Goal: Task Accomplishment & Management: Manage account settings

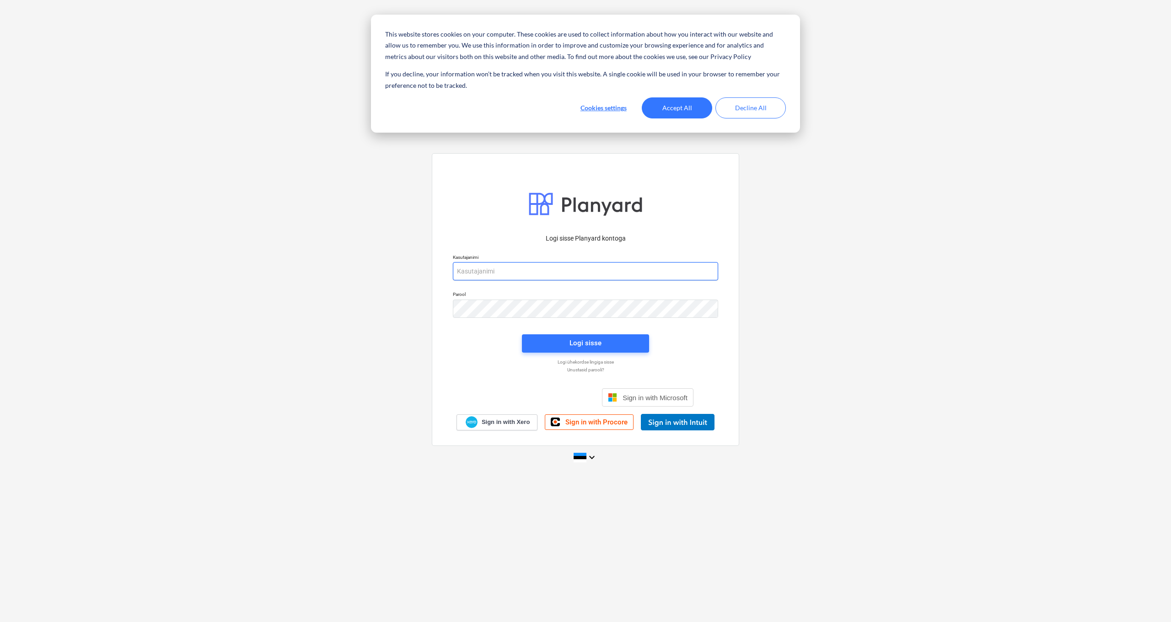
click at [540, 272] on input "email" at bounding box center [585, 271] width 265 height 18
click at [557, 401] on div "Logi sisse Google’i kontoga. Avaneb uuel vahelehel" at bounding box center [535, 397] width 117 height 20
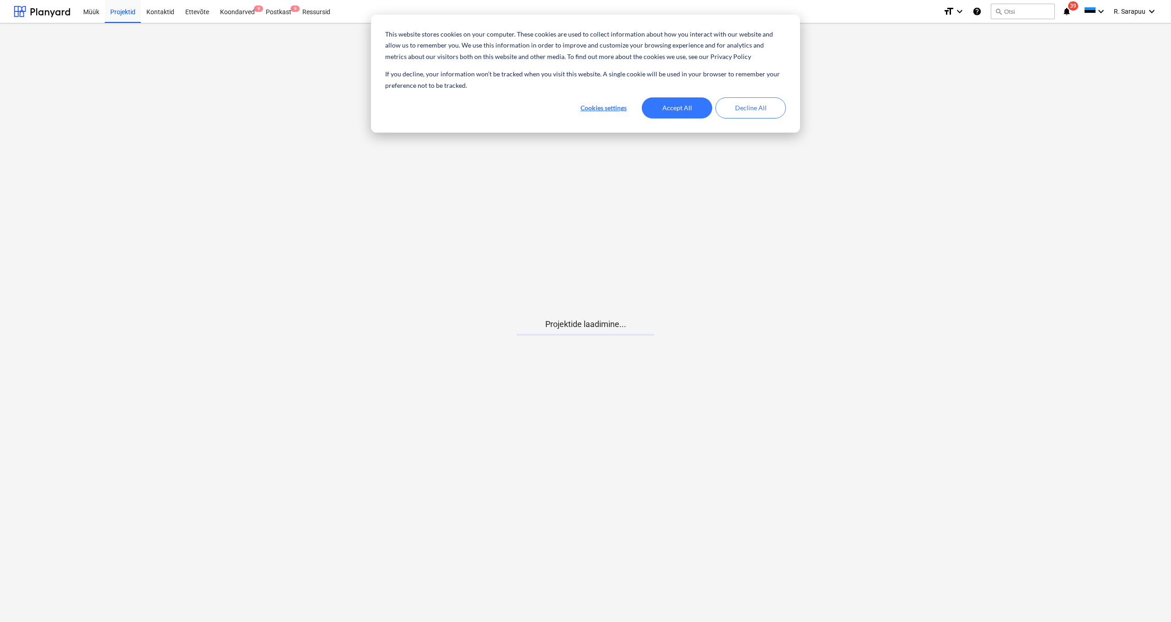
click at [682, 106] on button "Accept All" at bounding box center [677, 107] width 70 height 21
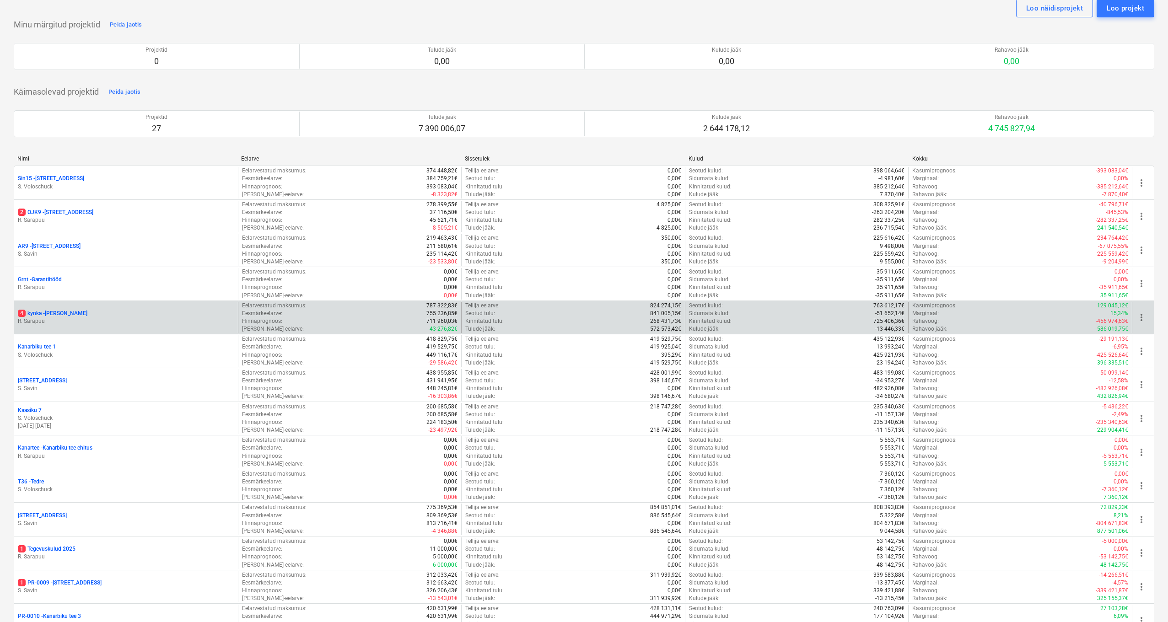
scroll to position [32, 0]
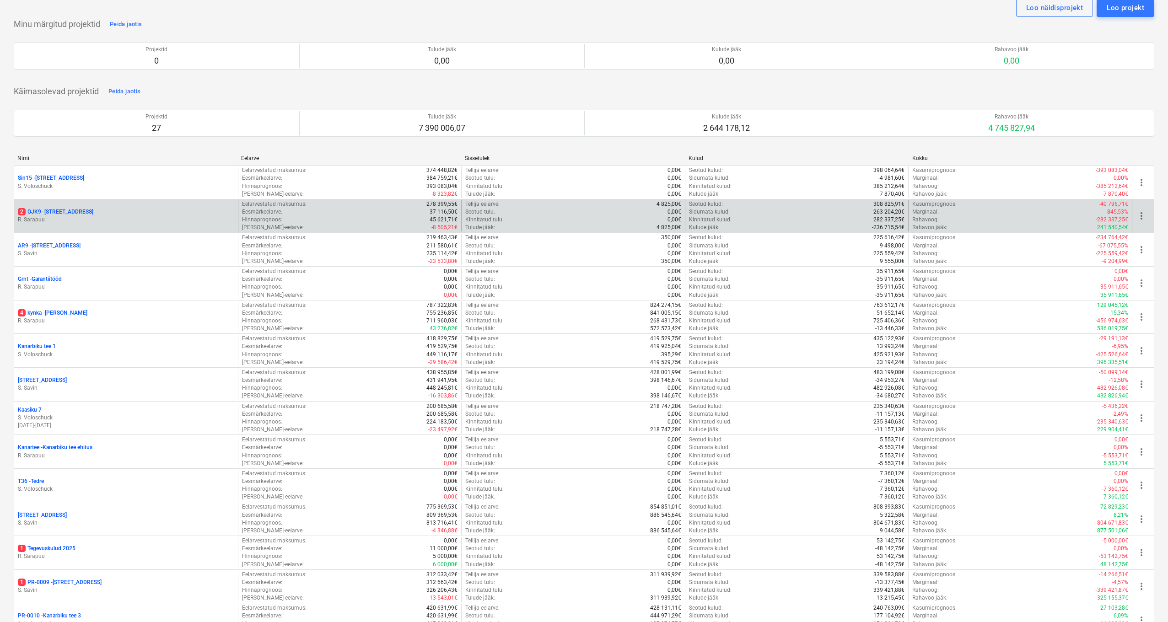
click at [69, 219] on p "R. Sarapuu" at bounding box center [126, 220] width 216 height 8
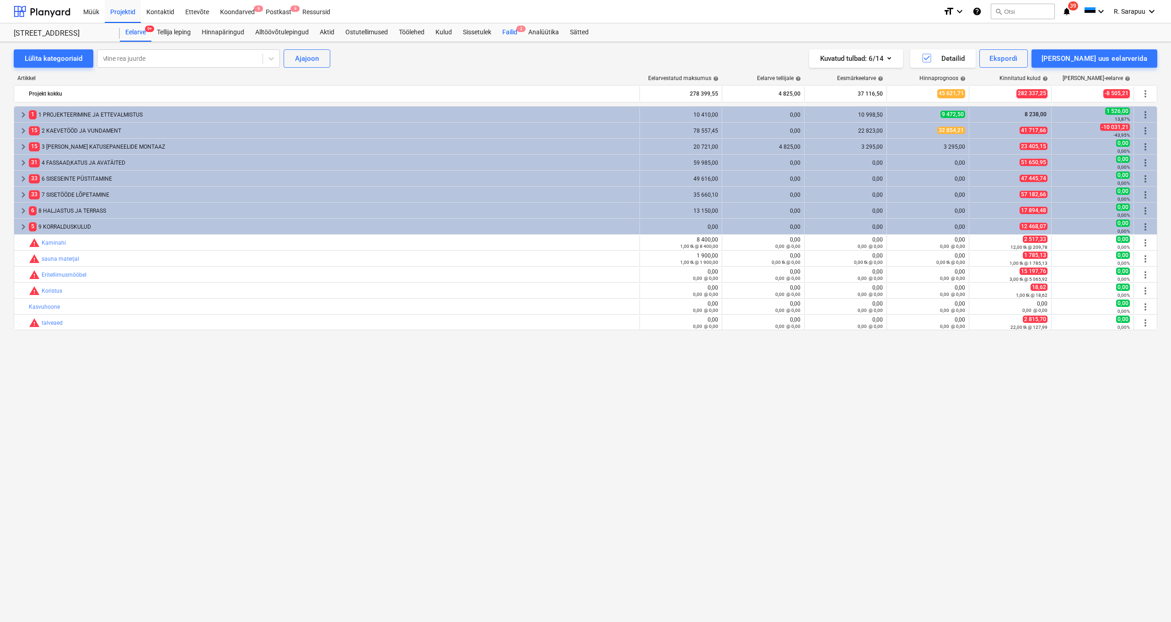
click at [514, 28] on div "Failid 2" at bounding box center [510, 32] width 26 height 18
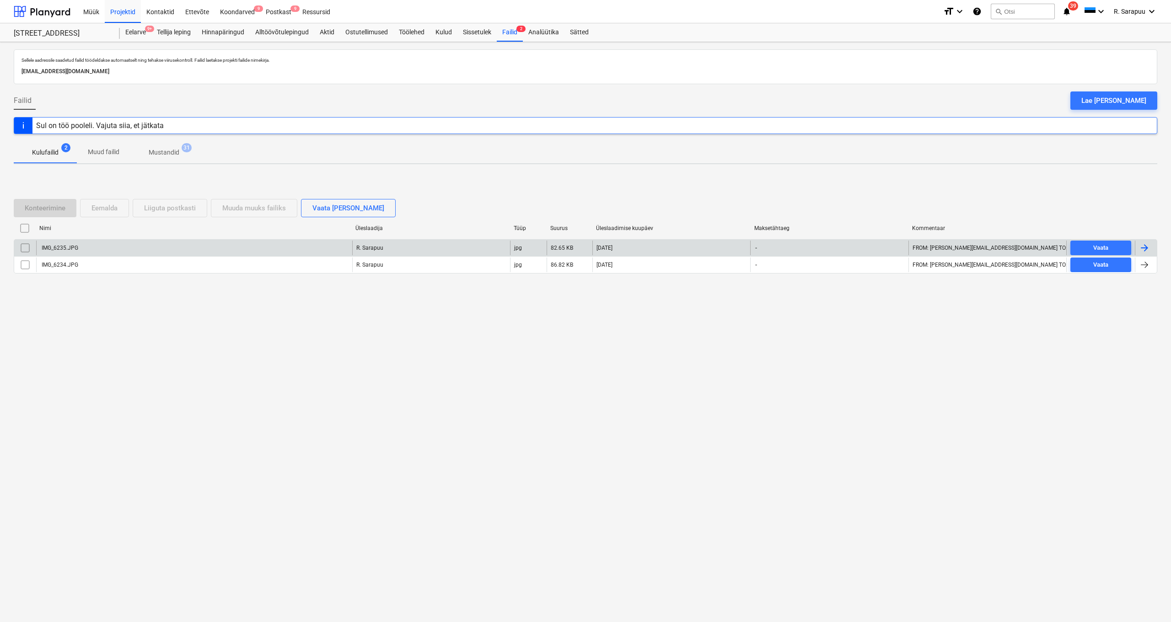
click at [131, 248] on div "IMG_6235.JPG" at bounding box center [194, 248] width 316 height 15
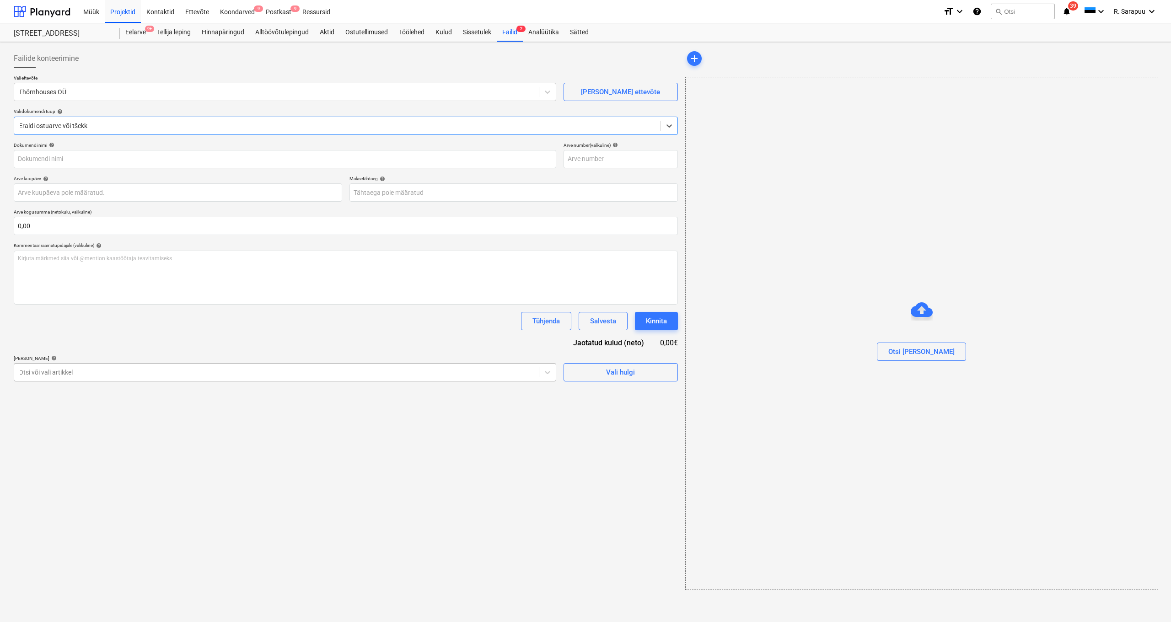
type input "IMG_6235.JPG"
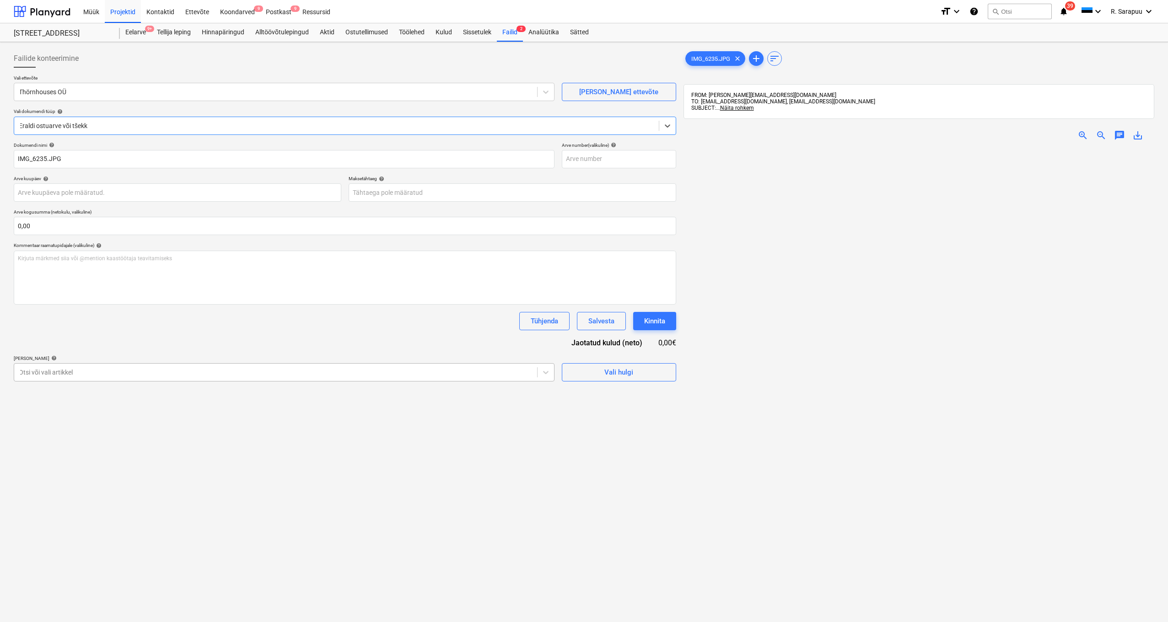
click at [466, 364] on div "Otsi või vali artikkel" at bounding box center [284, 372] width 541 height 18
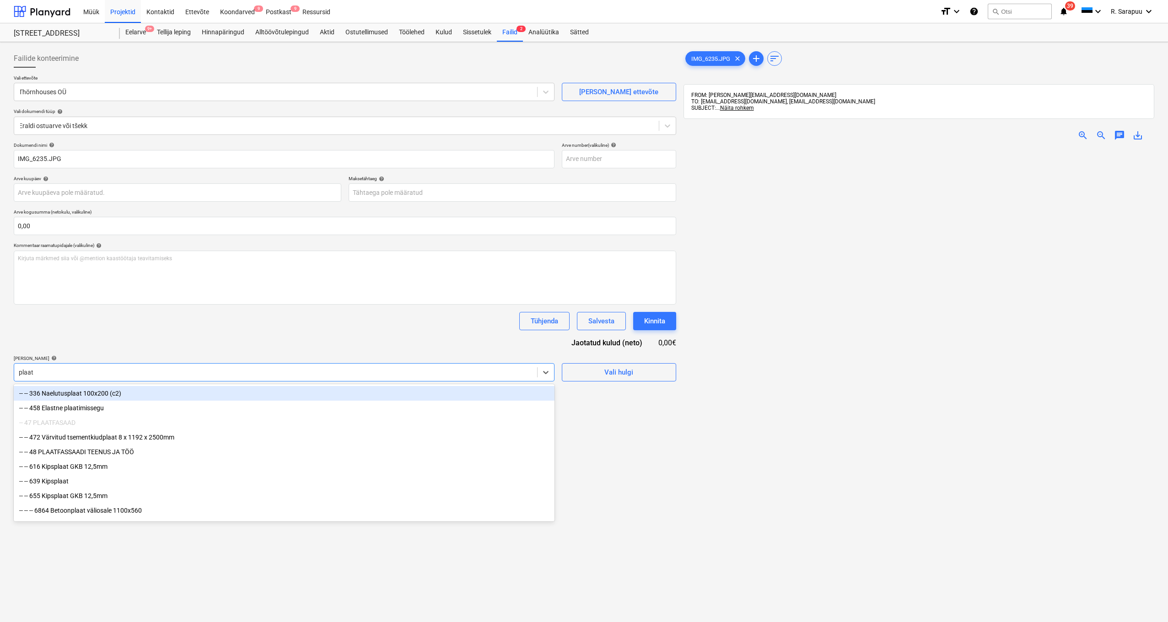
type input "plaati"
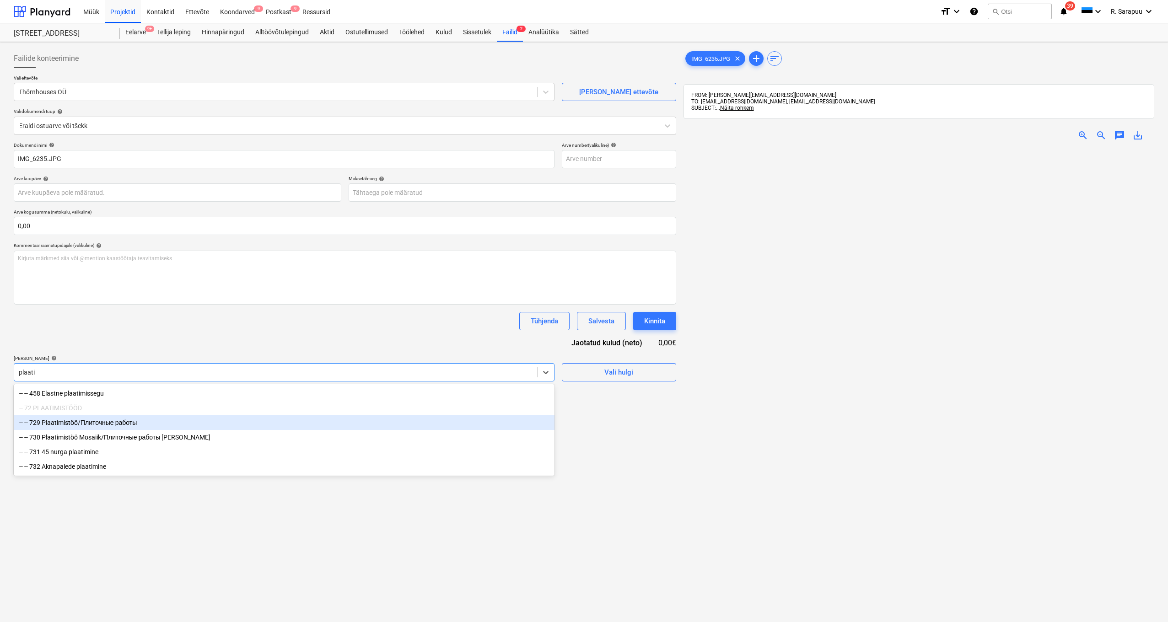
click at [161, 426] on div "-- -- 729 Plaatimistöö/Плиточные работы" at bounding box center [284, 422] width 541 height 15
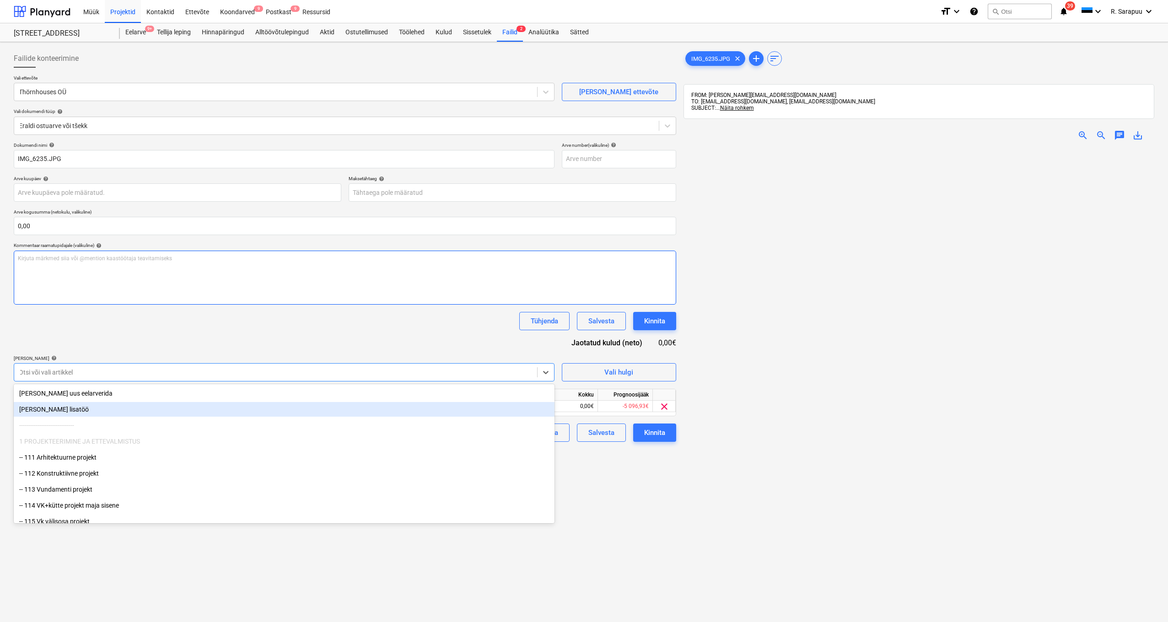
click at [329, 302] on div "Kirjuta märkmed siia või @mention kaastöötaja teavitamiseks ﻿" at bounding box center [345, 278] width 662 height 54
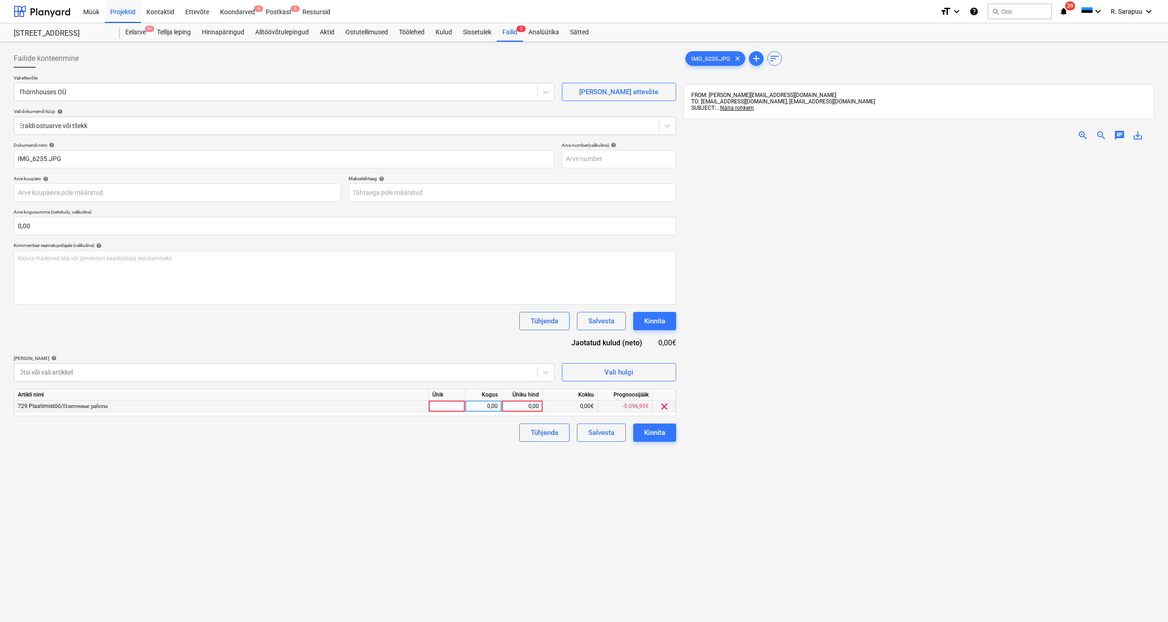
click at [529, 405] on div "0,00" at bounding box center [521, 406] width 33 height 11
type input "639"
click at [198, 229] on input "text" at bounding box center [345, 226] width 662 height 18
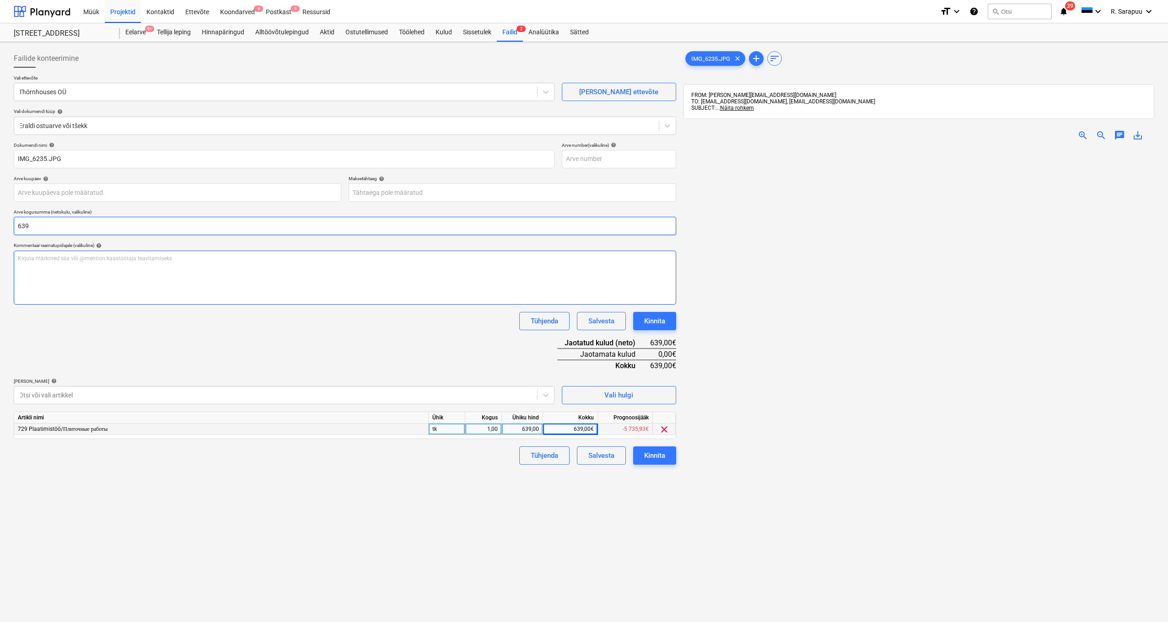
type input "639,00"
click at [200, 343] on div "Dokumendi nimi help IMG_6235.JPG Arve number (valikuline) help Arve kuupäev hel…" at bounding box center [345, 303] width 662 height 322
click at [656, 463] on button "Kinnita" at bounding box center [654, 455] width 43 height 18
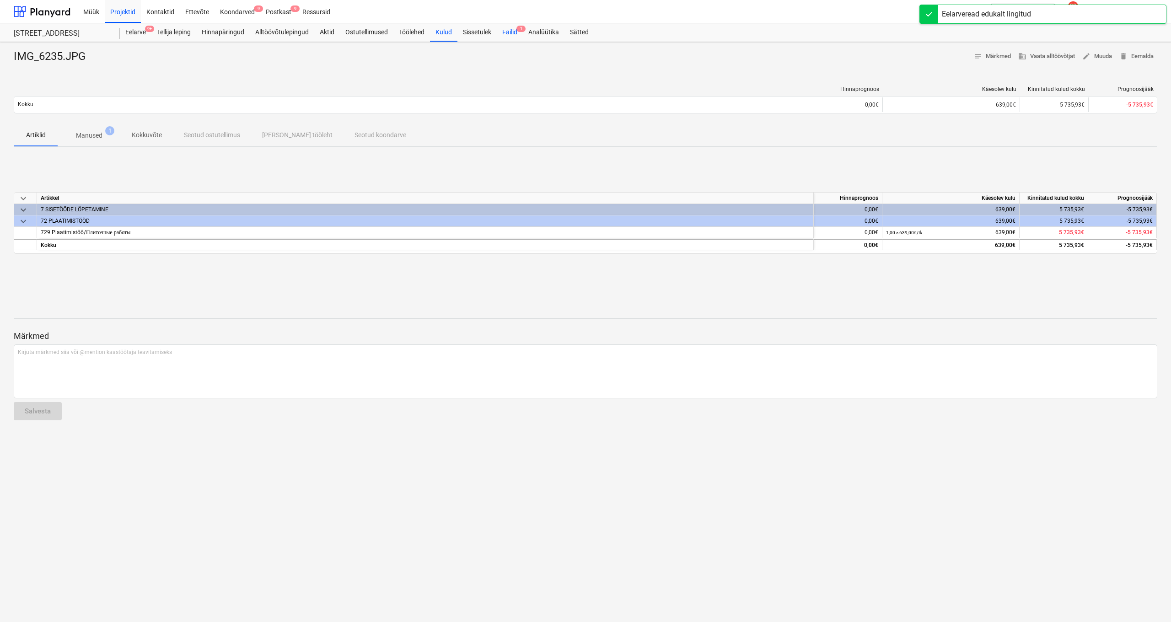
click at [509, 34] on div "Failid 1" at bounding box center [510, 32] width 26 height 18
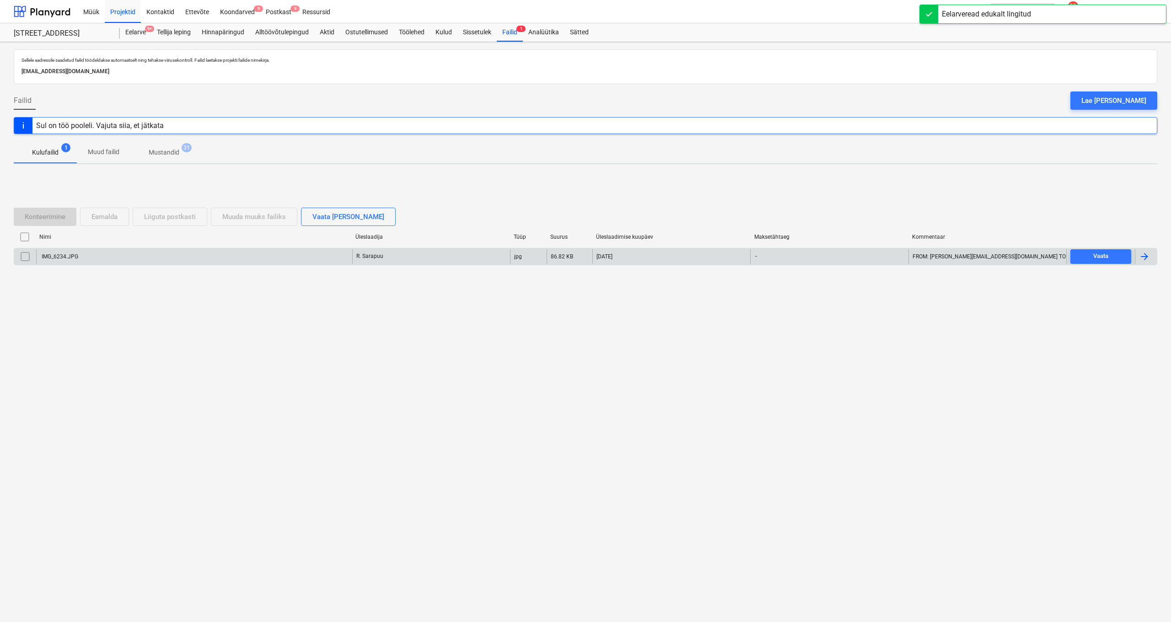
click at [70, 259] on div "IMG_6234.JPG" at bounding box center [194, 256] width 316 height 15
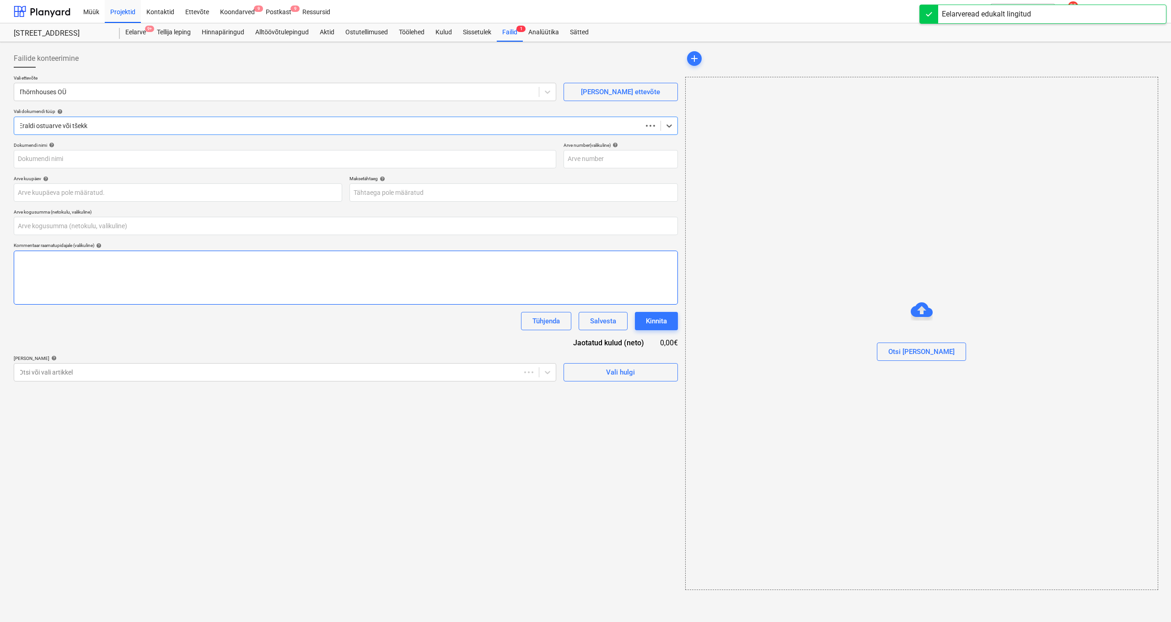
type input "0,00"
type input "IMG_6234.JPG"
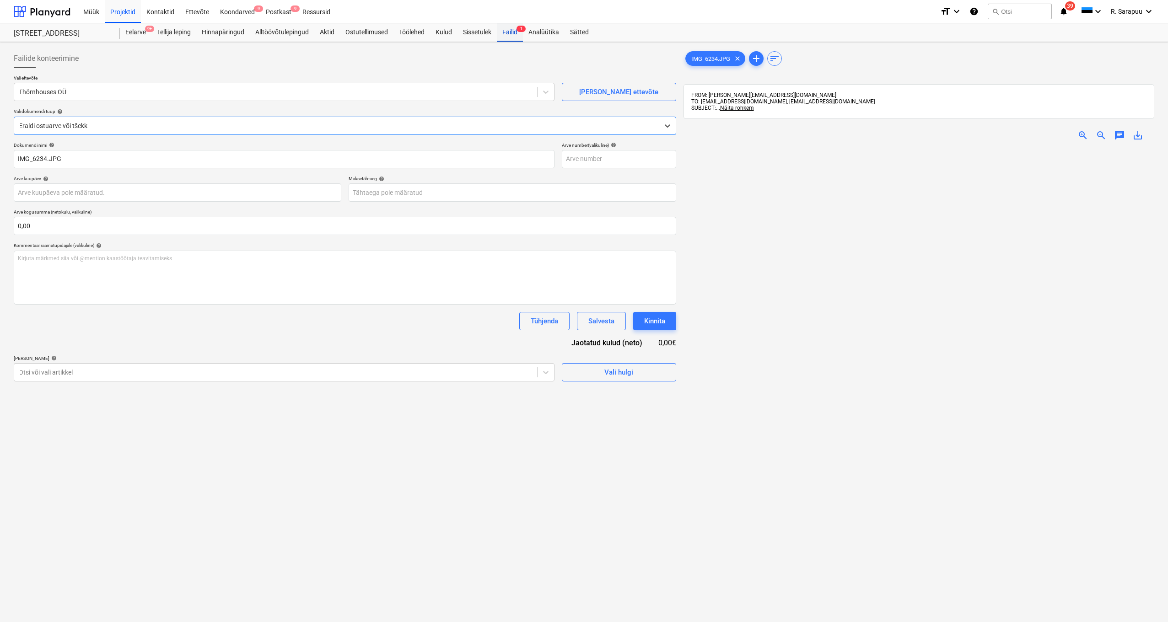
click at [509, 38] on div "Failid 1" at bounding box center [510, 32] width 26 height 18
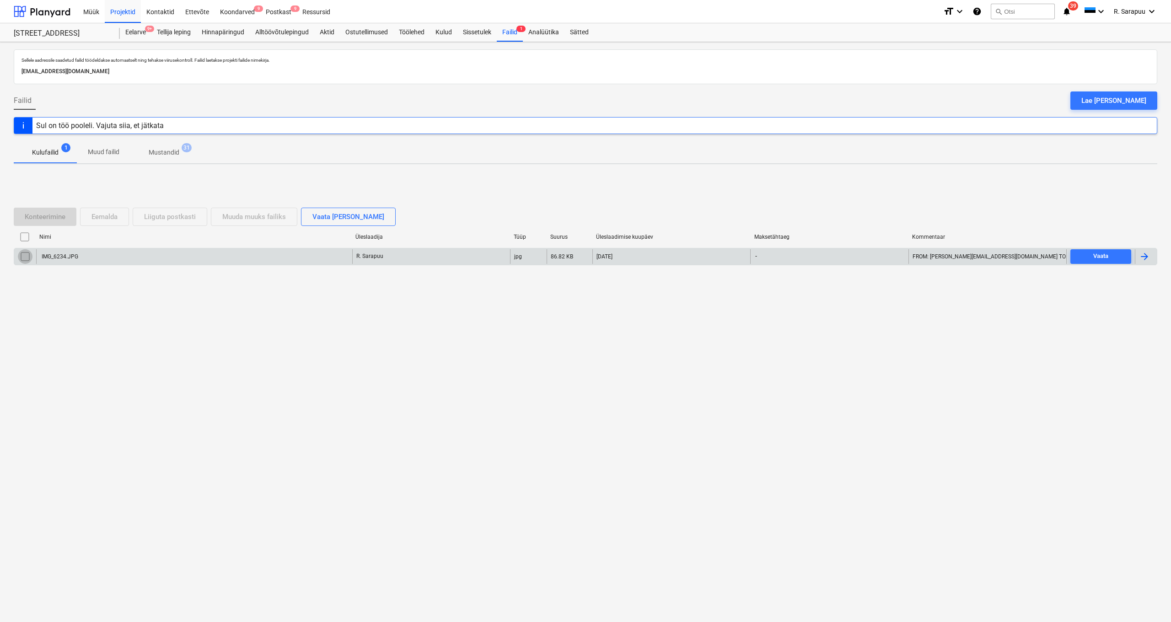
click at [31, 255] on input "checkbox" at bounding box center [25, 256] width 15 height 15
click at [173, 220] on div "Liiguta postkasti" at bounding box center [170, 217] width 52 height 12
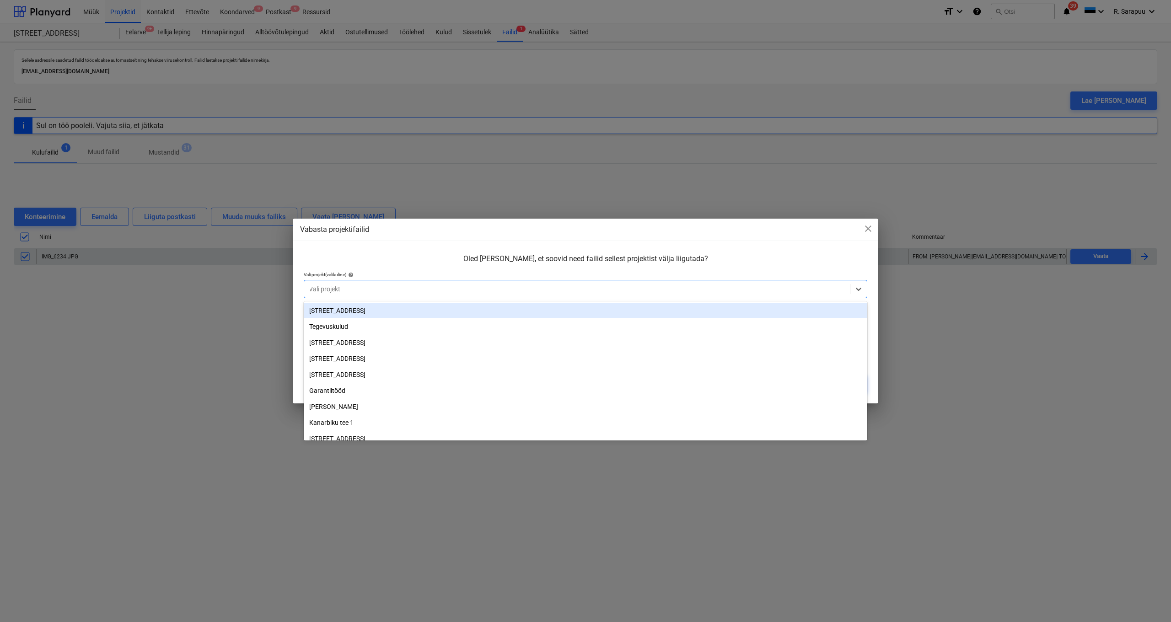
click at [344, 288] on div at bounding box center [577, 288] width 536 height 9
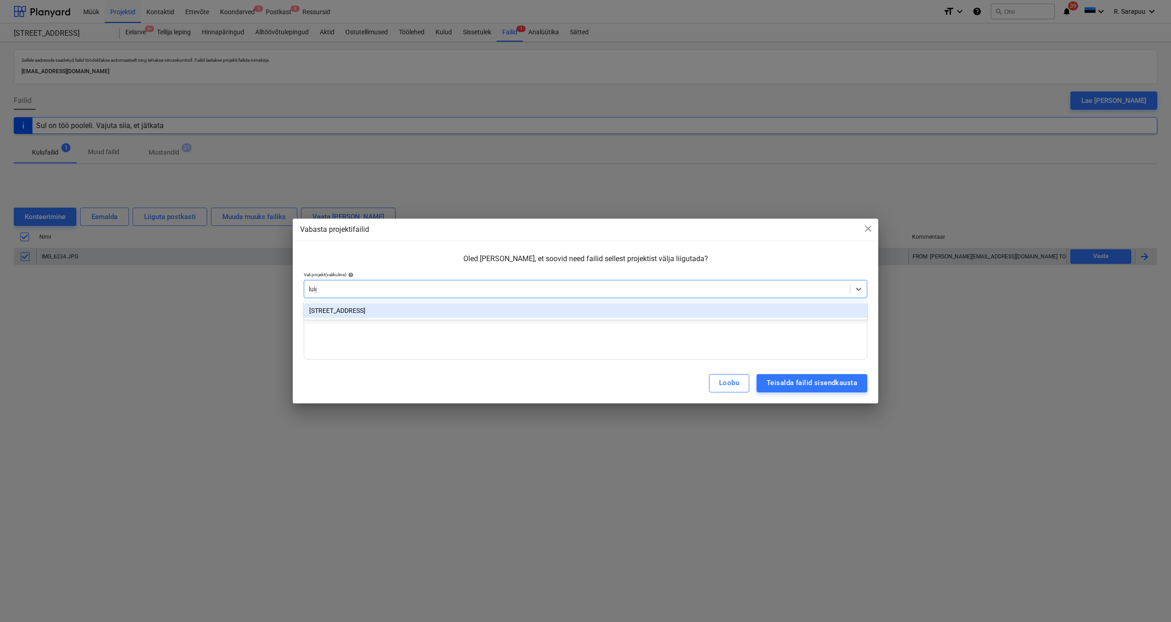
type input "luige"
click at [312, 308] on div "Luige tee 29" at bounding box center [585, 310] width 563 height 15
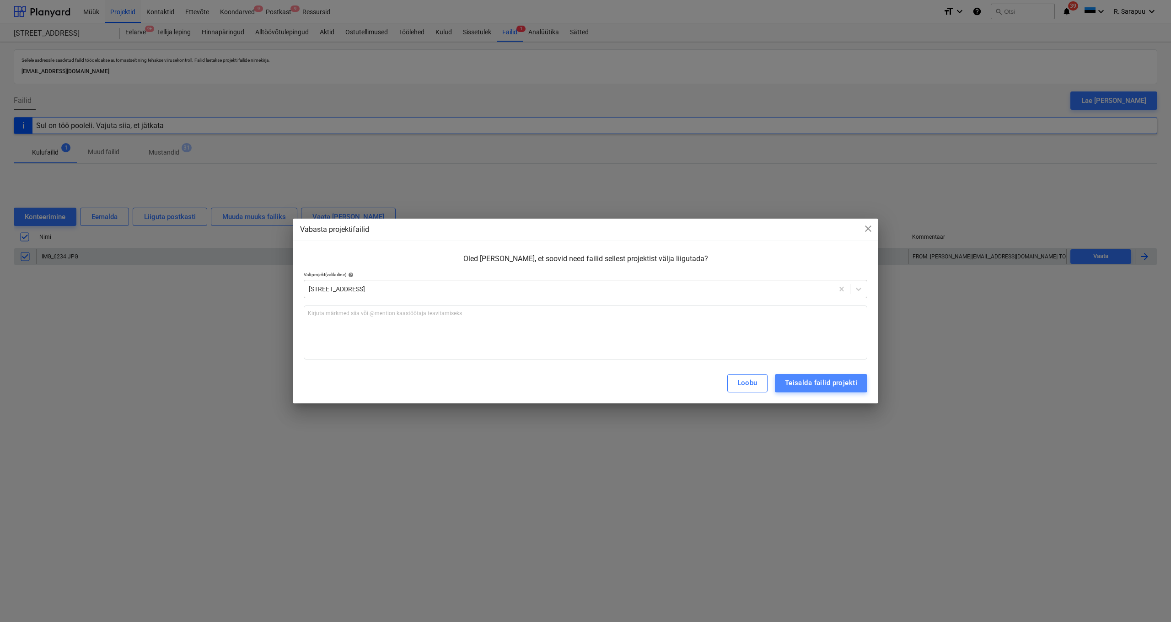
click at [838, 374] on button "Teisalda failid projekti" at bounding box center [821, 383] width 92 height 18
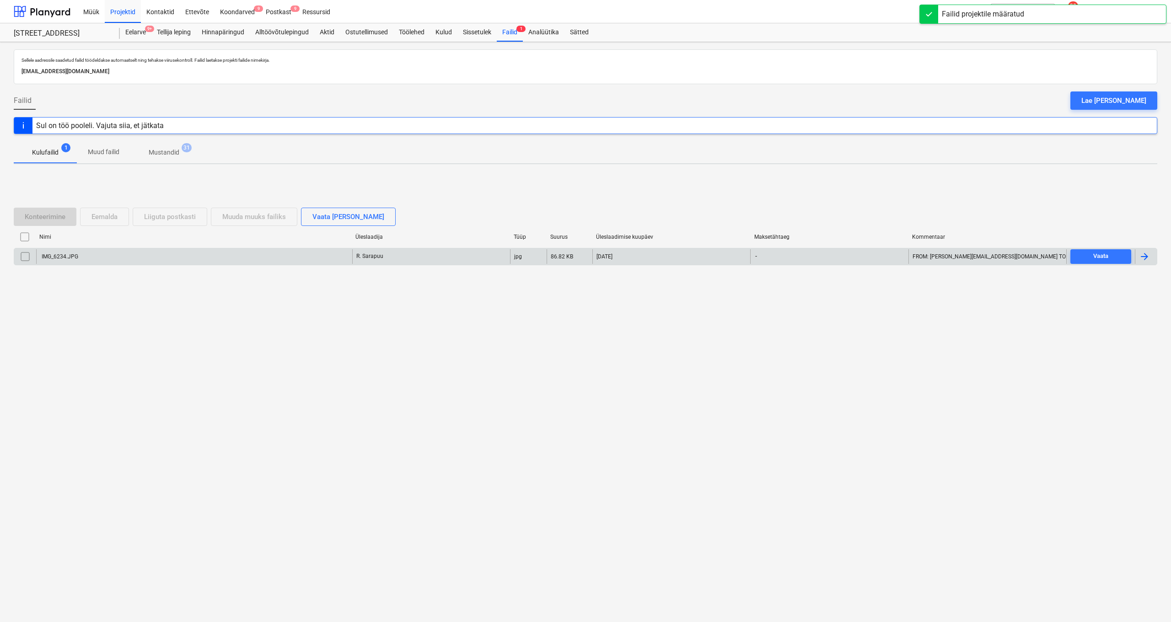
click at [828, 380] on div "Sellele aadressile saadetud failid töödeldakse automaatselt ning tehakse viirus…" at bounding box center [585, 332] width 1171 height 580
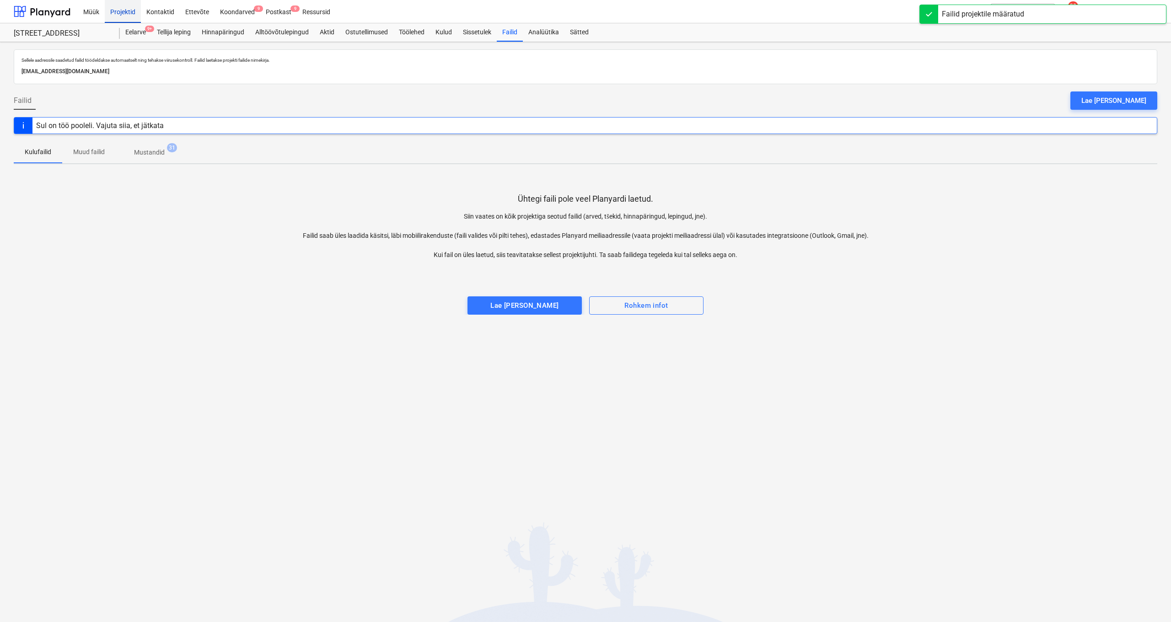
click at [126, 16] on div "Projektid" at bounding box center [123, 11] width 36 height 23
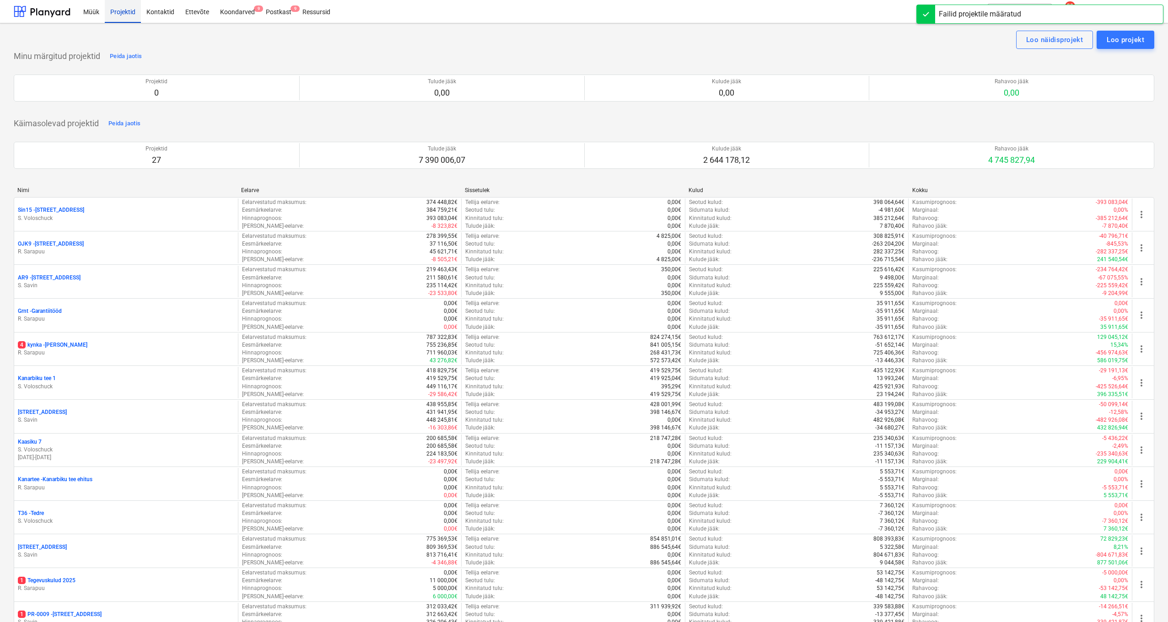
click at [126, 16] on div "Projektid" at bounding box center [123, 11] width 36 height 23
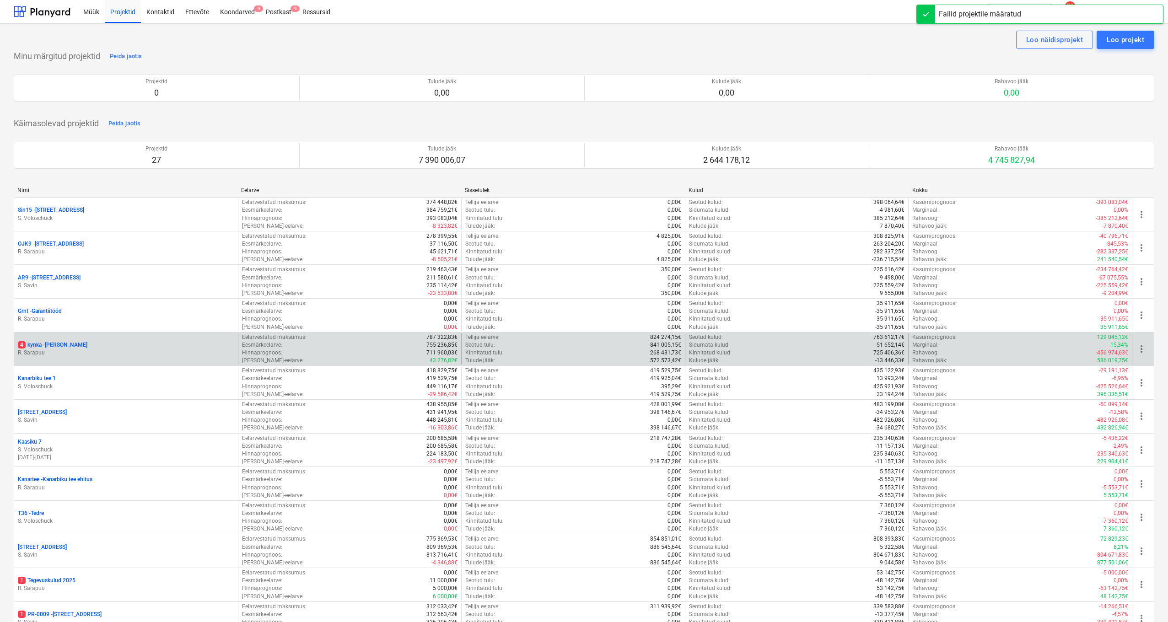
click at [74, 342] on div "4 kynka - Künka" at bounding box center [126, 345] width 216 height 8
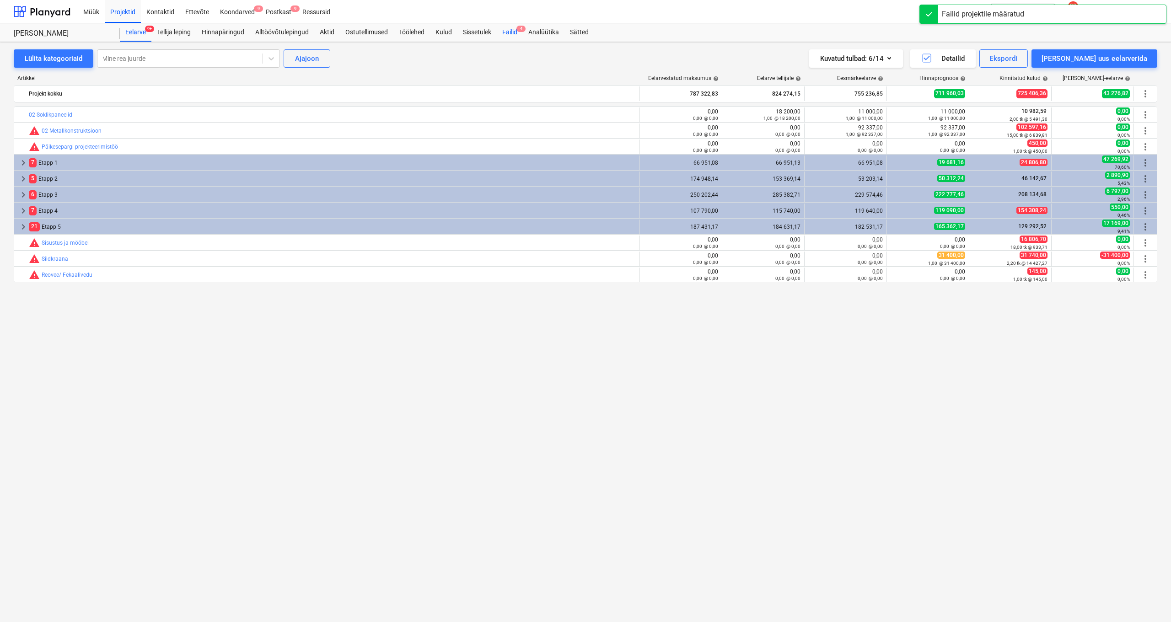
click at [516, 36] on div "Failid 4" at bounding box center [510, 32] width 26 height 18
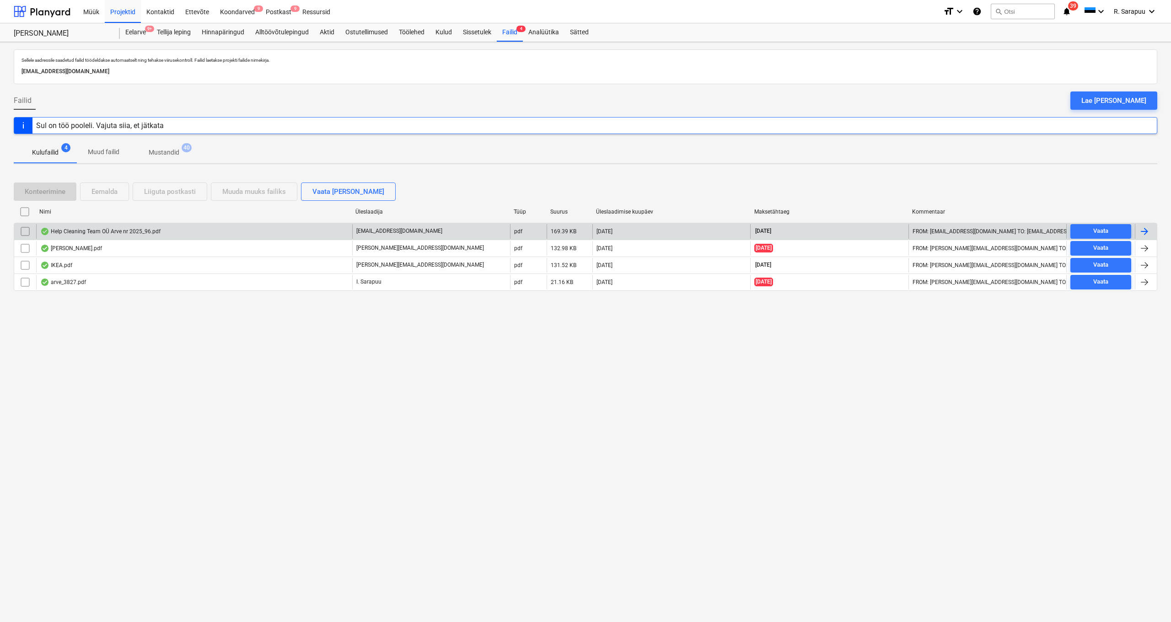
click at [86, 228] on div "Help Cleaning Team OÜ Arve nr 2025_96.pdf" at bounding box center [100, 231] width 120 height 7
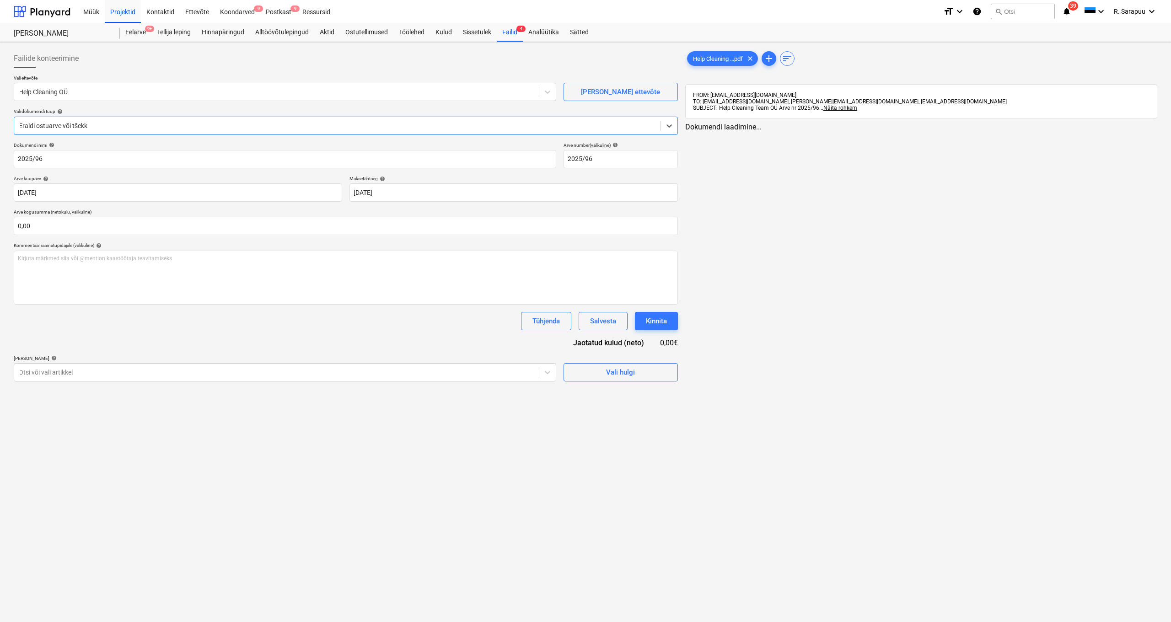
type input "2025/96"
type input "11 Oct 2025"
type input "01 Nov 2025"
click at [445, 370] on div at bounding box center [276, 372] width 514 height 9
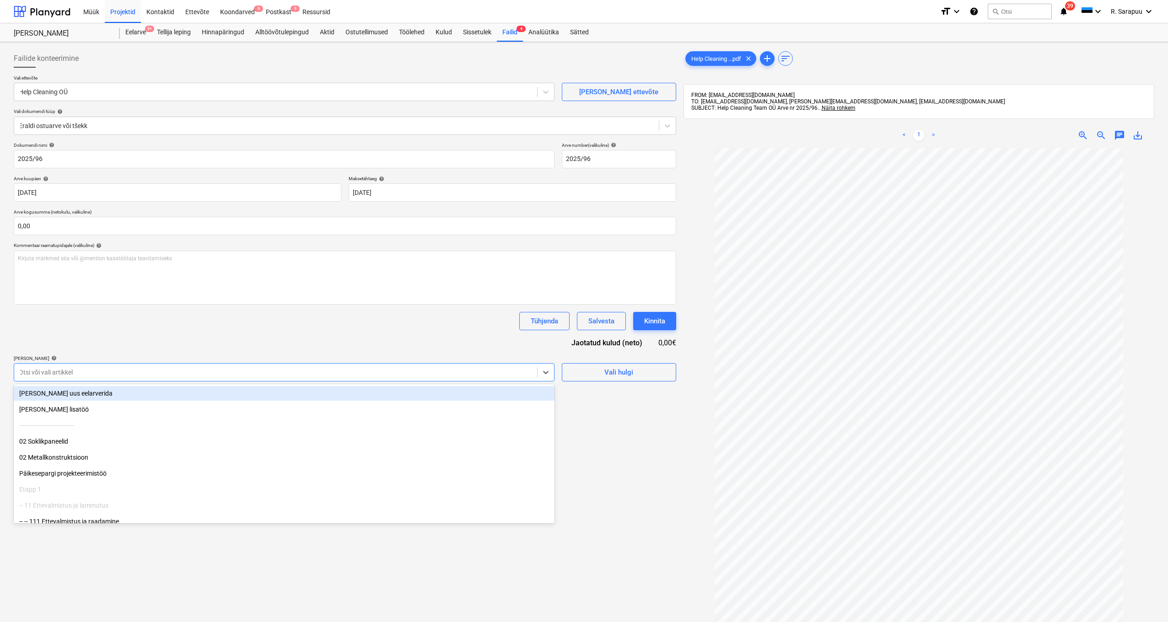
click at [623, 429] on div "Failide konteerimine Vali ettevõte Help Cleaning OÜ Lisa uus ettevõte Vali doku…" at bounding box center [345, 397] width 670 height 702
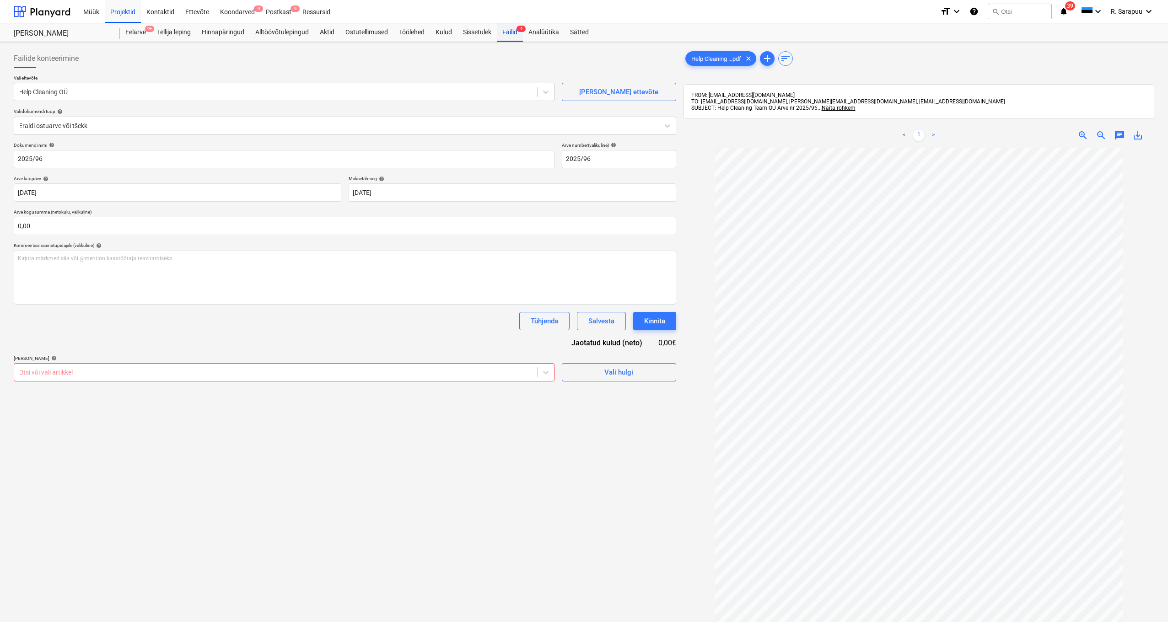
click at [513, 29] on div "Failid 4" at bounding box center [510, 32] width 26 height 18
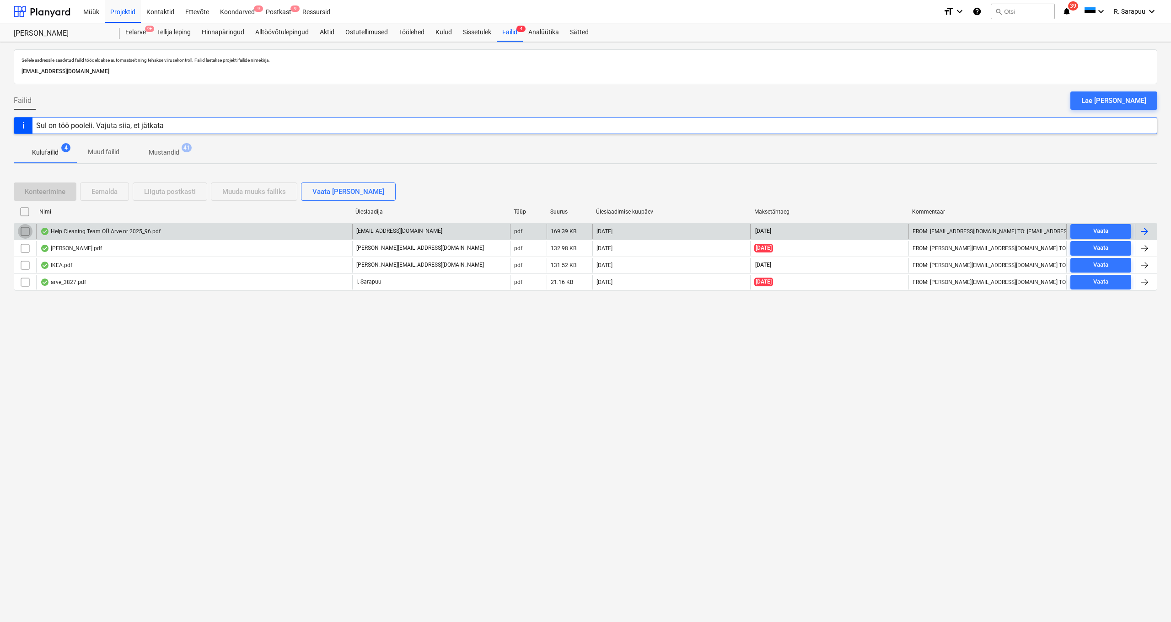
click at [21, 234] on input "checkbox" at bounding box center [25, 231] width 15 height 15
click at [169, 190] on div "Liiguta postkasti" at bounding box center [170, 192] width 52 height 12
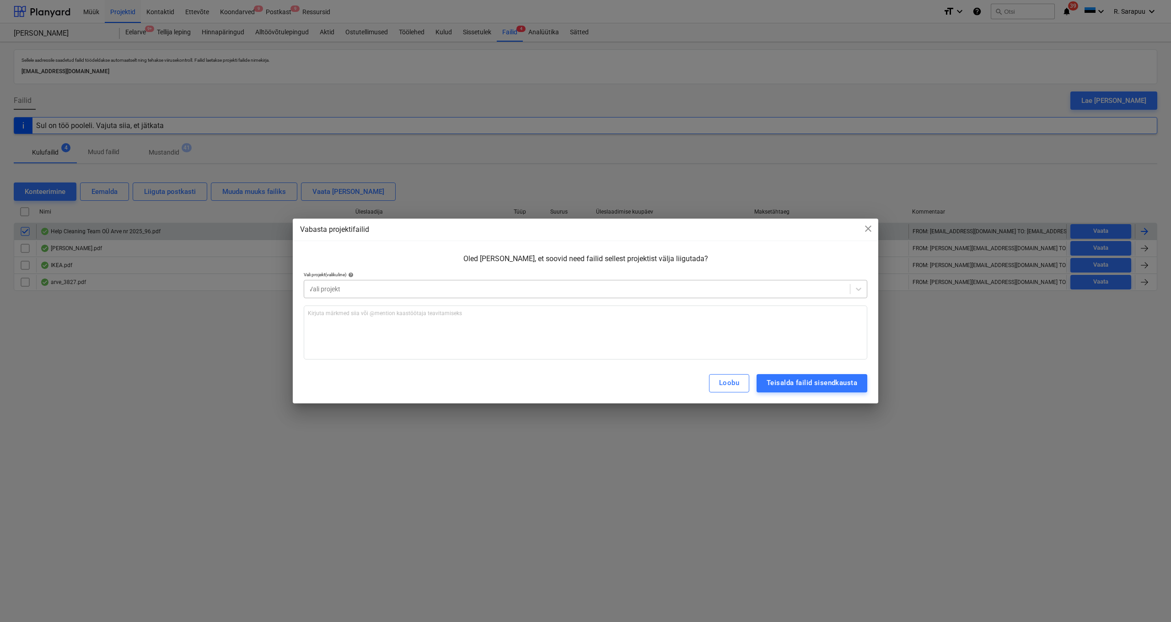
click at [353, 285] on div at bounding box center [577, 288] width 536 height 9
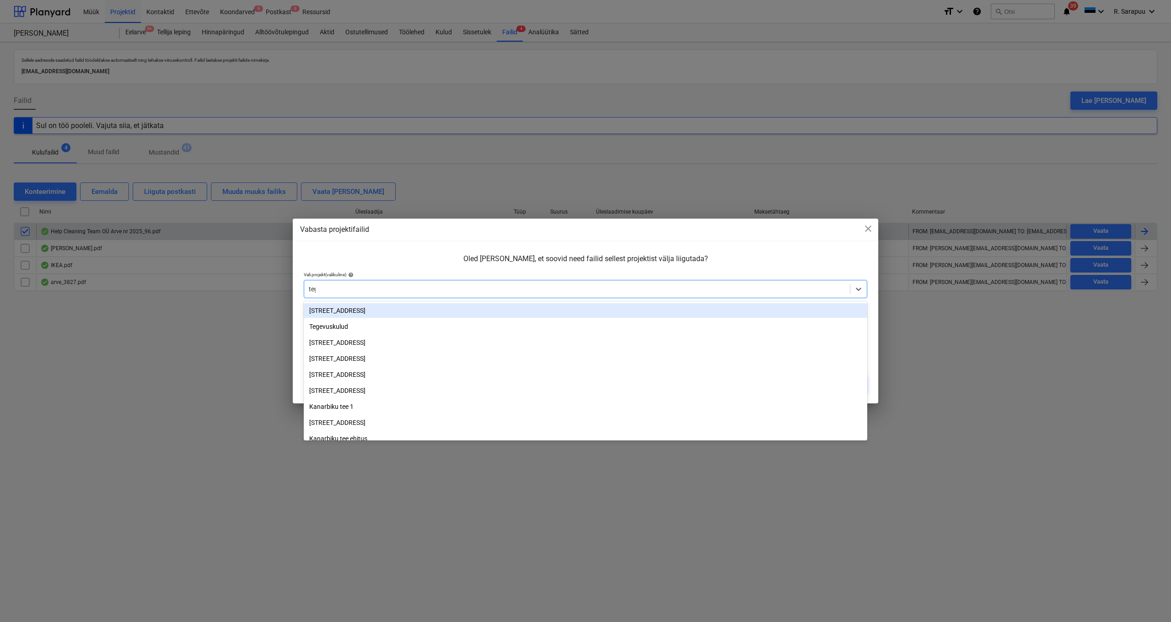
type input "tege"
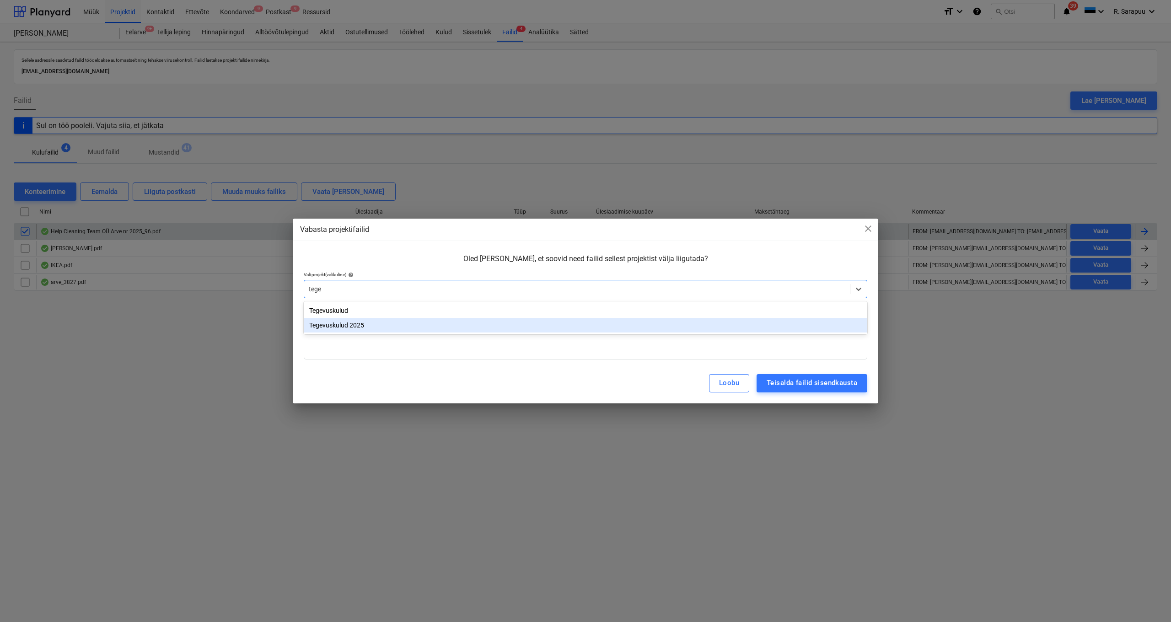
click at [353, 326] on div "Tegevuskulud 2025" at bounding box center [585, 325] width 563 height 15
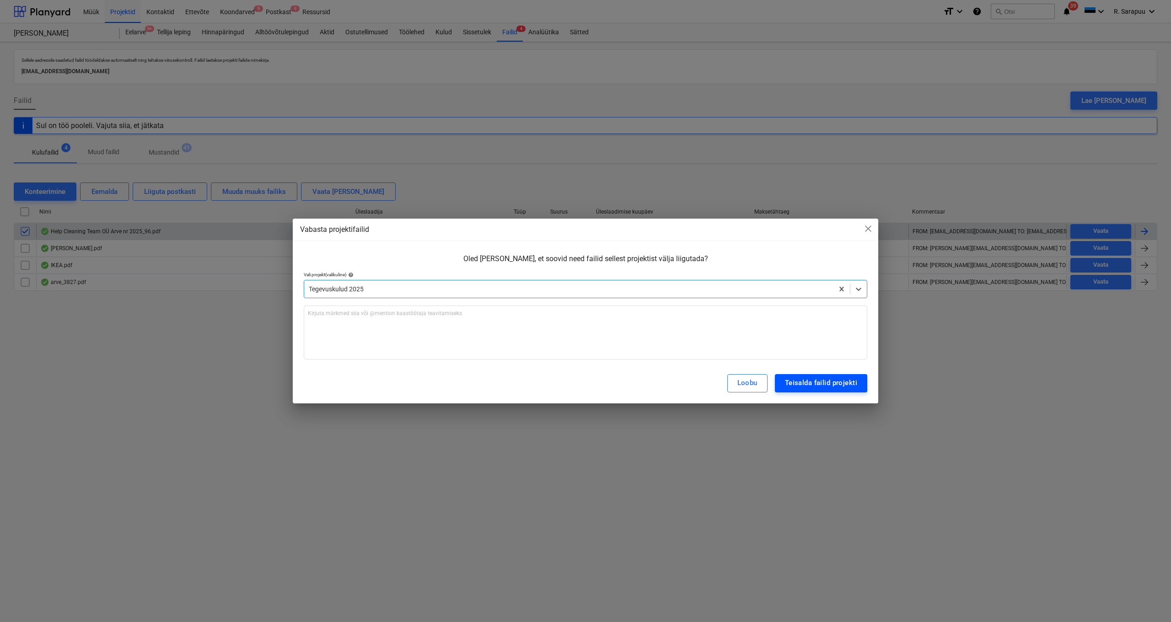
click at [815, 385] on div "Teisalda failid projekti" at bounding box center [821, 383] width 72 height 12
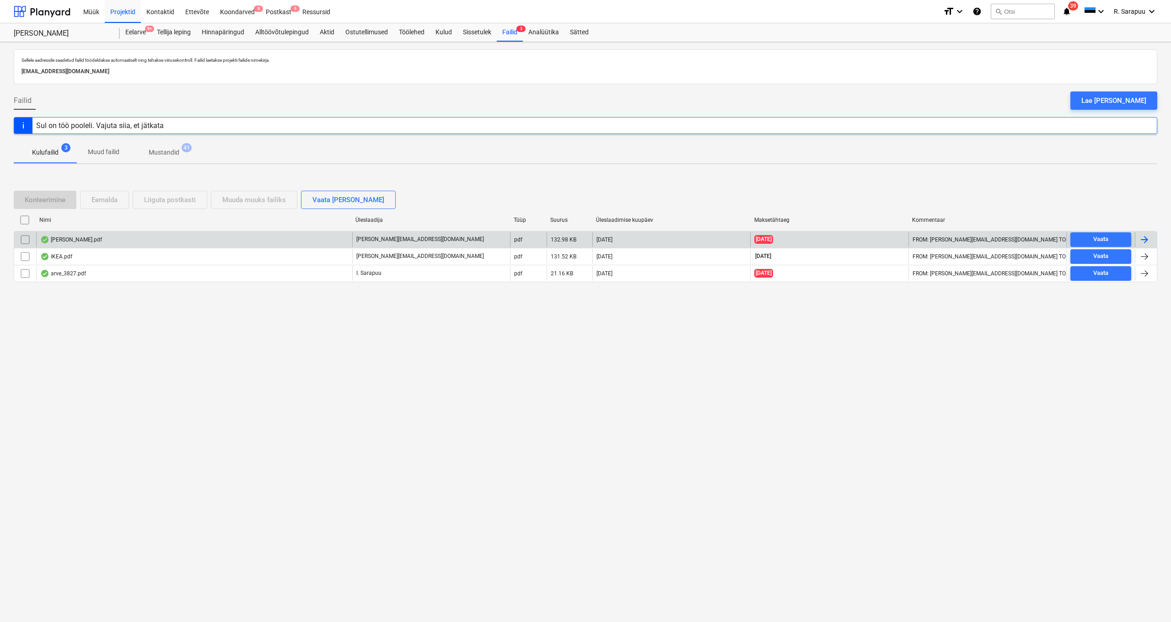
click at [104, 241] on div "IKEA KREEDIT.pdf" at bounding box center [194, 239] width 316 height 15
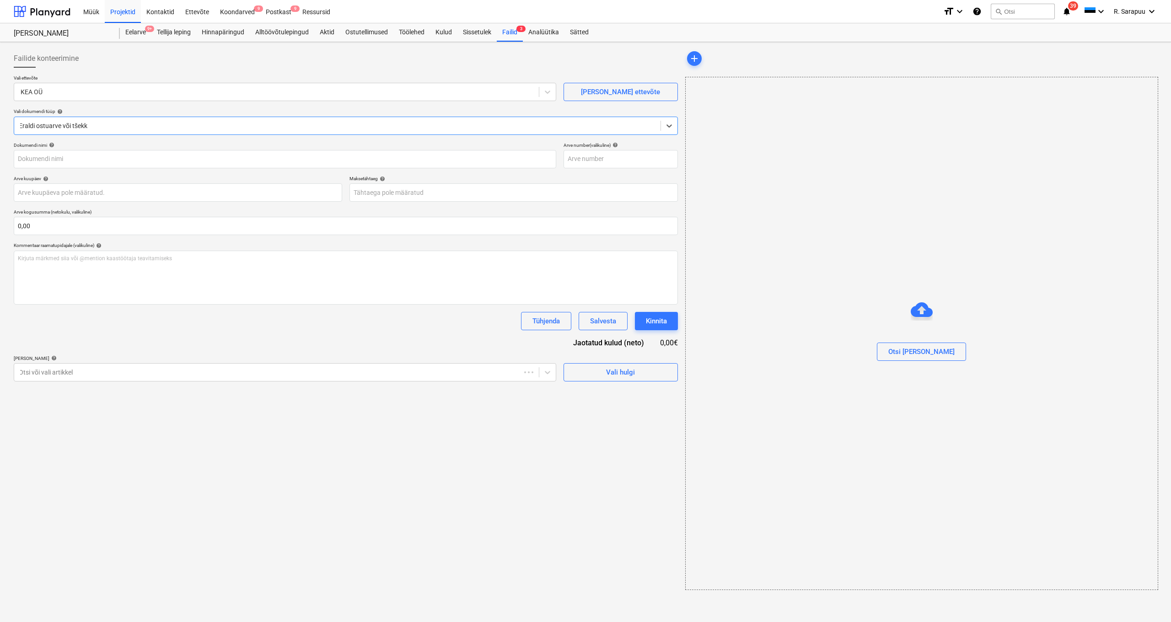
type input "POS-KR-26-00320"
type input "25 Sep 2025"
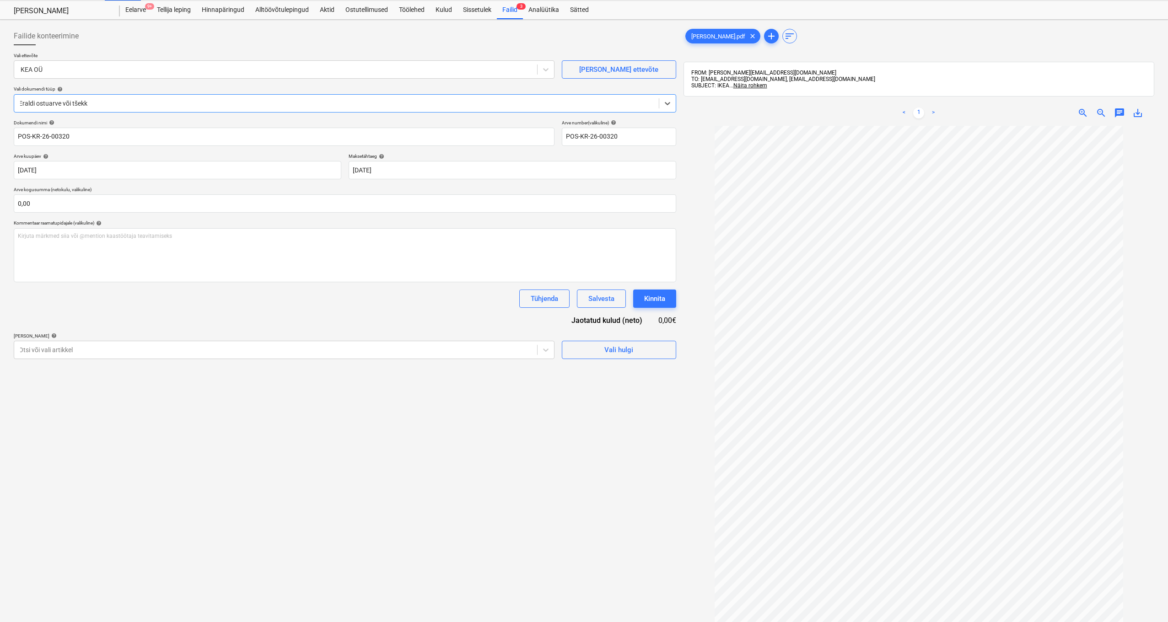
scroll to position [24, 0]
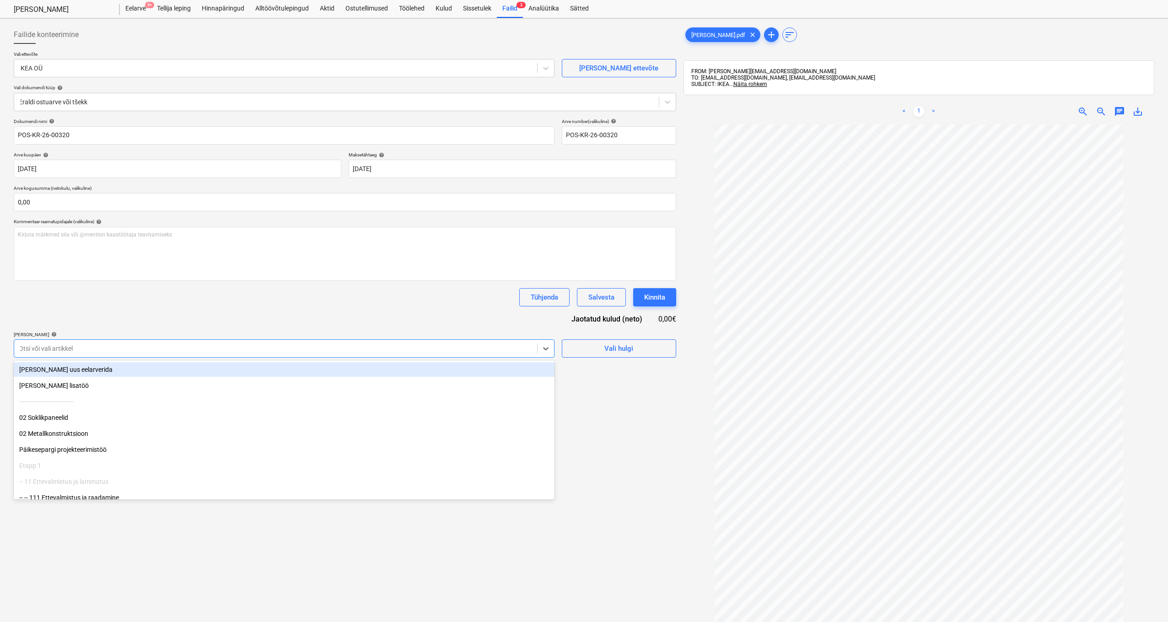
click at [476, 354] on div "Otsi või vali artikkel" at bounding box center [275, 348] width 523 height 13
type input "sisu"
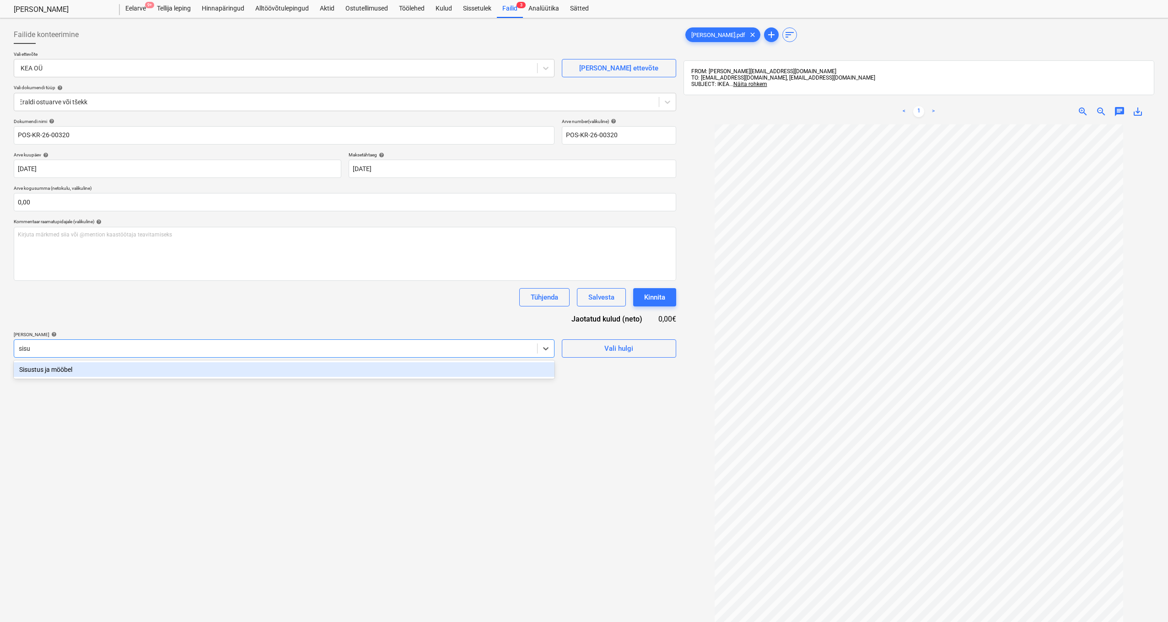
click at [394, 370] on div "Sisustus ja mööbel" at bounding box center [284, 369] width 541 height 15
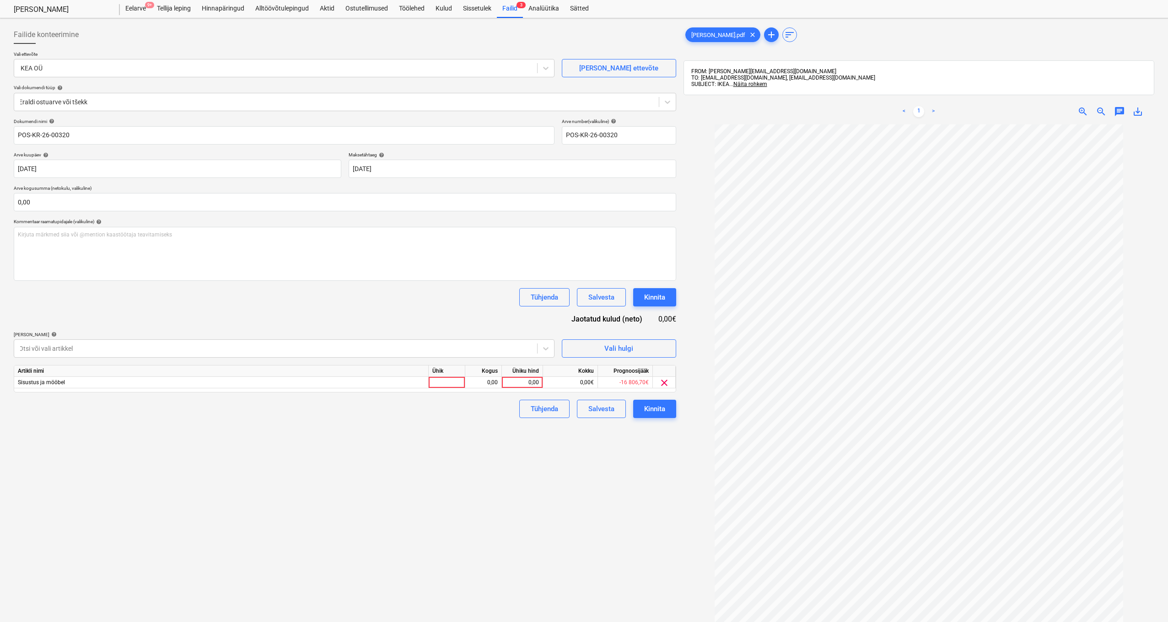
click at [409, 292] on div "Tühjenda Salvesta Kinnita" at bounding box center [345, 297] width 662 height 18
click at [525, 386] on div "0,00" at bounding box center [521, 382] width 33 height 11
type input "-401,93"
click at [71, 201] on input "text" at bounding box center [345, 202] width 662 height 18
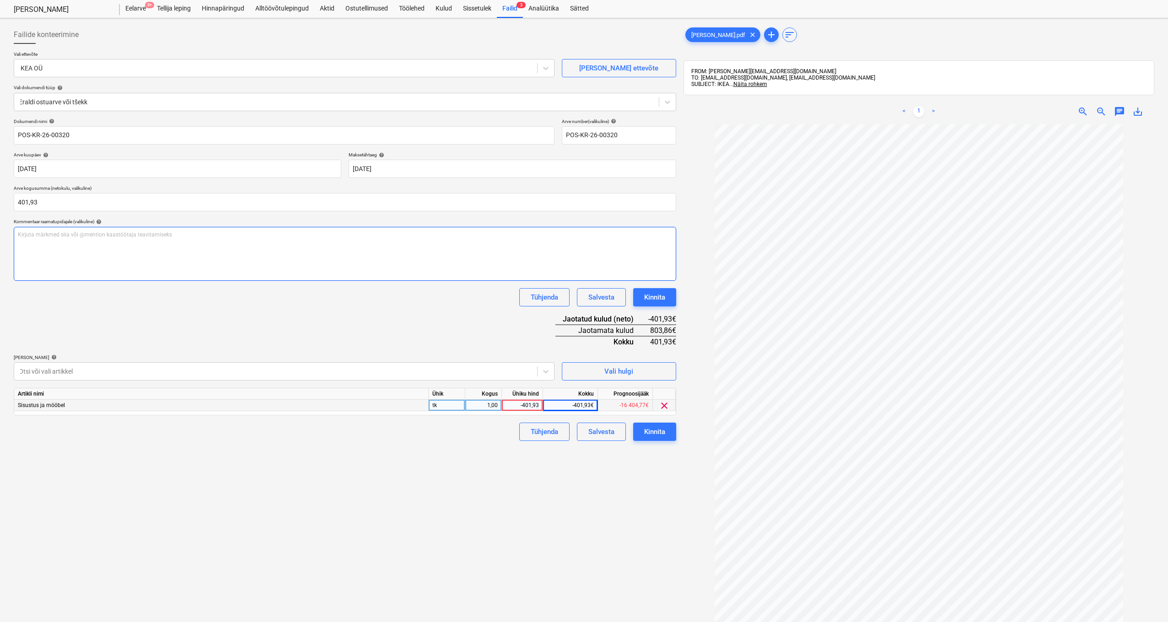
click at [78, 273] on div "Kirjuta märkmed siia või @mention kaastöötaja teavitamiseks ﻿" at bounding box center [345, 254] width 662 height 54
click at [17, 200] on input "401,93" at bounding box center [345, 202] width 662 height 18
type input "-401,93"
click at [85, 301] on div "Tühjenda Salvesta Kinnita" at bounding box center [345, 297] width 662 height 18
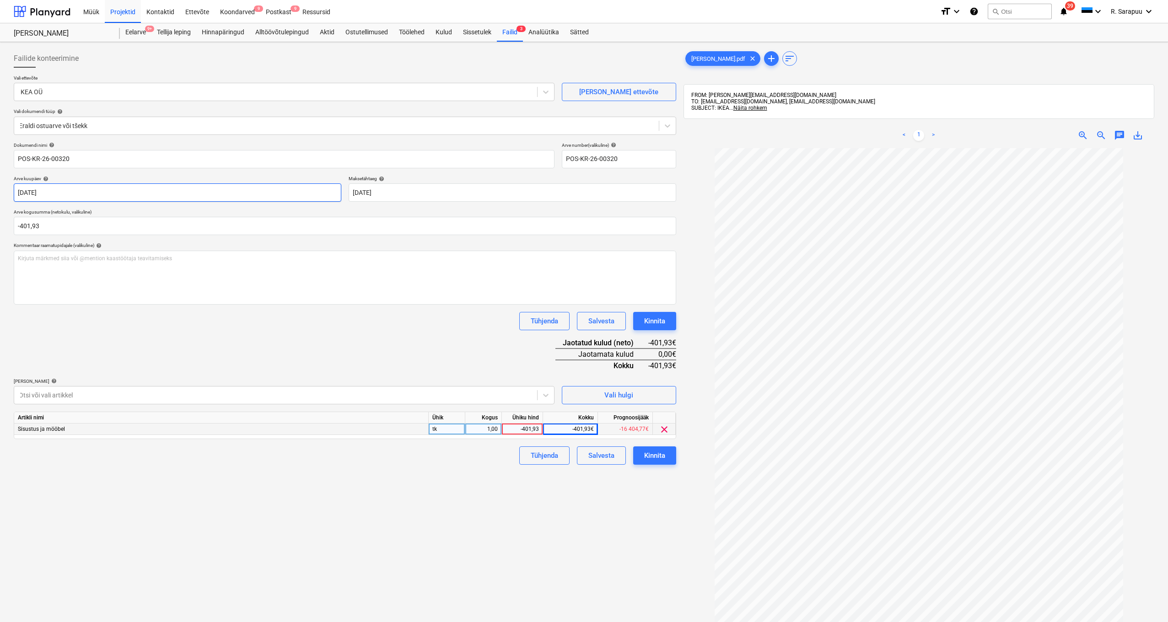
scroll to position [0, 0]
click at [275, 96] on div at bounding box center [276, 91] width 514 height 9
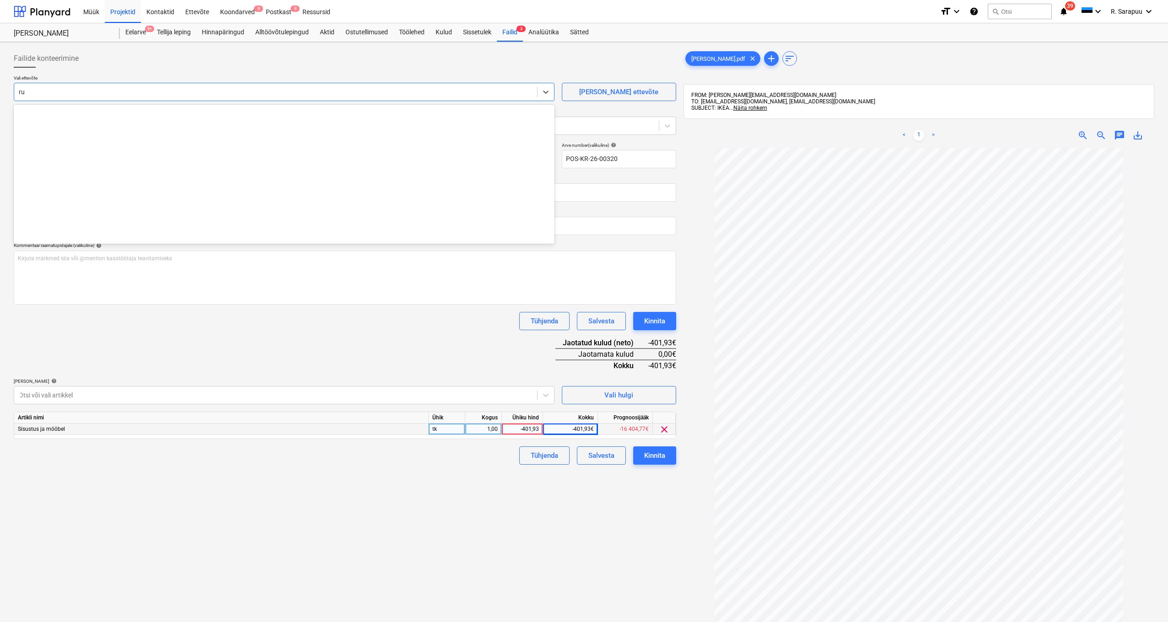
scroll to position [311, 0]
type input "r"
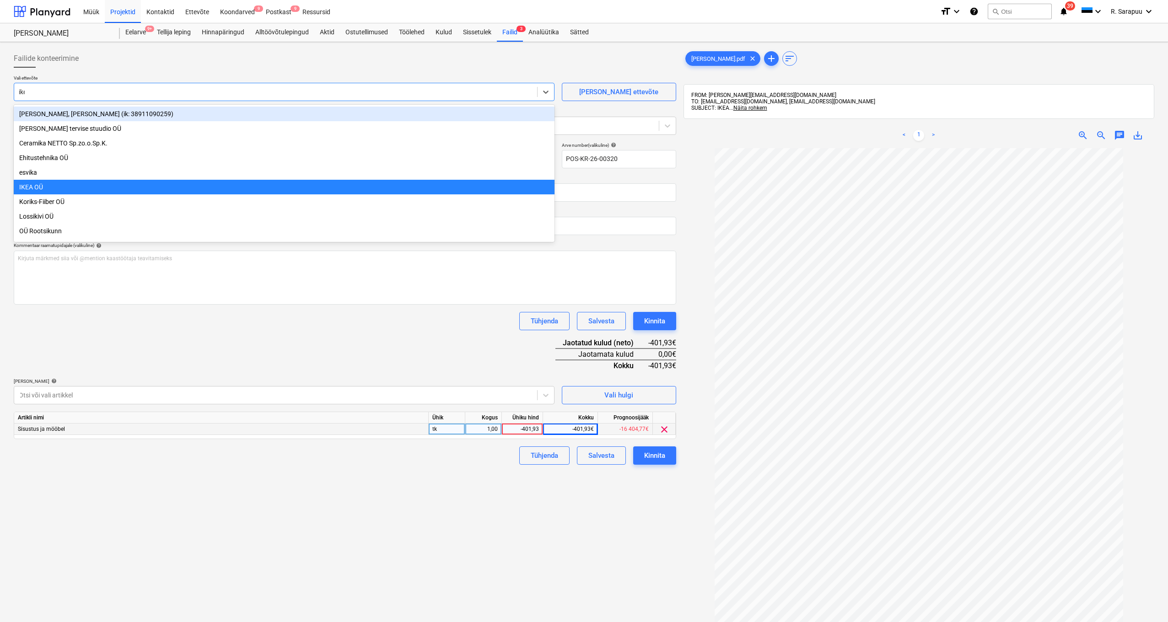
type input "ikea"
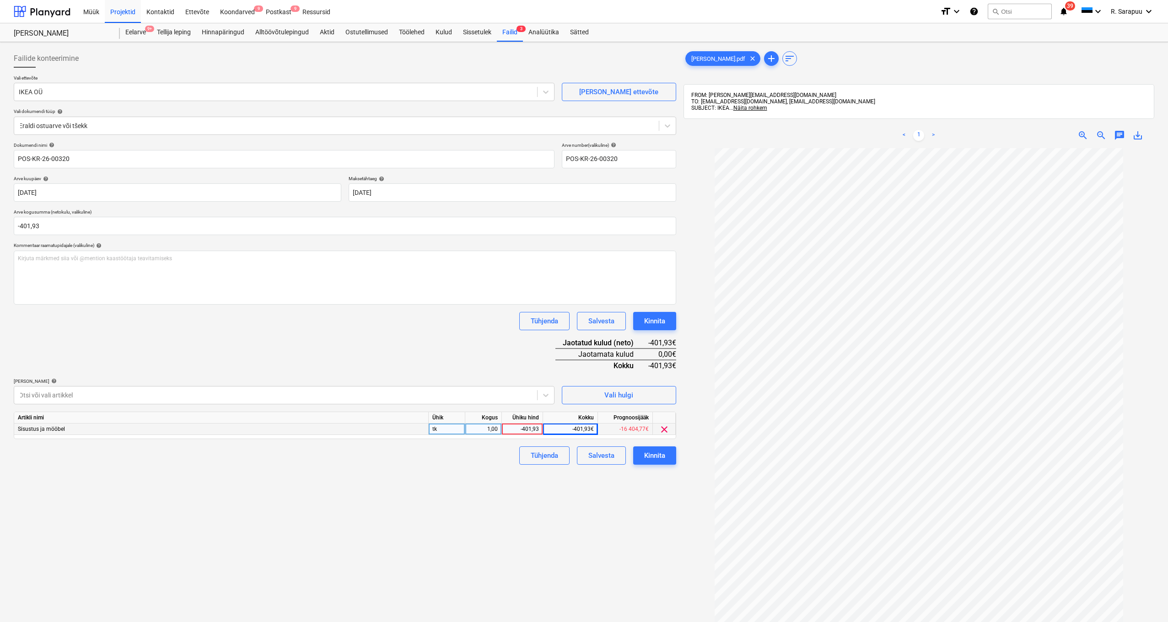
click at [179, 364] on div "Dokumendi nimi help POS-KR-26-00320 Arve number (valikuline) help POS-KR-26-003…" at bounding box center [345, 303] width 662 height 322
click at [664, 454] on div "Kinnita" at bounding box center [654, 456] width 21 height 12
click at [472, 341] on div "Dokumendi nimi help POS-KR-26-00320 Arve number (valikuline) help POS-KR-26-003…" at bounding box center [345, 303] width 662 height 322
click at [471, 341] on div "Dokumendi nimi help POS-KR-26-00320 Arve number (valikuline) help POS-KR-26-003…" at bounding box center [345, 303] width 662 height 322
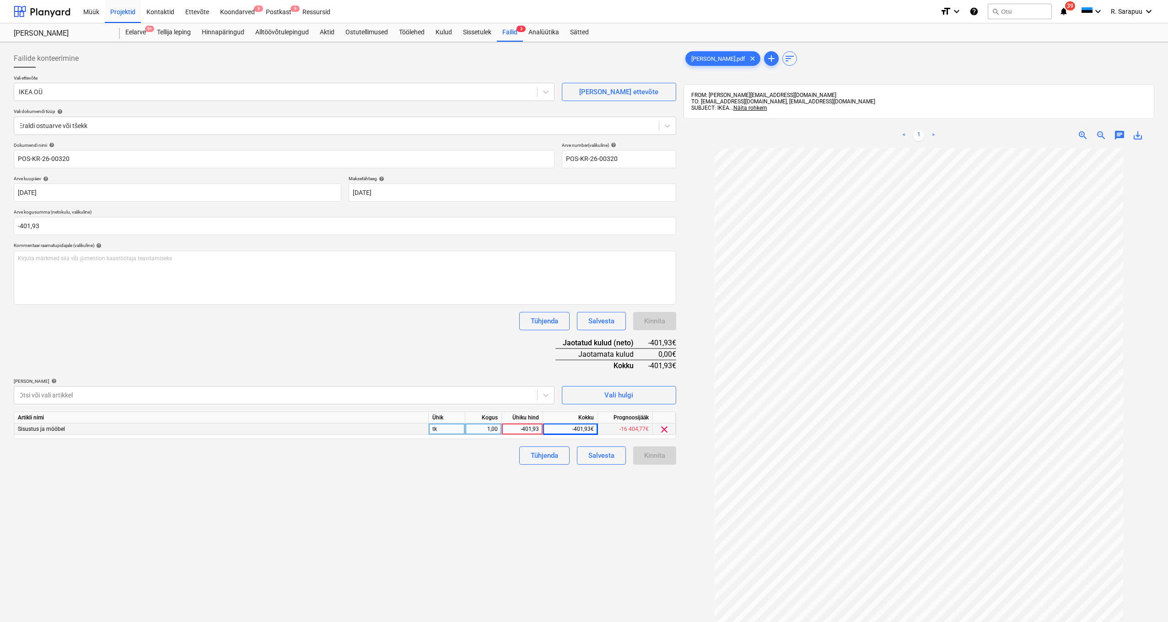
click at [524, 425] on div "-401,93" at bounding box center [521, 428] width 33 height 11
click at [523, 429] on input "-401,93" at bounding box center [522, 428] width 41 height 11
type input "401,93"
click at [486, 430] on div "1,00" at bounding box center [483, 428] width 29 height 11
type input "-1"
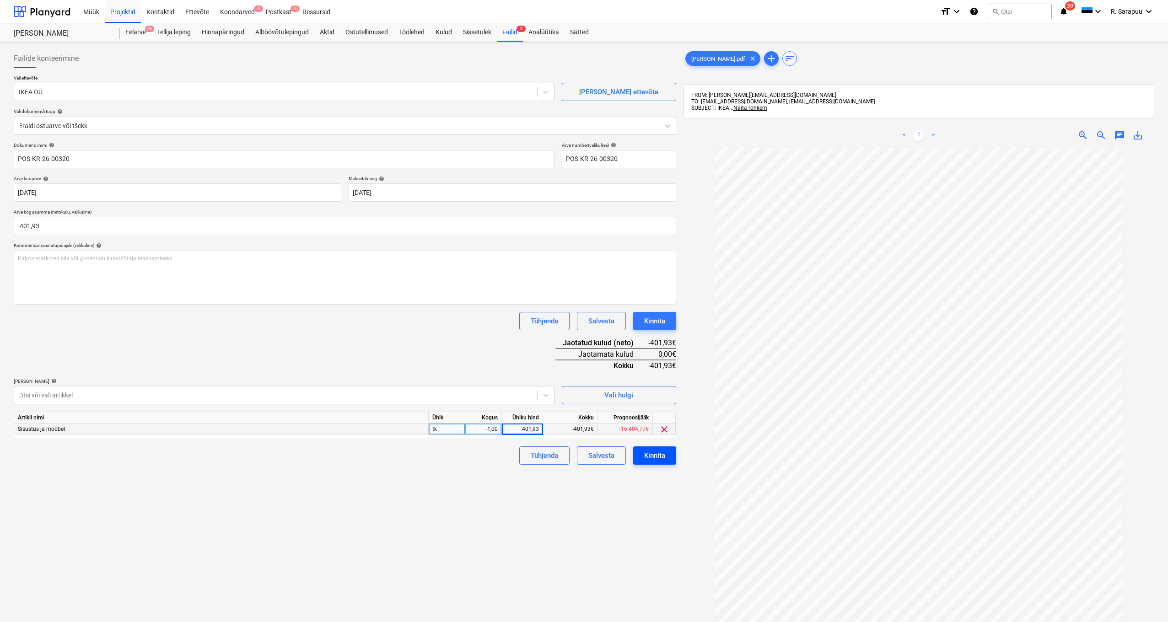
click at [654, 457] on div "Kinnita" at bounding box center [654, 456] width 21 height 12
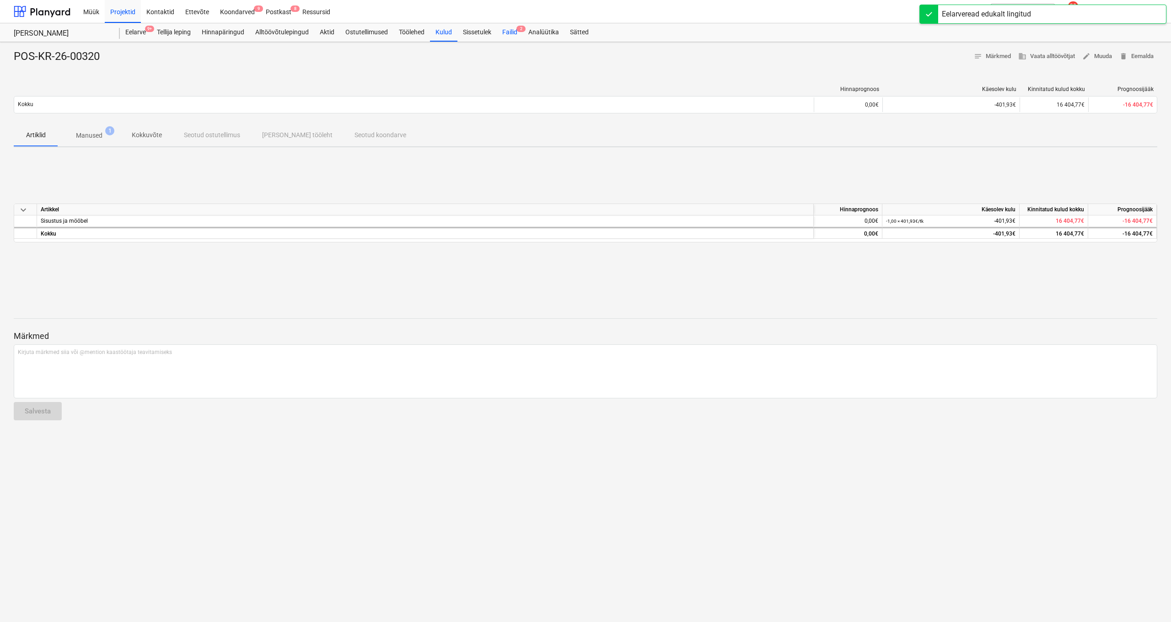
click at [515, 27] on div "Failid 2" at bounding box center [510, 32] width 26 height 18
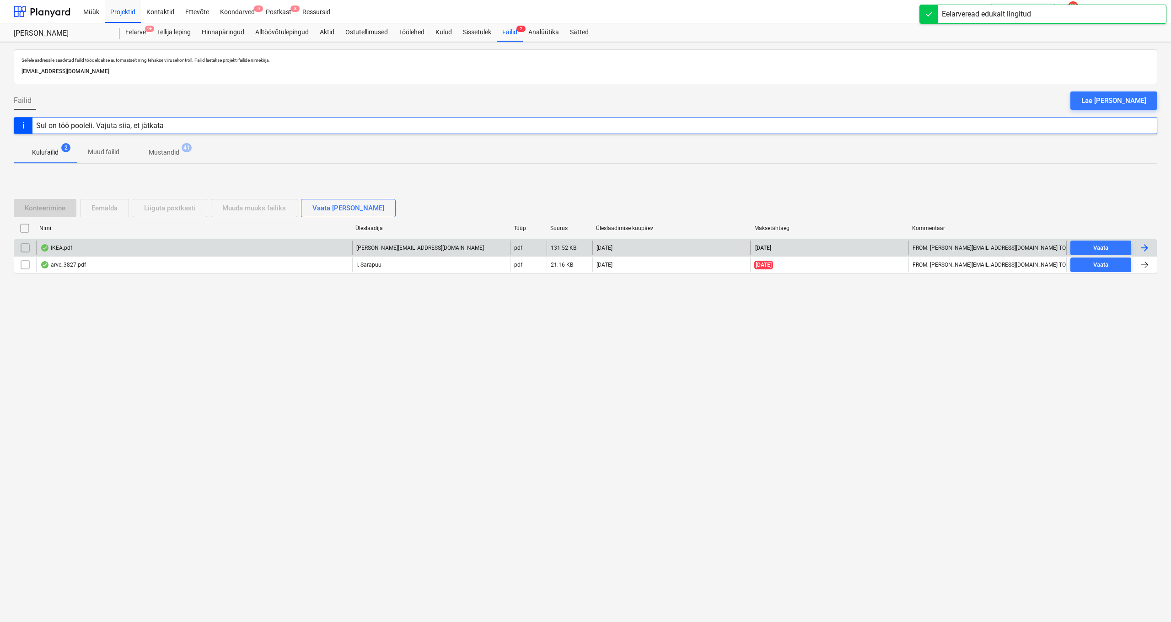
click at [68, 250] on div "IKEA.pdf" at bounding box center [56, 247] width 32 height 7
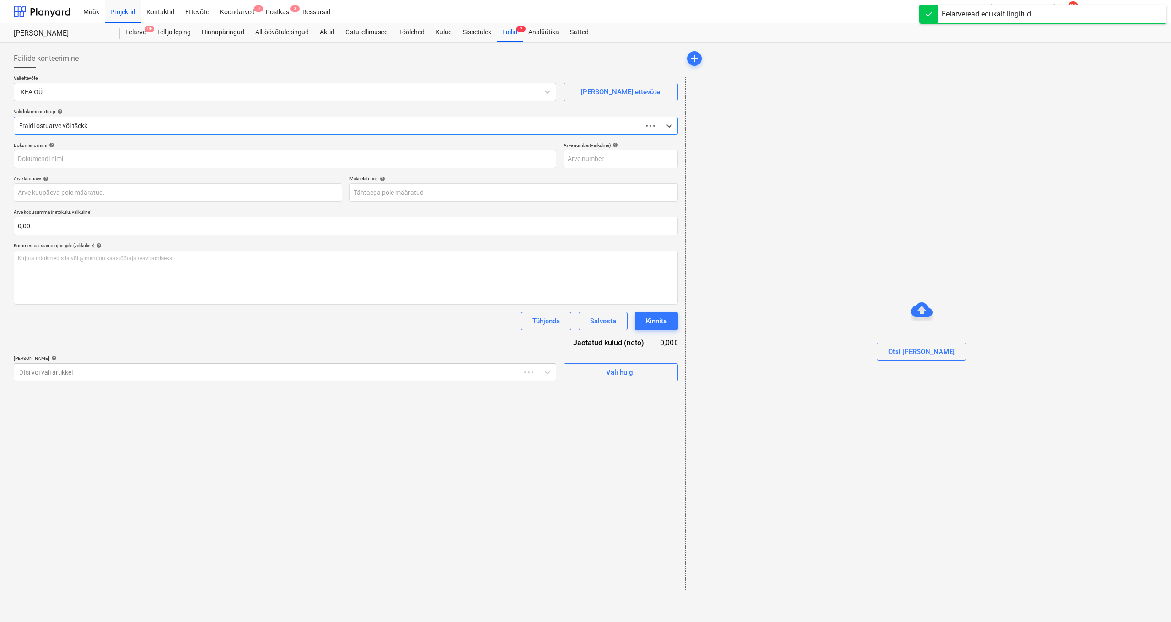
type input "POS-KR-26-00321"
type input "25 Sep 2025"
type input "25 Oct 2025"
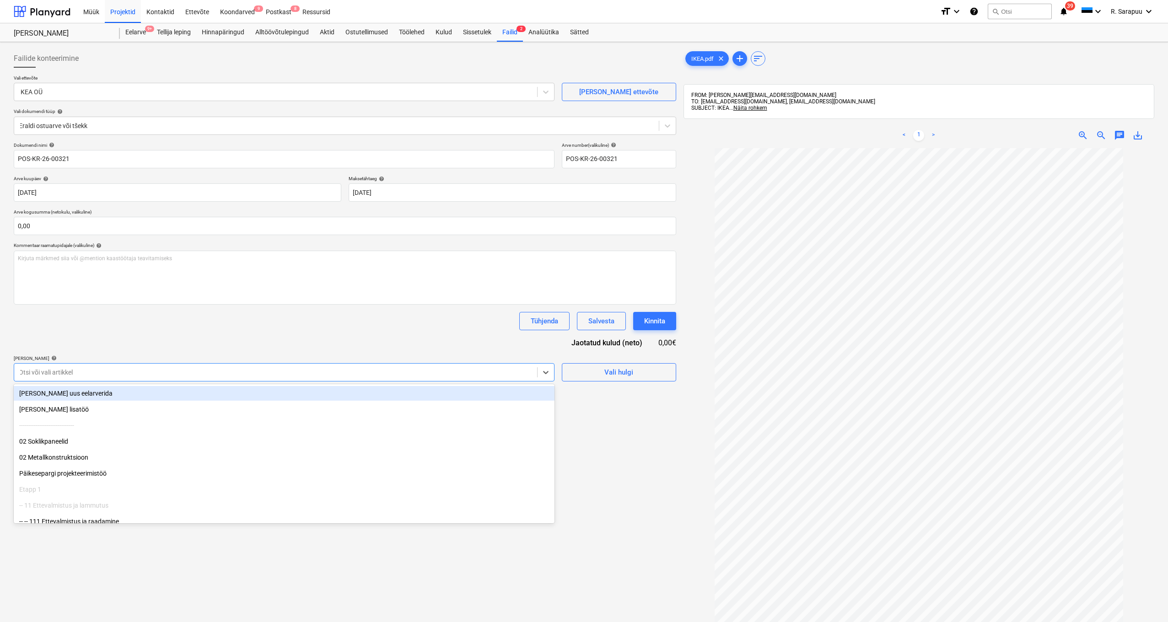
click at [417, 374] on div at bounding box center [276, 372] width 514 height 9
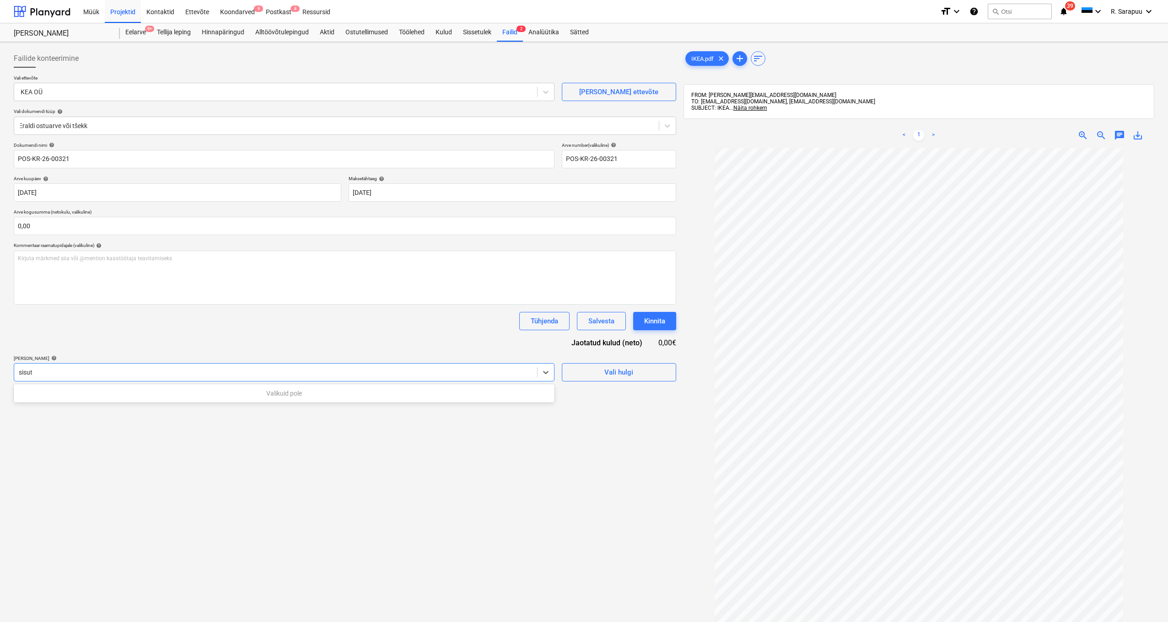
type input "sisu"
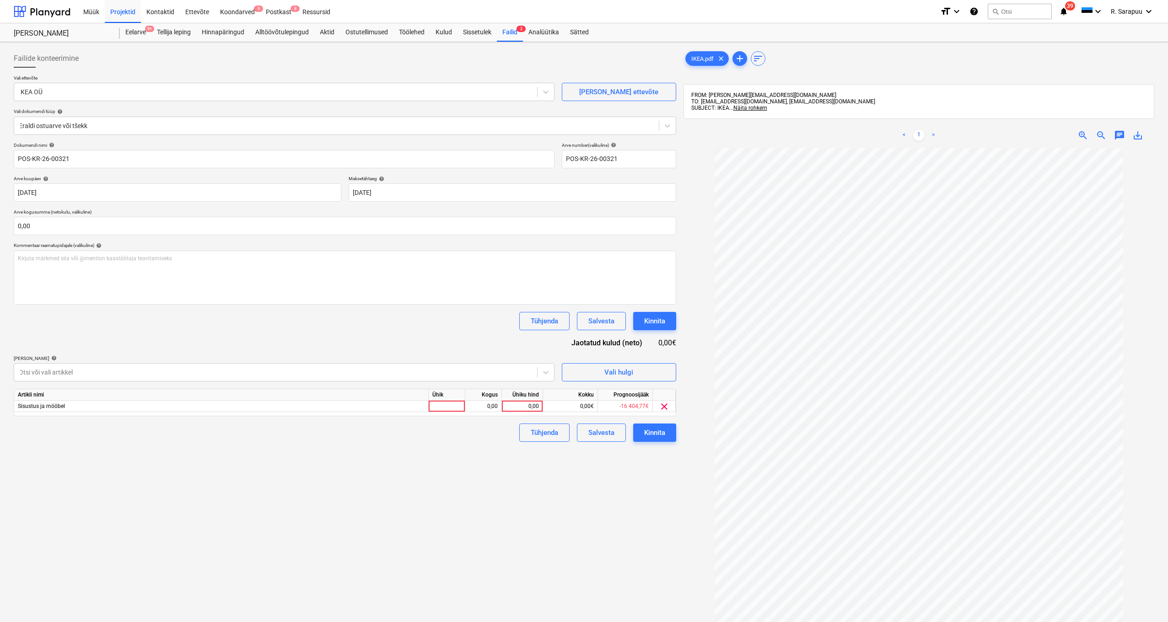
click at [401, 352] on div "Dokumendi nimi help POS-KR-26-00321 Arve number (valikuline) help POS-KR-26-003…" at bounding box center [345, 292] width 662 height 300
click at [327, 232] on input "text" at bounding box center [345, 226] width 662 height 18
type input "."
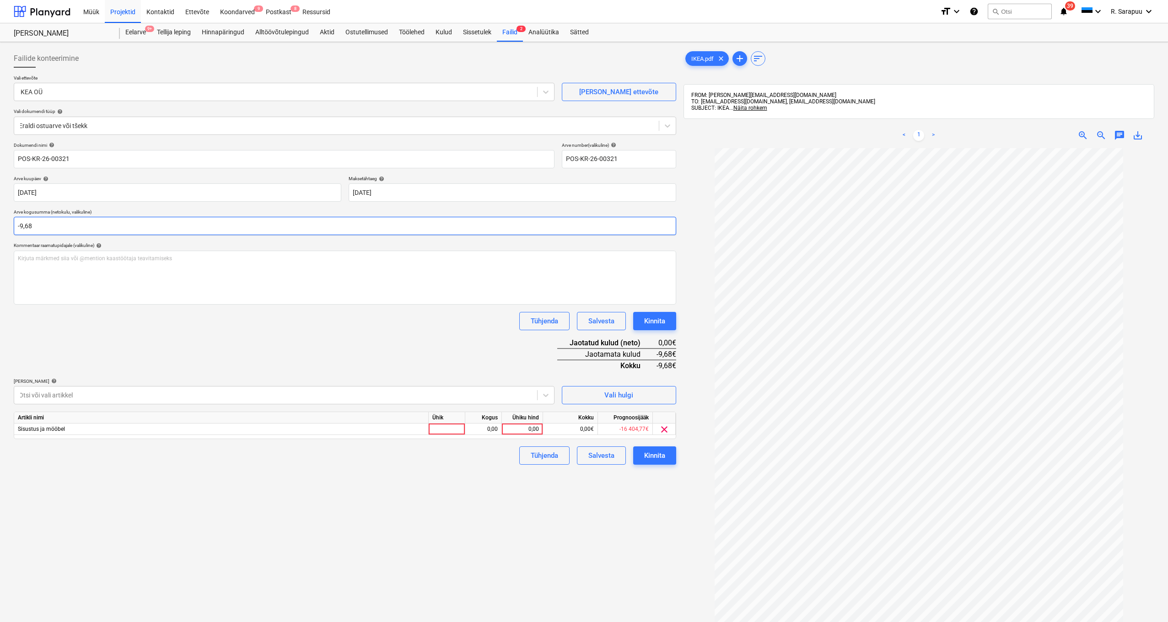
type input "-9,68"
click at [347, 356] on div "Dokumendi nimi help POS-KR-26-00321 Arve number (valikuline) help POS-KR-26-003…" at bounding box center [345, 303] width 662 height 322
click at [520, 430] on div "0,00" at bounding box center [521, 428] width 33 height 11
type input "9,68"
click at [486, 426] on div "1,00" at bounding box center [483, 428] width 29 height 11
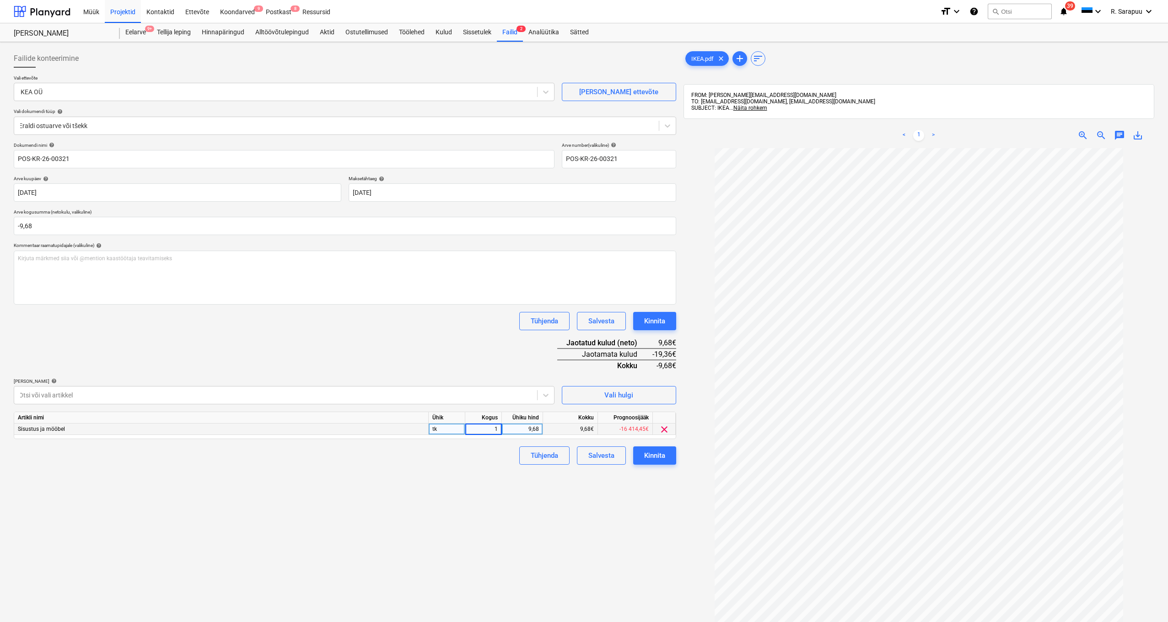
type input "-1"
click at [511, 525] on div "Failide konteerimine Vali ettevõte IKEA OÜ Lisa uus ettevõte Vali dokumendi tüü…" at bounding box center [345, 397] width 670 height 702
click at [648, 448] on button "Kinnita" at bounding box center [654, 455] width 43 height 18
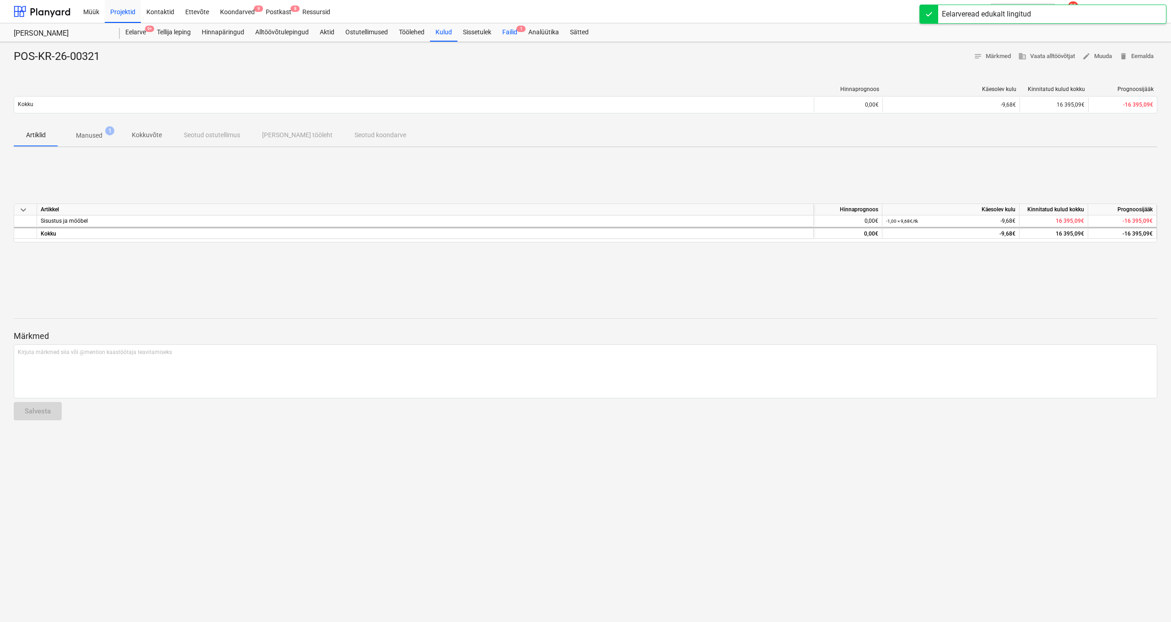
click at [514, 31] on div "Failid 1" at bounding box center [510, 32] width 26 height 18
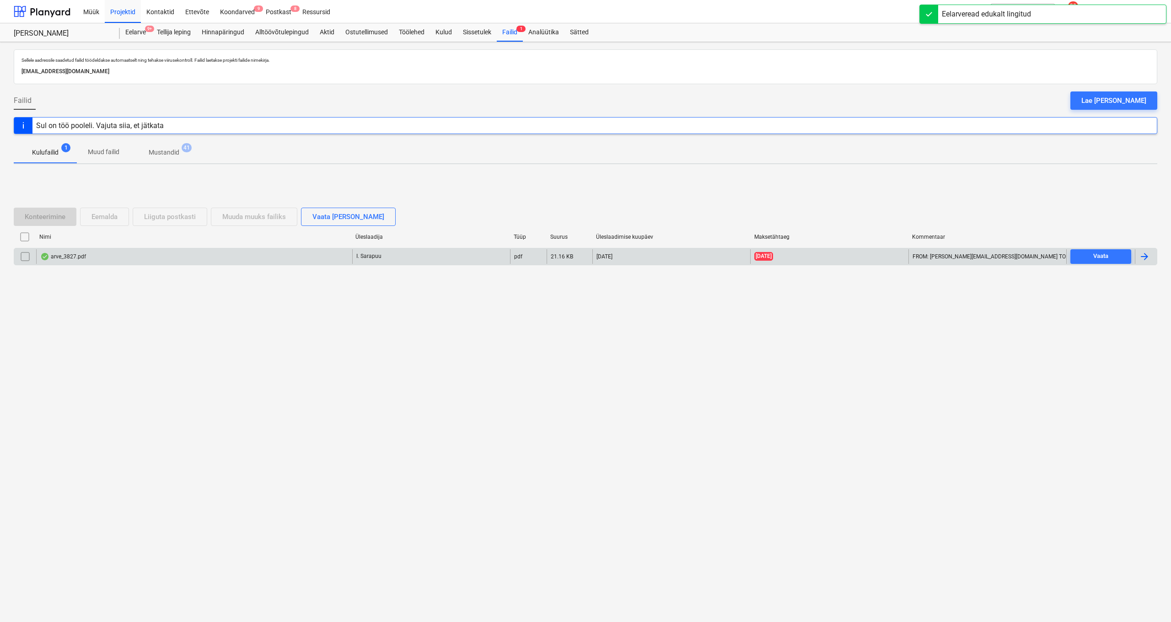
click at [81, 261] on div "arve_3827.pdf" at bounding box center [194, 256] width 316 height 15
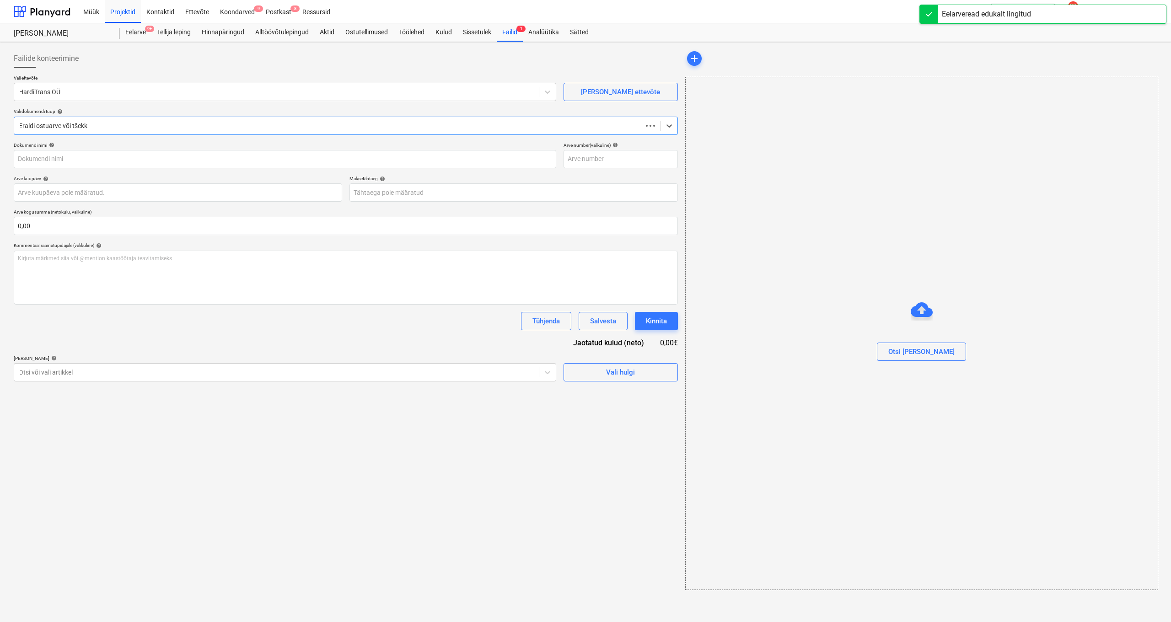
type input "3827"
type input "06 Oct 2025"
type input "13 Oct 2025"
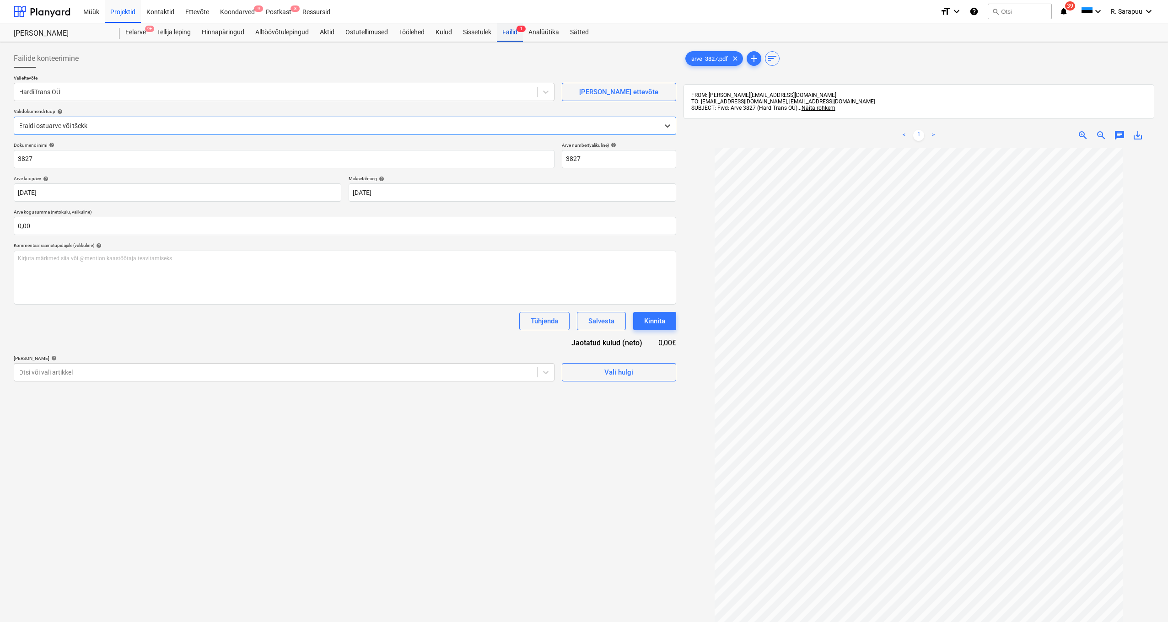
click at [506, 39] on div "Failid 1" at bounding box center [510, 32] width 26 height 18
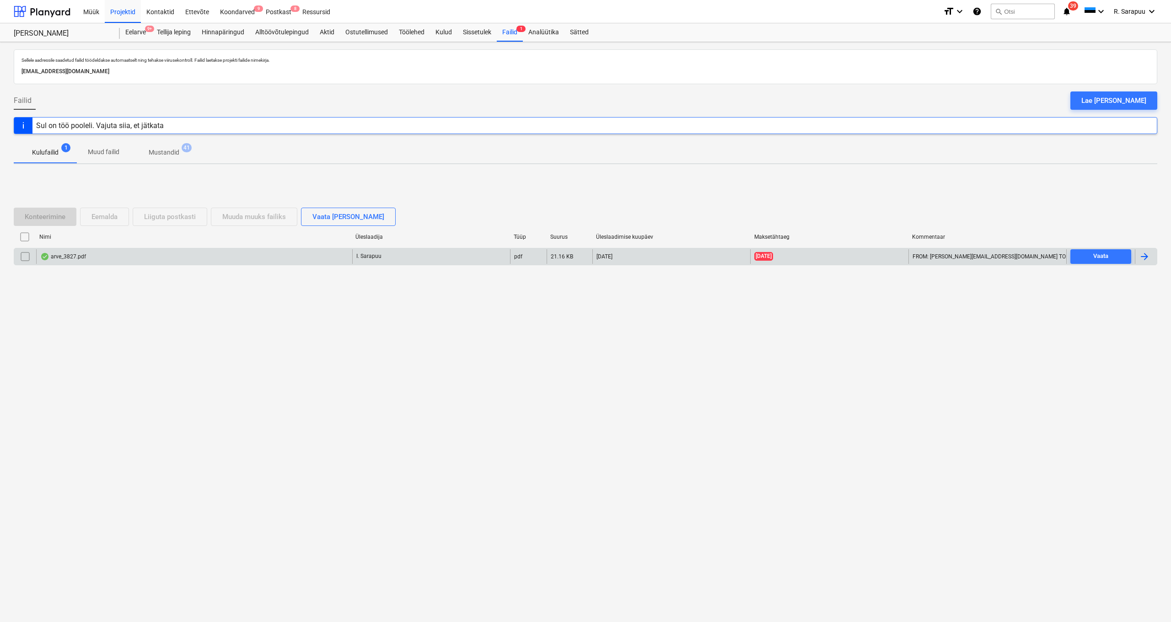
click at [27, 259] on input "checkbox" at bounding box center [25, 256] width 15 height 15
click at [154, 208] on button "Liiguta postkasti" at bounding box center [170, 217] width 75 height 18
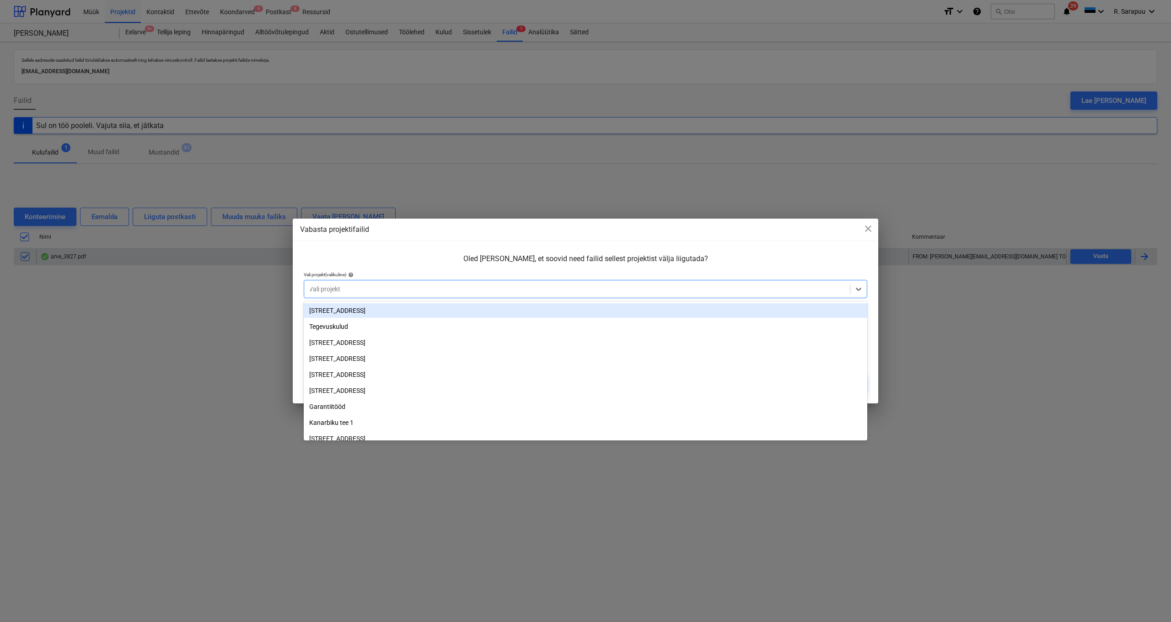
click at [348, 289] on div at bounding box center [577, 288] width 536 height 9
type input "teg"
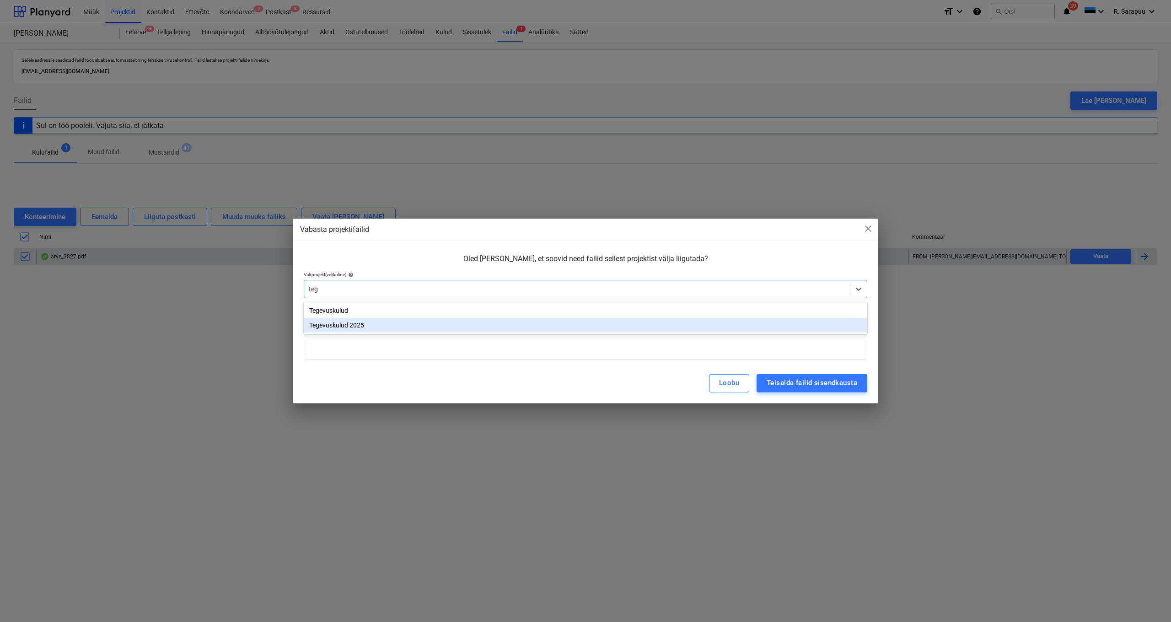
click at [349, 322] on div "Tegevuskulud 2025" at bounding box center [585, 325] width 563 height 15
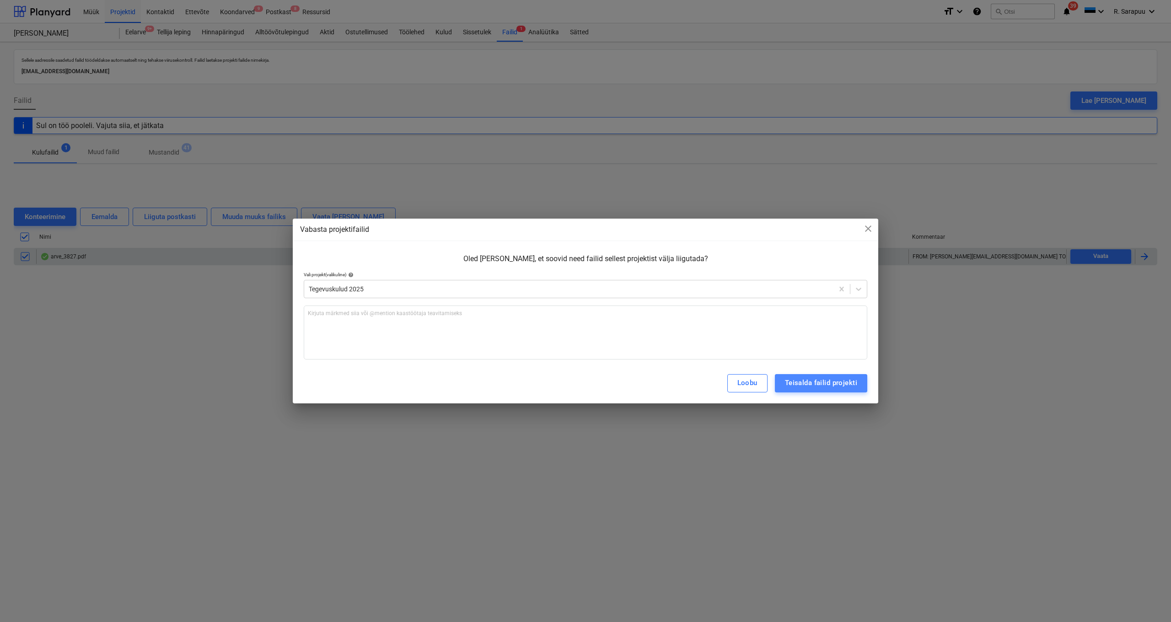
click at [819, 386] on div "Teisalda failid projekti" at bounding box center [821, 383] width 72 height 12
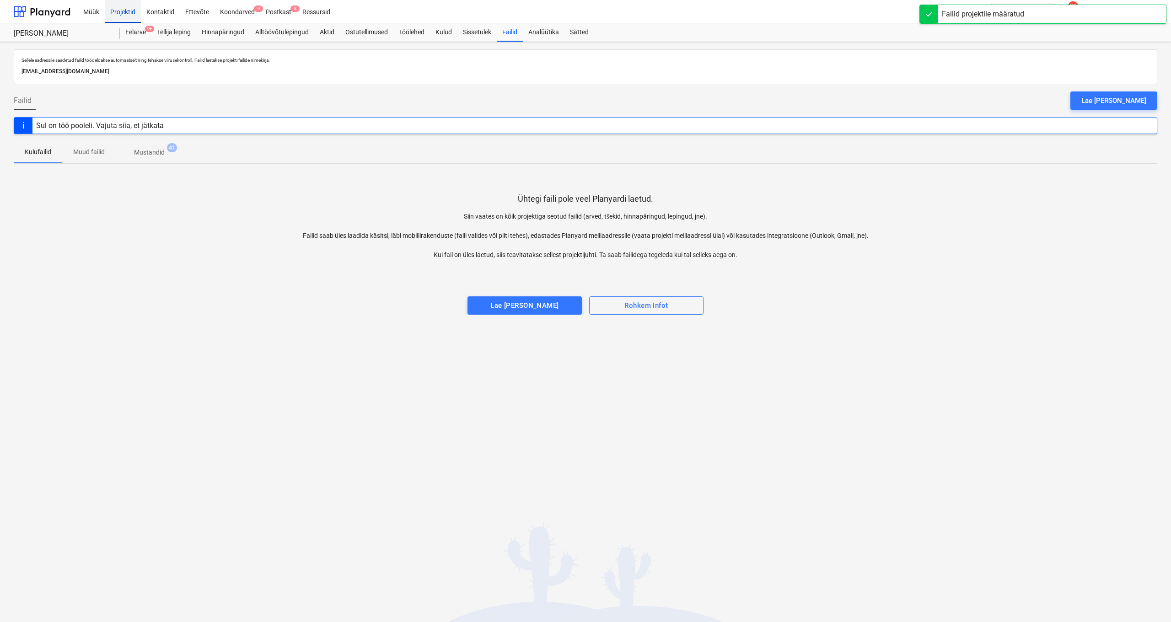
click at [129, 15] on div "Projektid" at bounding box center [123, 11] width 36 height 23
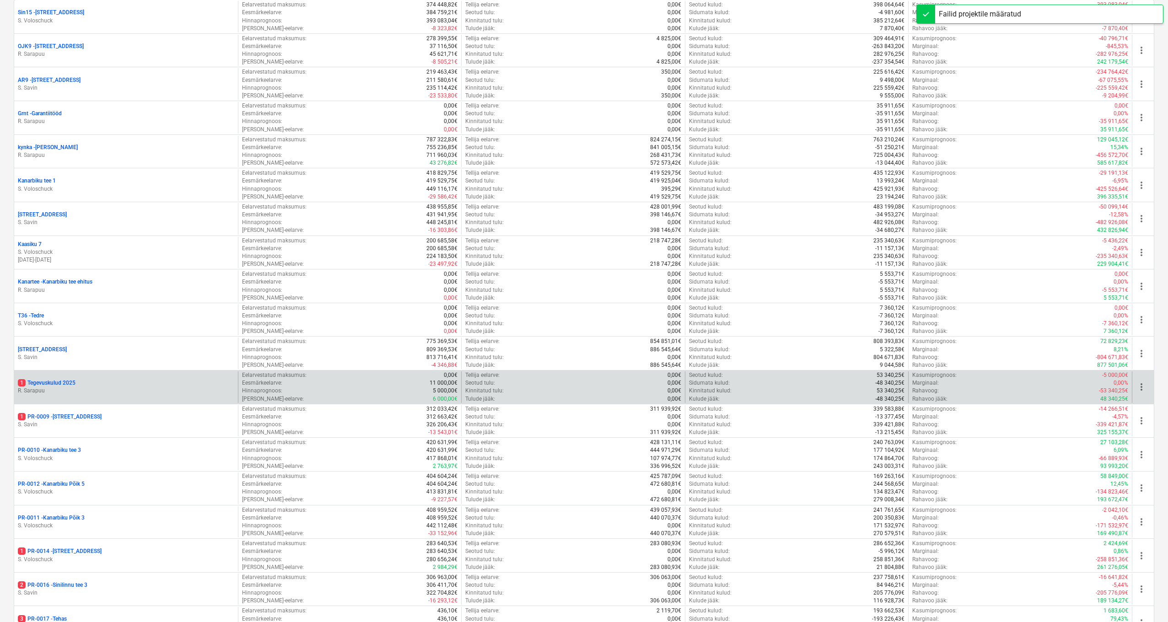
scroll to position [197, 0]
click at [61, 380] on p "1 Tegevuskulud 2025" at bounding box center [47, 384] width 58 height 8
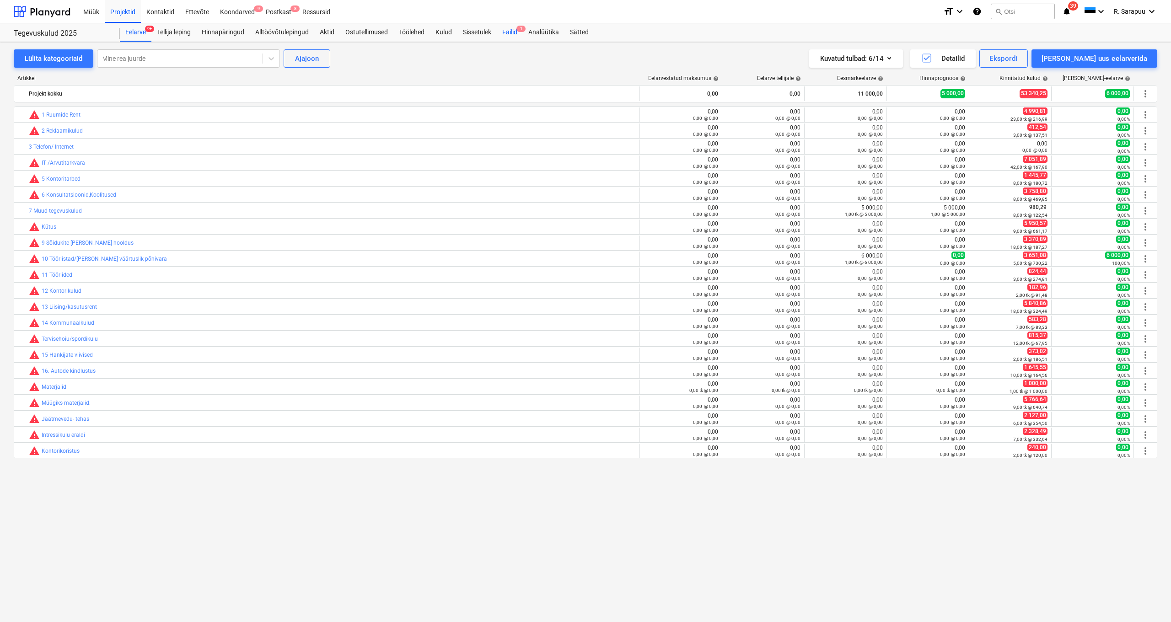
click at [512, 33] on div "Failid 1" at bounding box center [510, 32] width 26 height 18
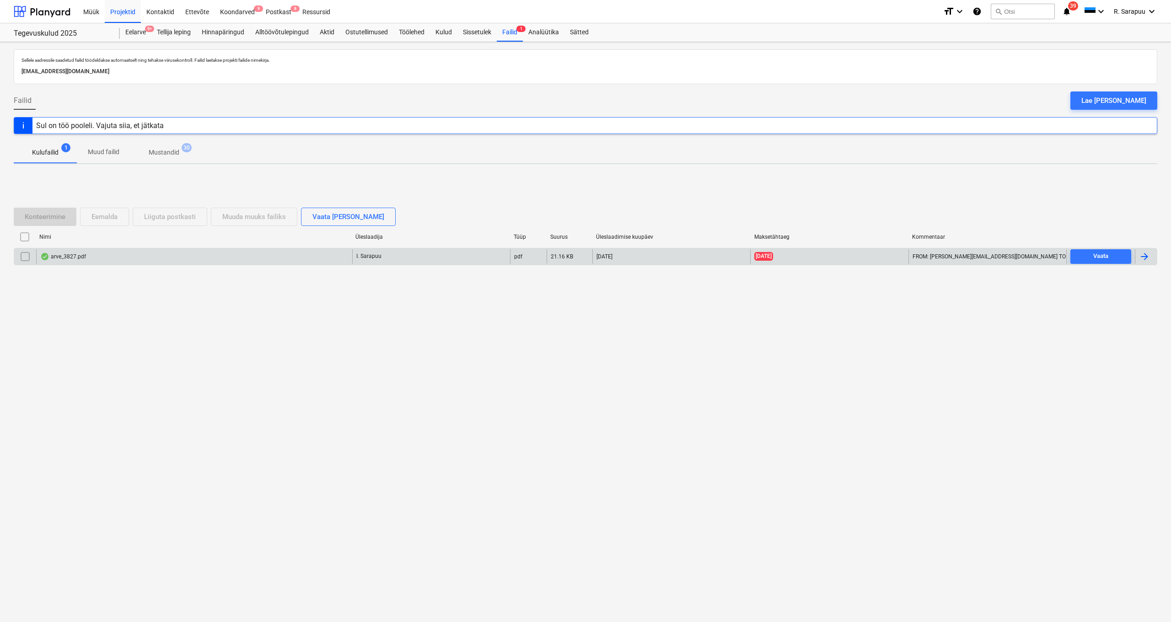
click at [362, 259] on p "I. Sarapuu" at bounding box center [368, 256] width 25 height 8
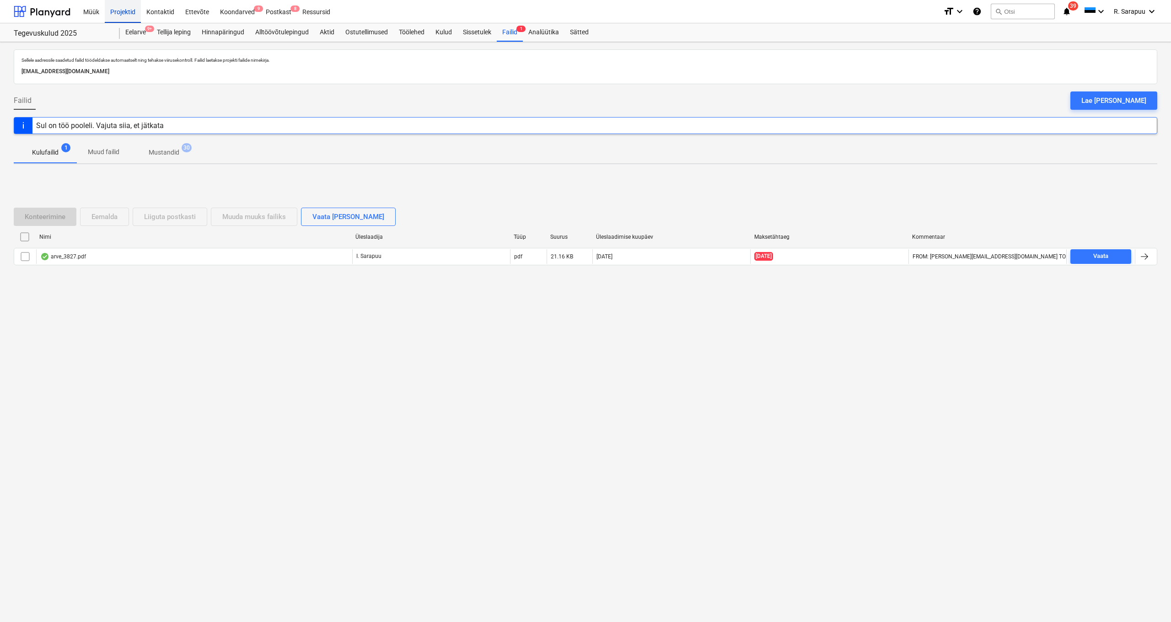
click at [128, 15] on div "Projektid" at bounding box center [123, 11] width 36 height 23
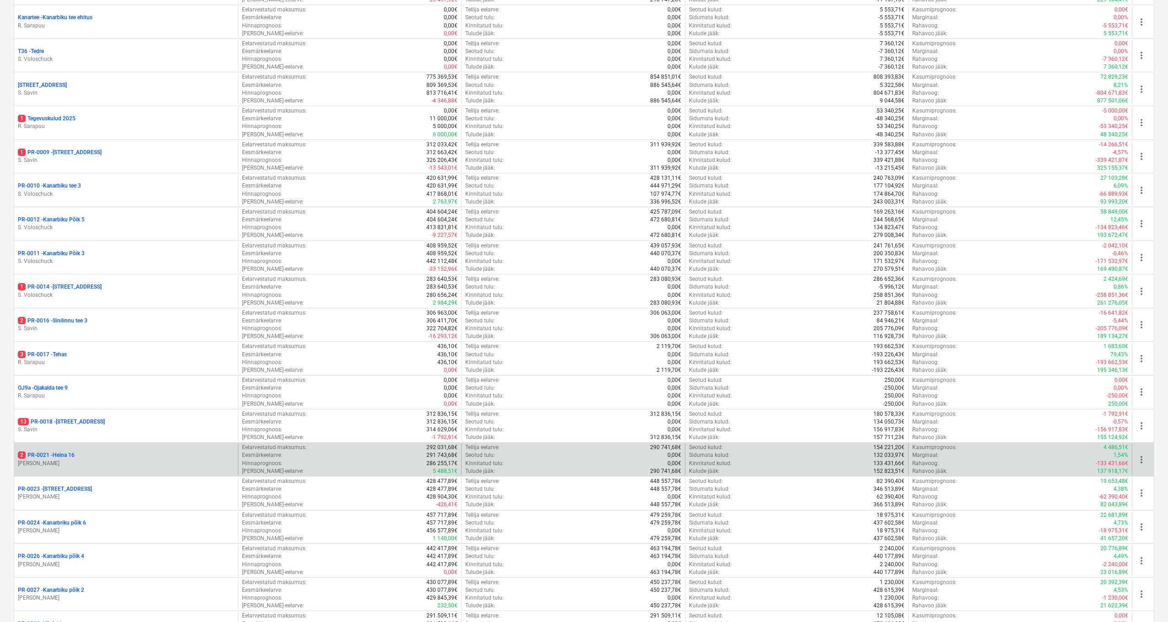
scroll to position [464, 0]
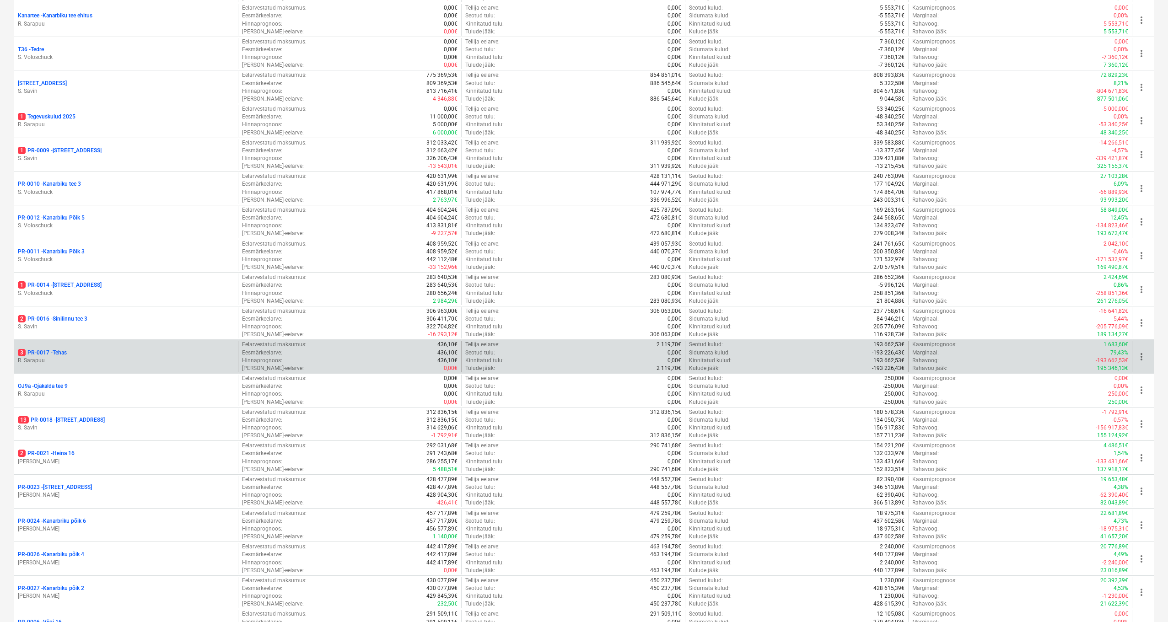
click at [47, 358] on p "R. Sarapuu" at bounding box center [126, 361] width 216 height 8
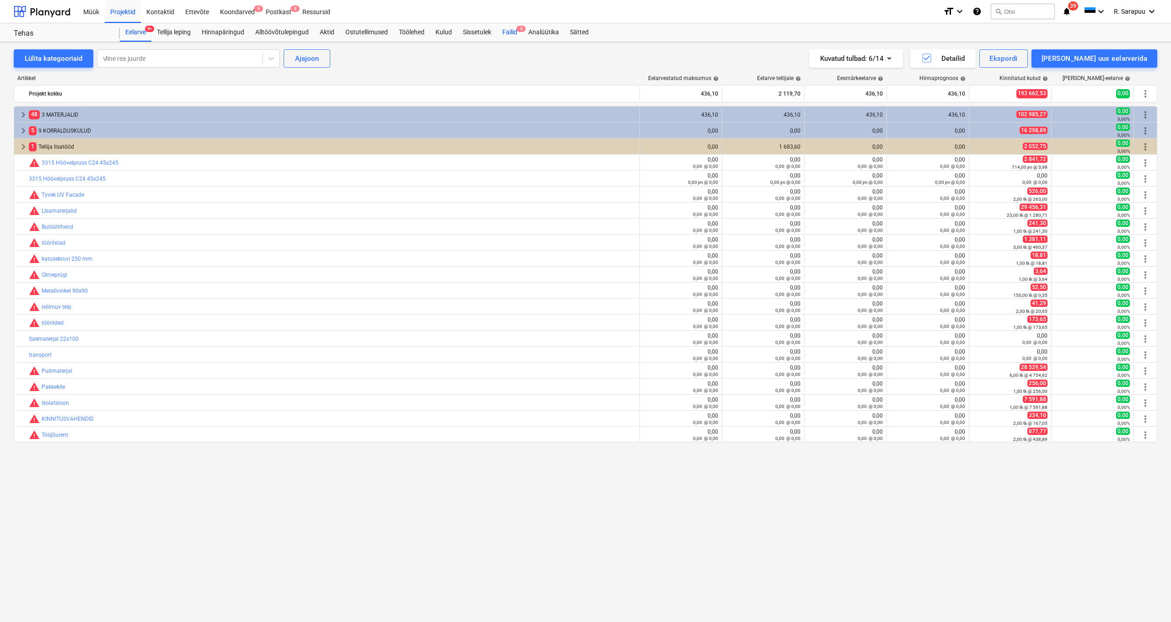
click at [519, 27] on div "Failid 3" at bounding box center [510, 32] width 26 height 18
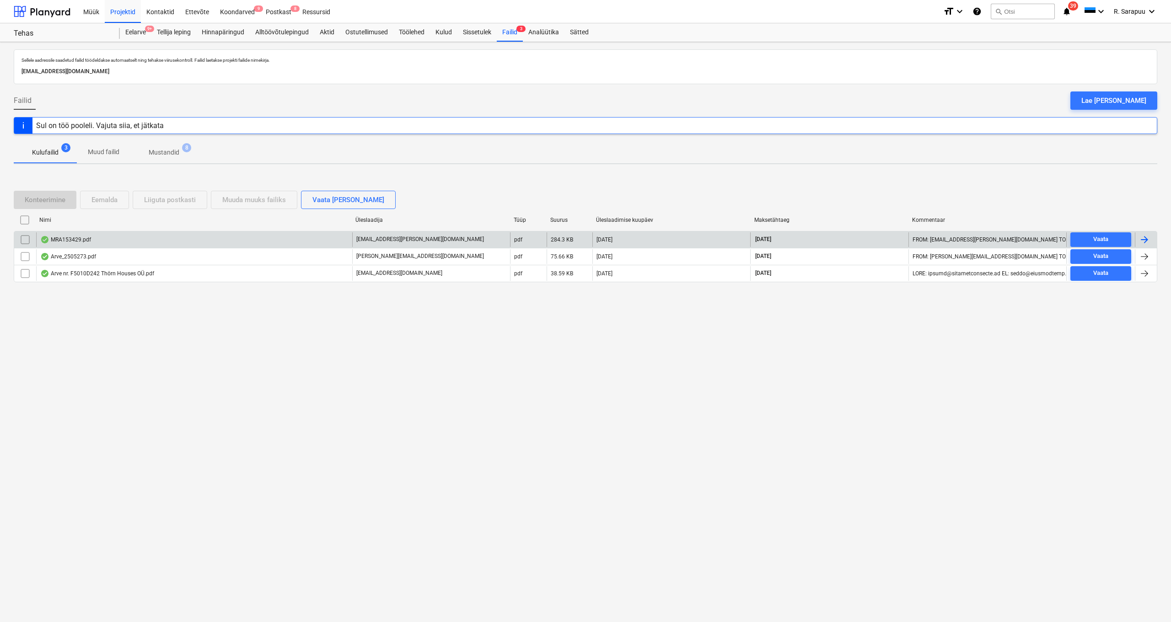
click at [68, 246] on div "MRA153429.pdf Mihkel.Allemann@raitwood.ee pdf 284.3 KB 10.10.2025 08.11.2025 FR…" at bounding box center [585, 239] width 1143 height 17
click at [86, 236] on div "MRA153429.pdf" at bounding box center [65, 239] width 51 height 7
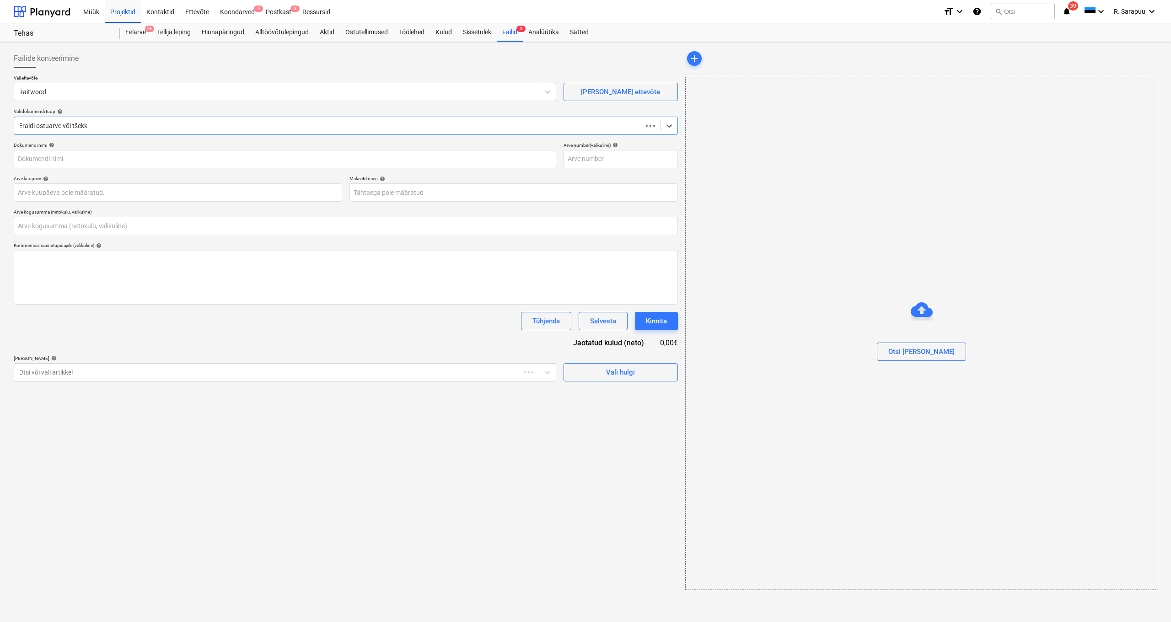
type input "0,00"
type input "MRA153429"
type input "08 Nov 2025"
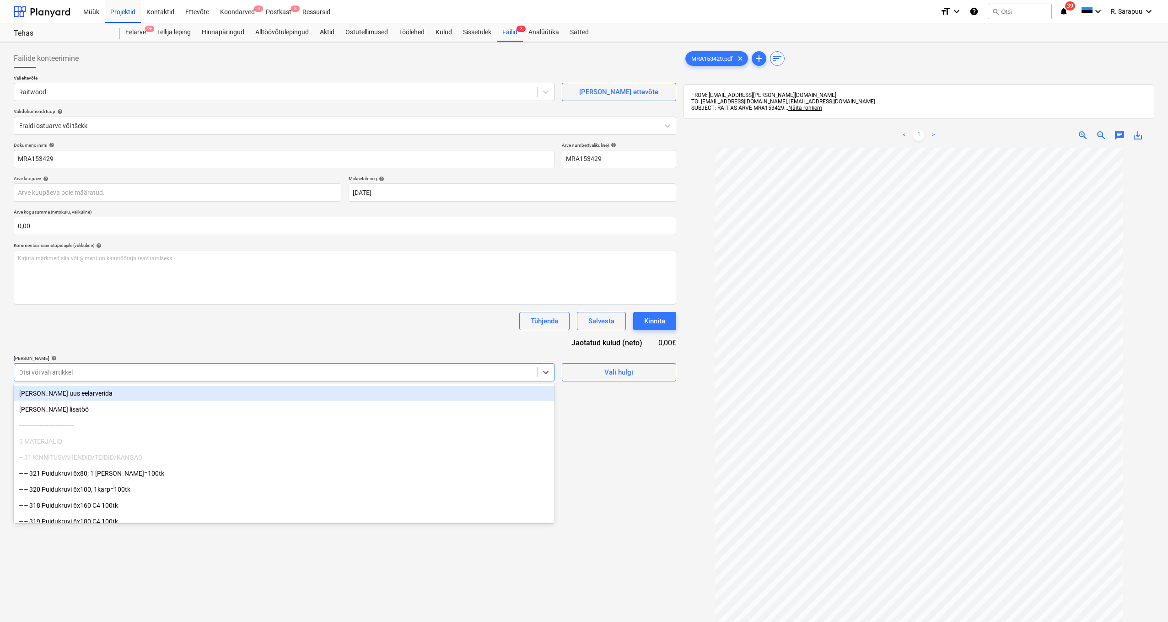
click at [497, 368] on div at bounding box center [276, 372] width 514 height 9
type input "puit"
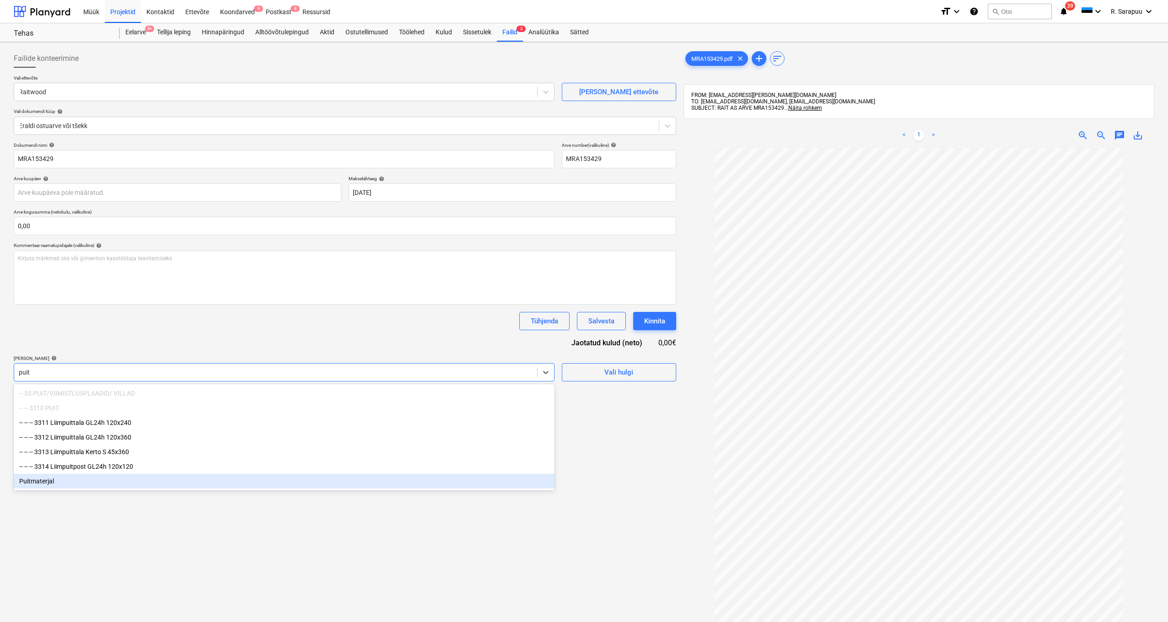
click at [262, 483] on div "Puitmaterjal" at bounding box center [284, 481] width 541 height 15
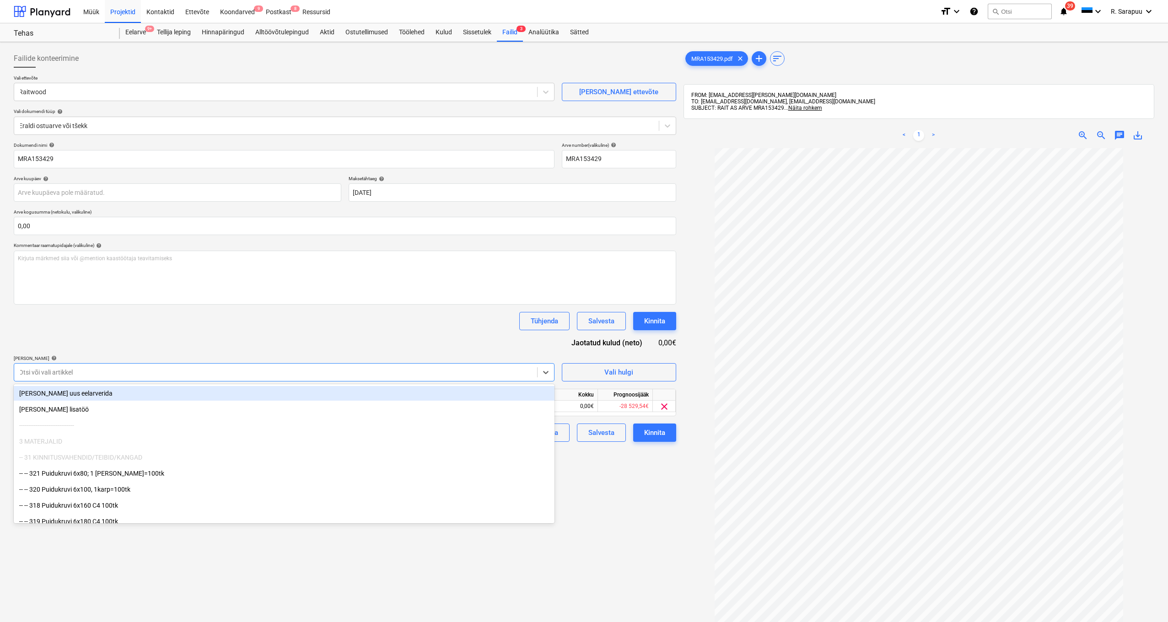
click at [330, 338] on div "Dokumendi nimi help MRA153429 Arve number (valikuline) help MRA153429 Arve kuup…" at bounding box center [345, 292] width 662 height 300
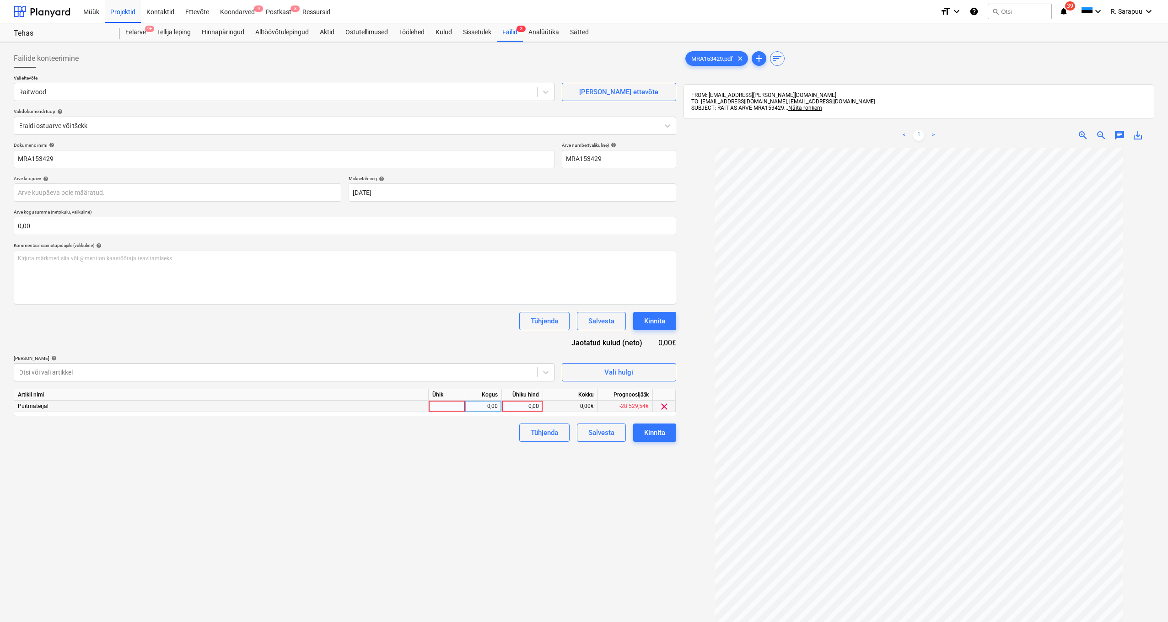
click at [518, 402] on div "0,00" at bounding box center [521, 406] width 33 height 11
type input "9307,83"
click at [477, 482] on div "Failide konteerimine Vali ettevõte Raitwood Lisa uus ettevõte Vali dokumendi tü…" at bounding box center [345, 397] width 670 height 702
click at [191, 227] on input "text" at bounding box center [345, 226] width 662 height 18
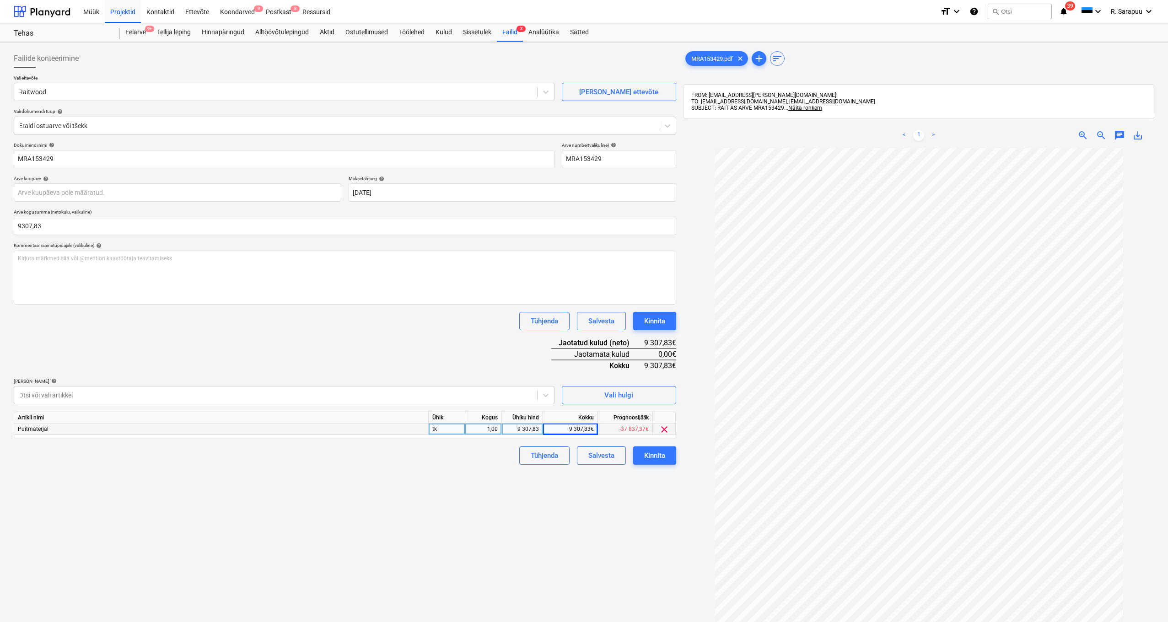
type input "9 307,83"
click at [200, 444] on div "Dokumendi nimi help MRA153429 Arve number (valikuline) help MRA153429 Arve kuup…" at bounding box center [345, 303] width 662 height 322
click at [675, 467] on div "Failide konteerimine Vali ettevõte Raitwood Lisa uus ettevõte Vali dokumendi tü…" at bounding box center [345, 397] width 670 height 702
click at [664, 451] on div "Kinnita" at bounding box center [654, 456] width 21 height 12
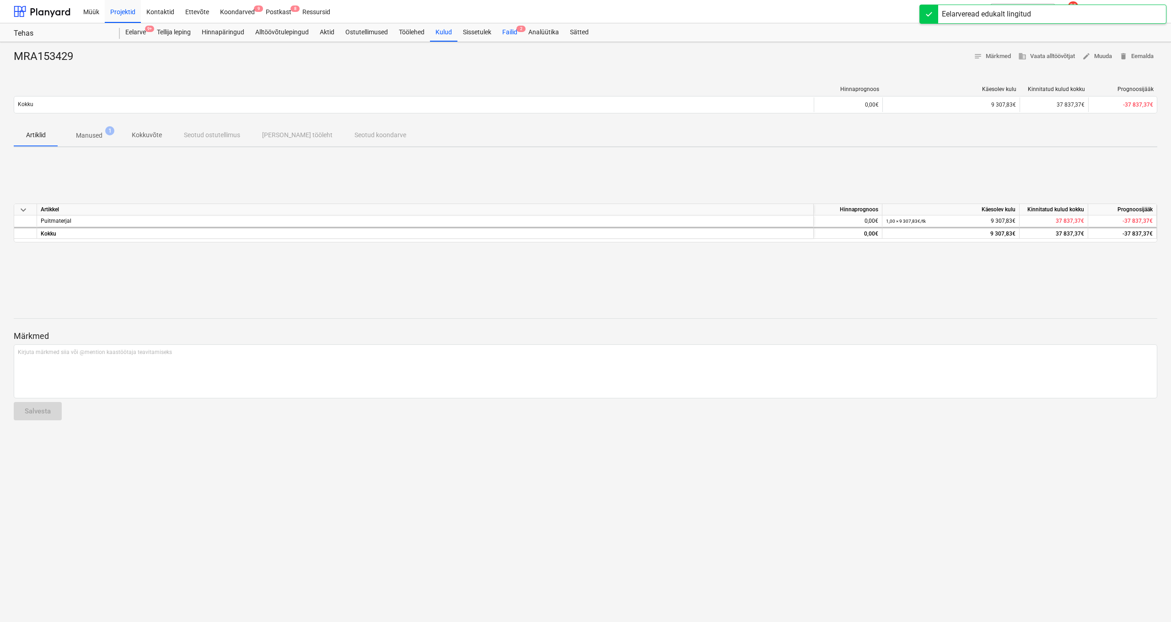
click at [513, 34] on div "Failid 2" at bounding box center [510, 32] width 26 height 18
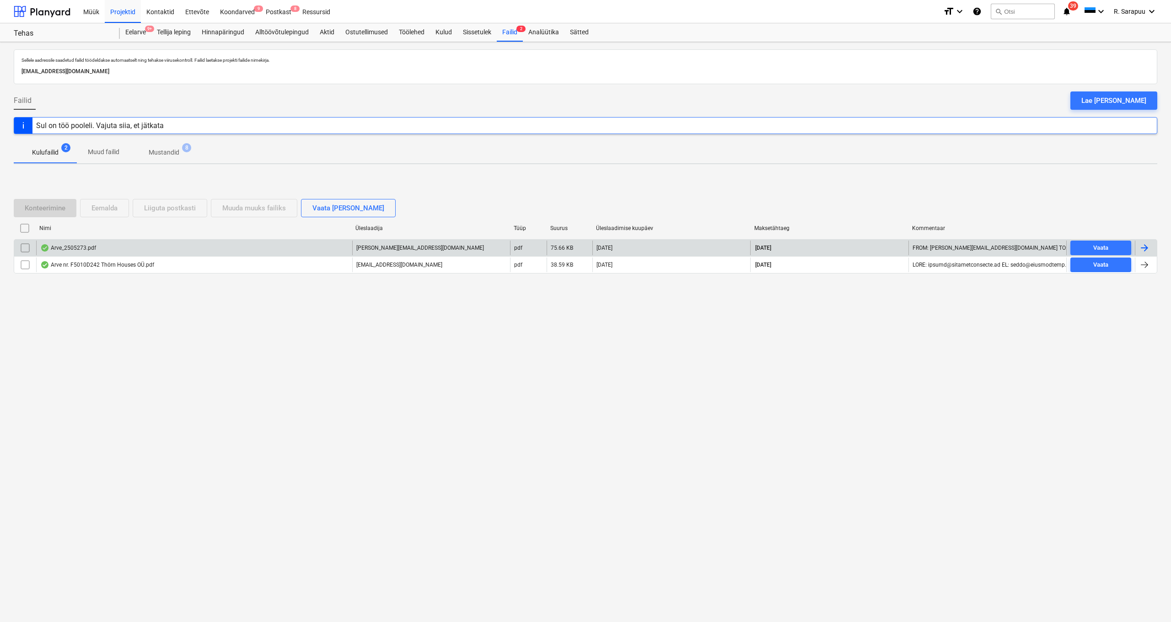
click at [66, 251] on div "Arve_2505273.pdf" at bounding box center [194, 248] width 316 height 15
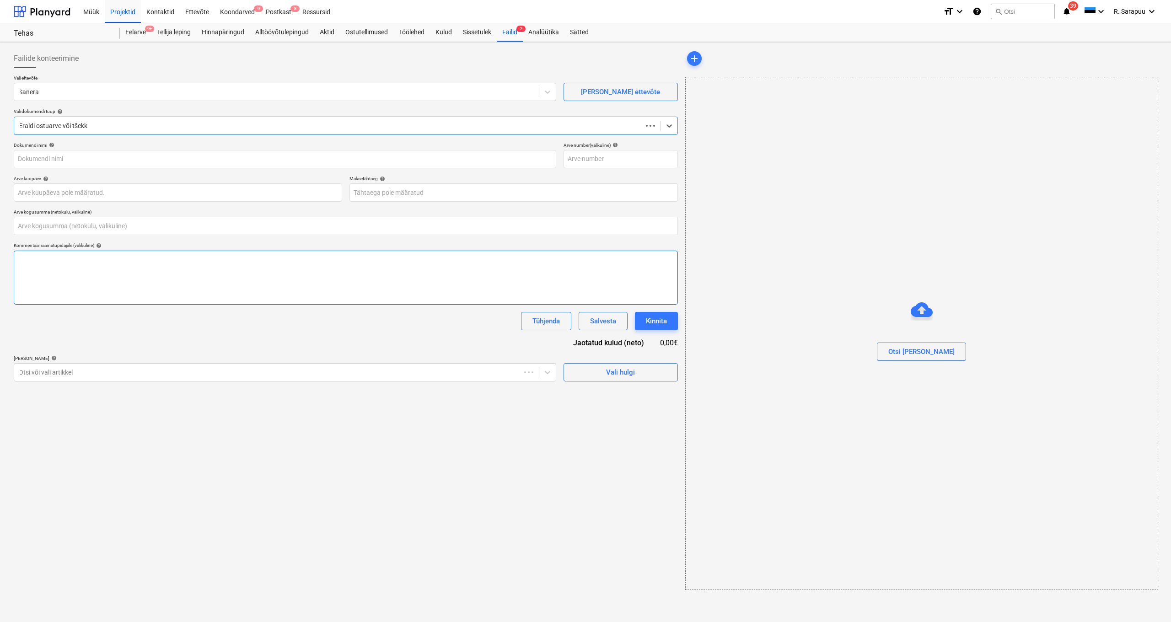
type input "0,00"
type input "2505273"
type input "08 Oct 2025"
type input "29 Oct 2025"
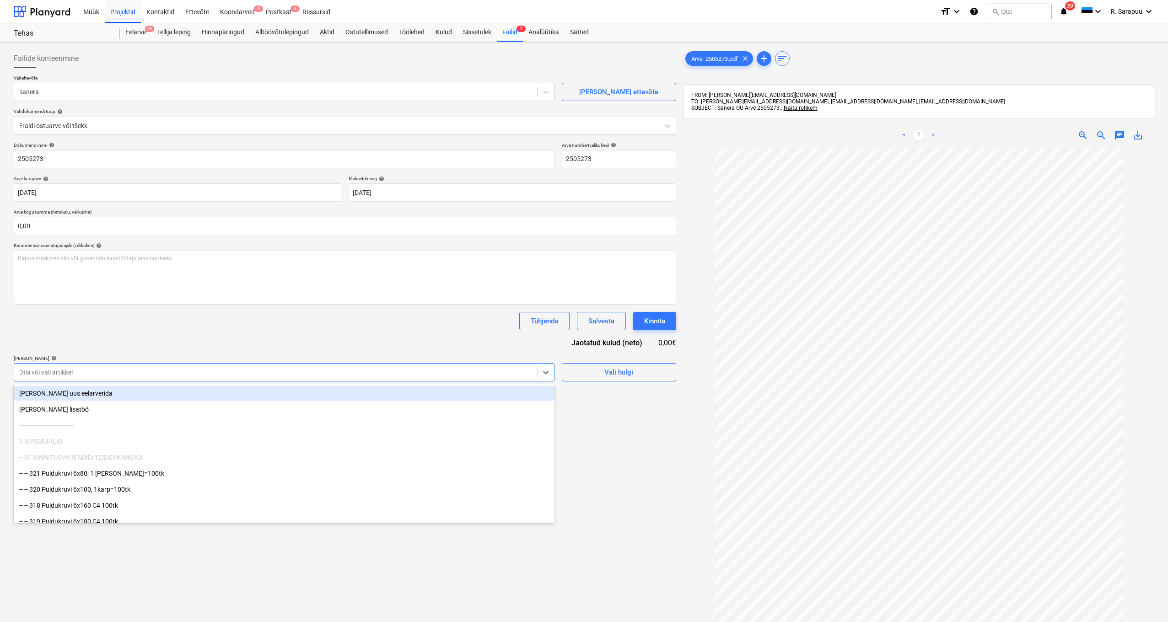
click at [486, 376] on div "Otsi või vali artikkel" at bounding box center [275, 372] width 523 height 13
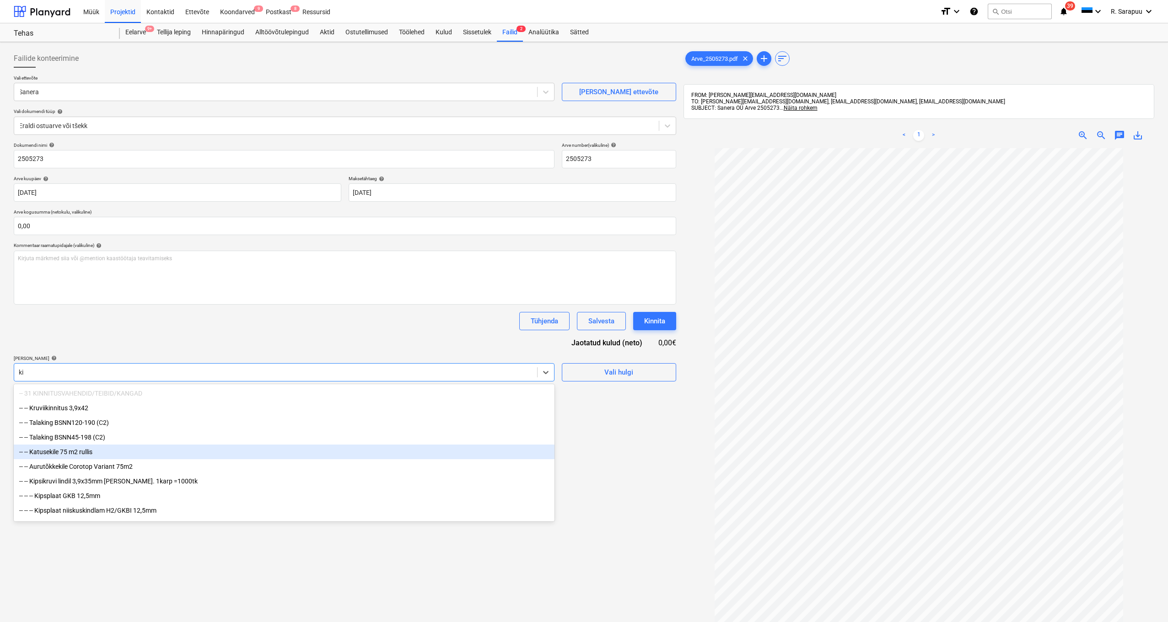
type input "k"
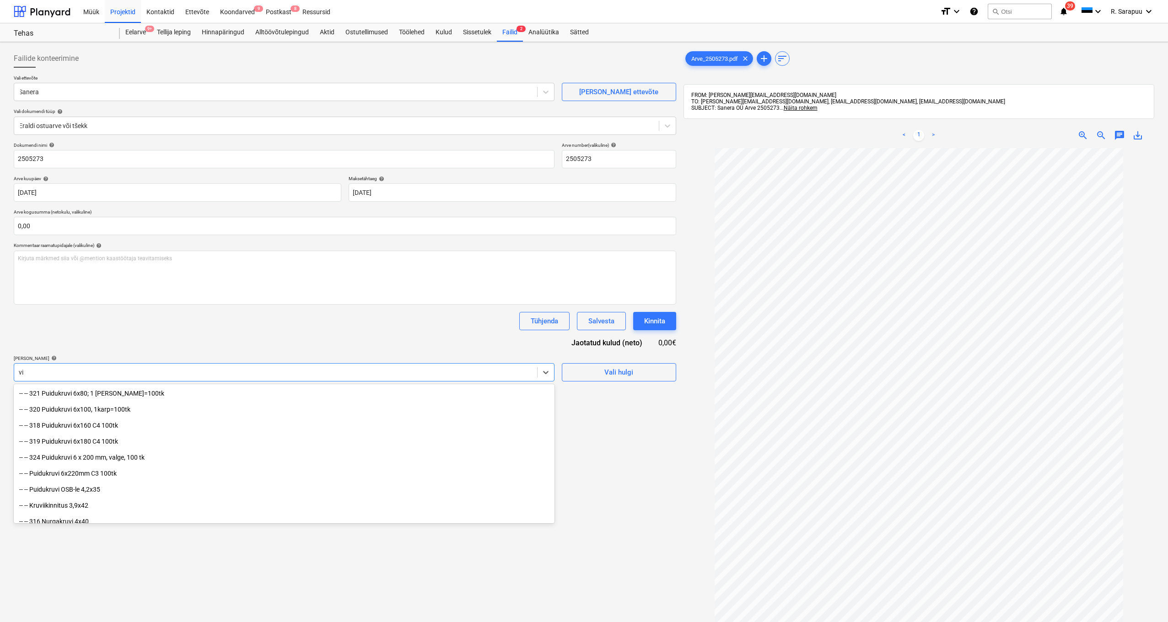
type input "v"
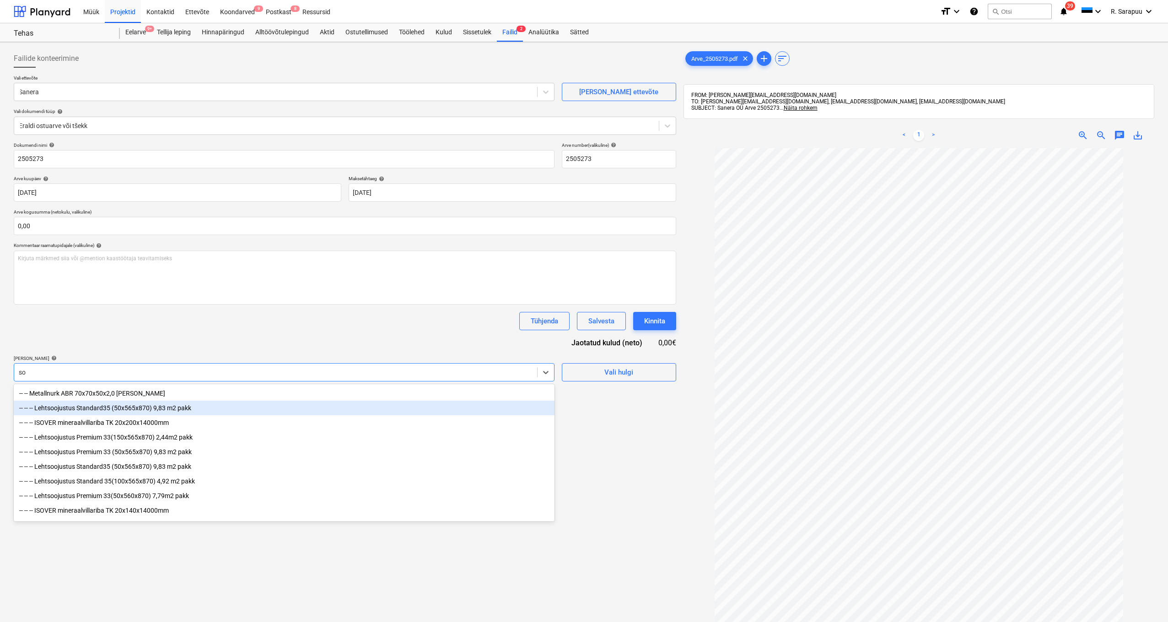
type input "s"
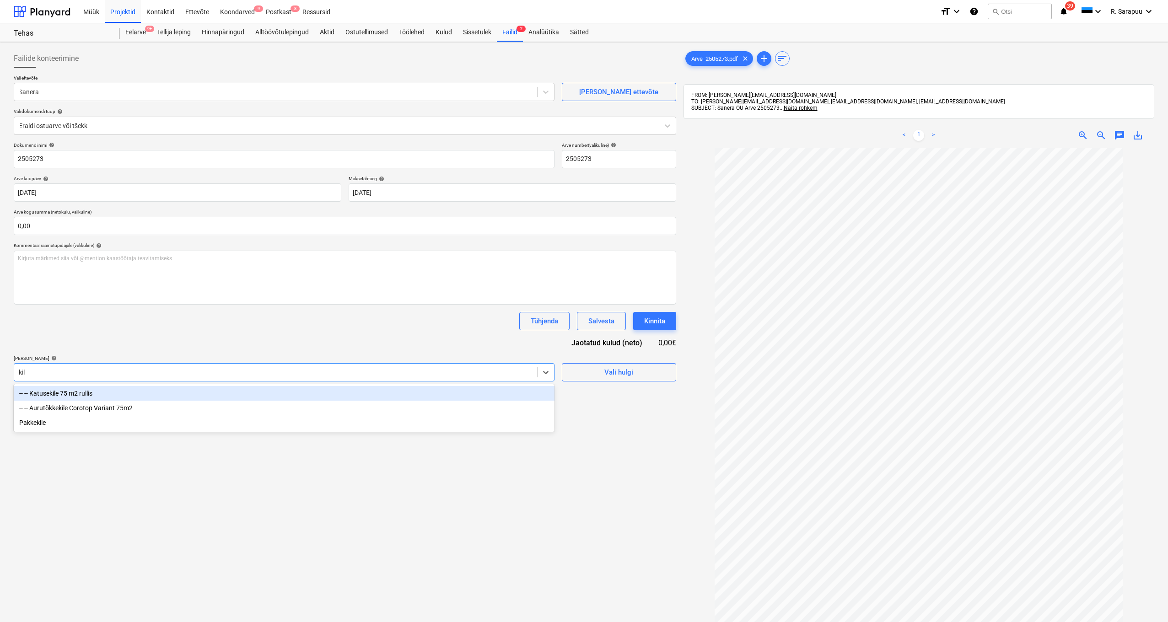
type input "kile"
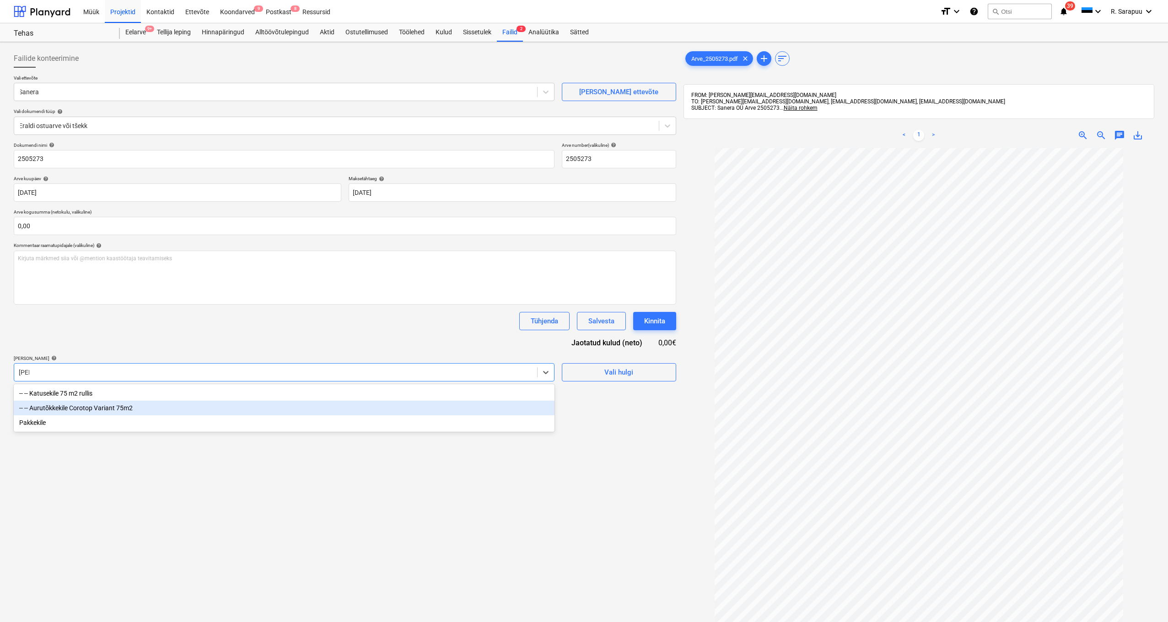
click at [80, 414] on div "-- -- Aurutõkkekile Corotop Variant 75m2" at bounding box center [284, 408] width 541 height 15
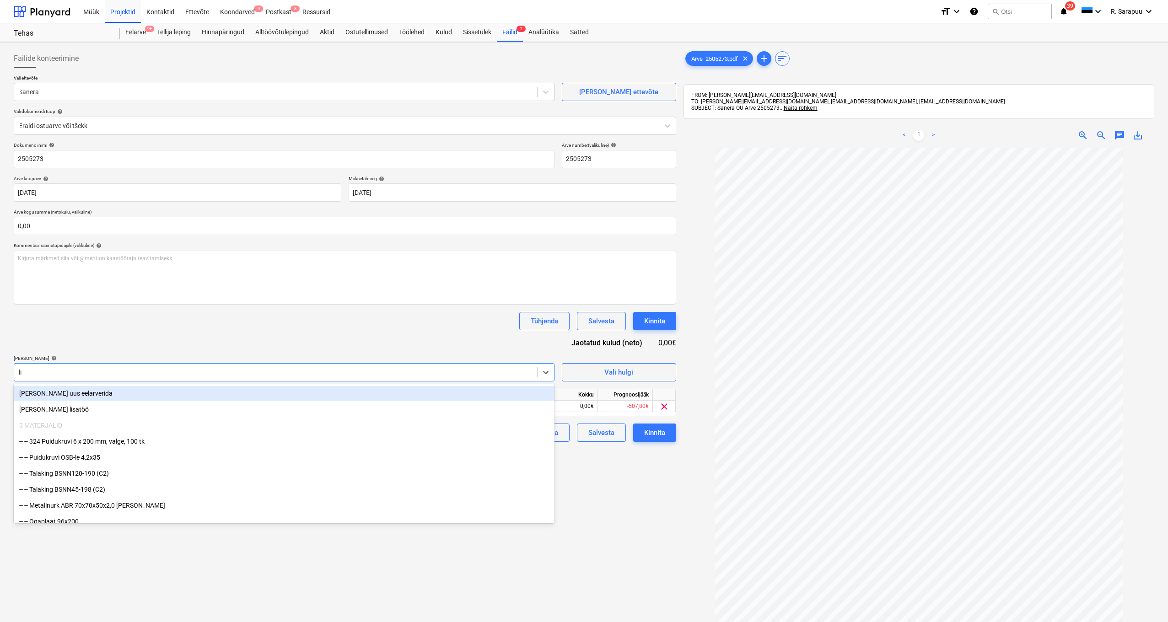
type input "lisa"
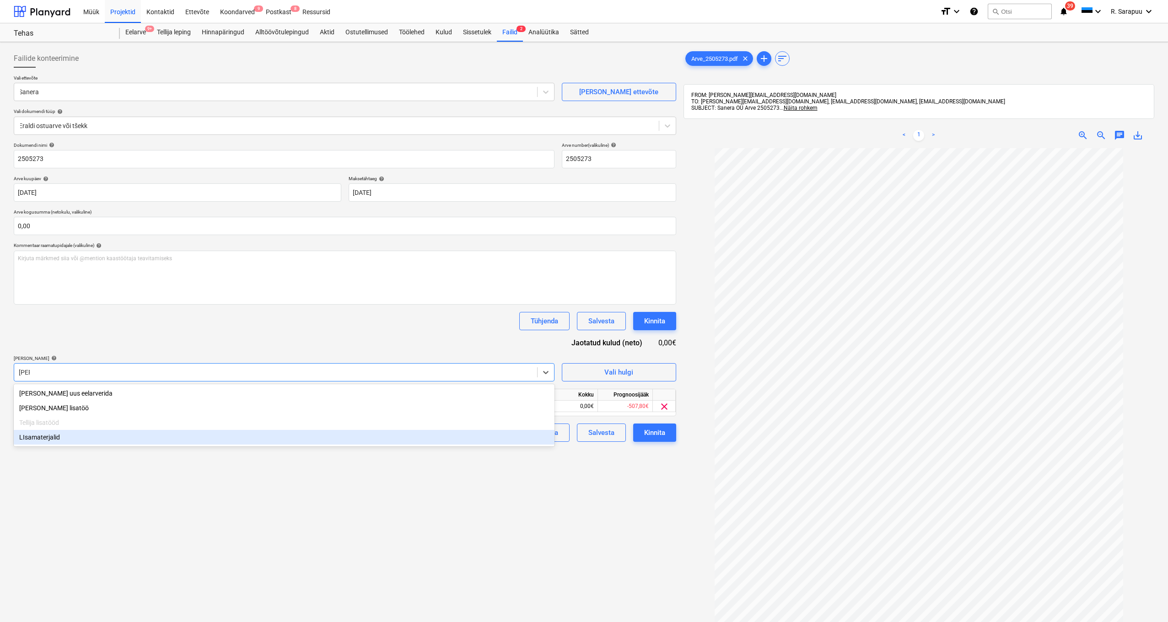
click at [53, 438] on div "LIsamaterjalid" at bounding box center [284, 437] width 541 height 15
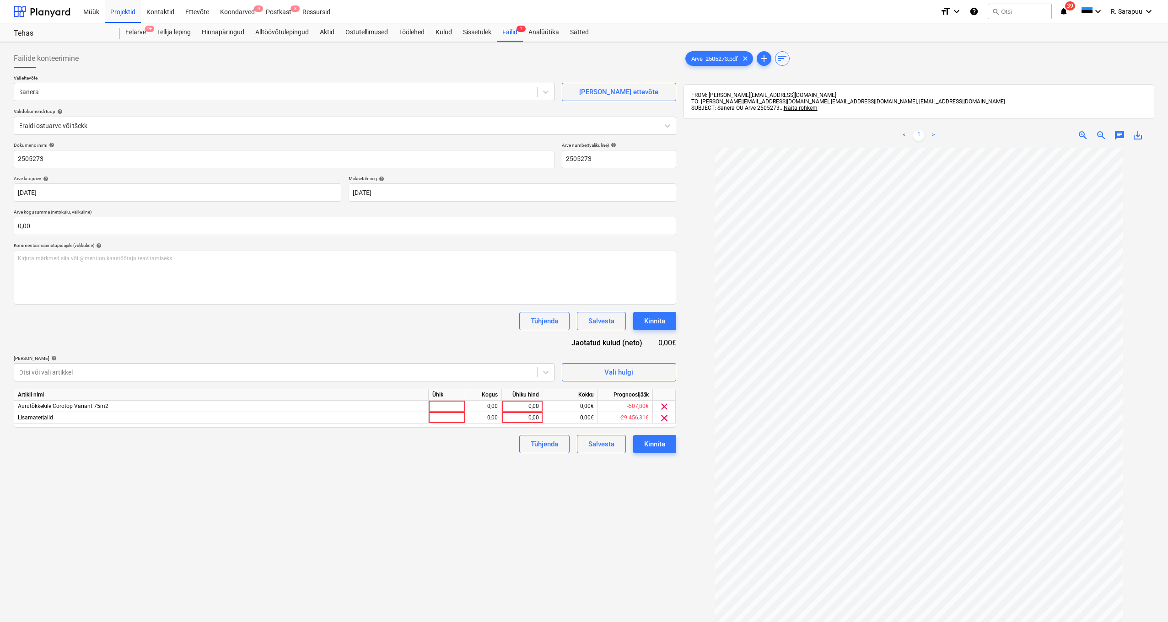
click at [129, 330] on div "Dokumendi nimi help 2505273 Arve number (valikuline) help 2505273 Arve kuupäev …" at bounding box center [345, 297] width 662 height 311
click at [666, 403] on span "clear" at bounding box center [664, 406] width 11 height 11
click at [530, 405] on div "0,00" at bounding box center [521, 406] width 33 height 11
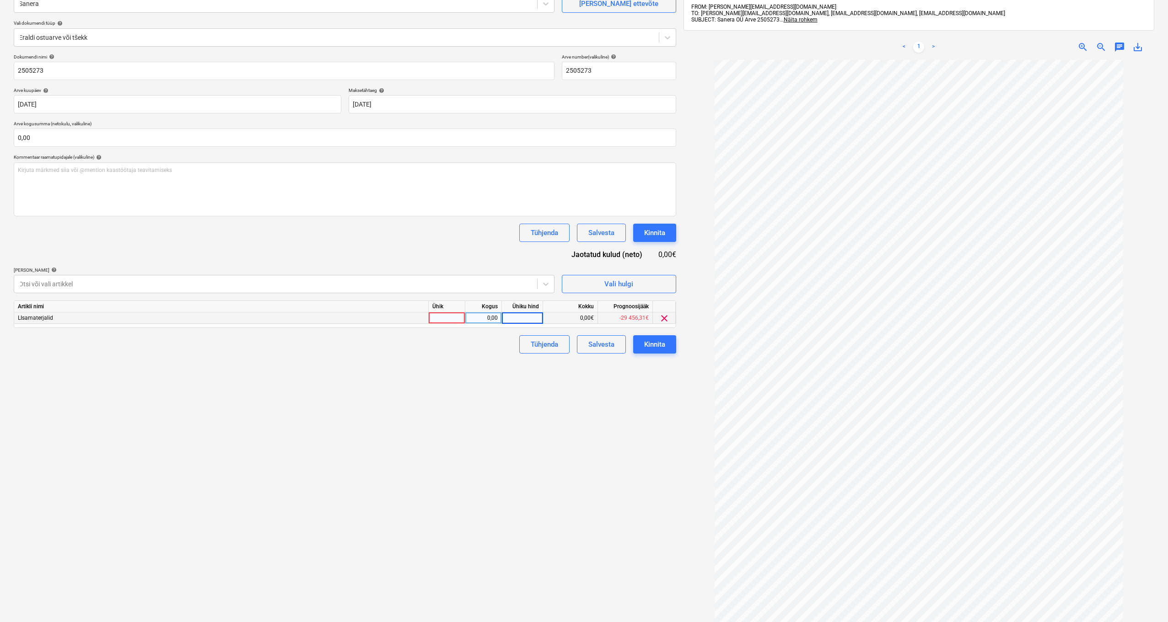
scroll to position [76, 0]
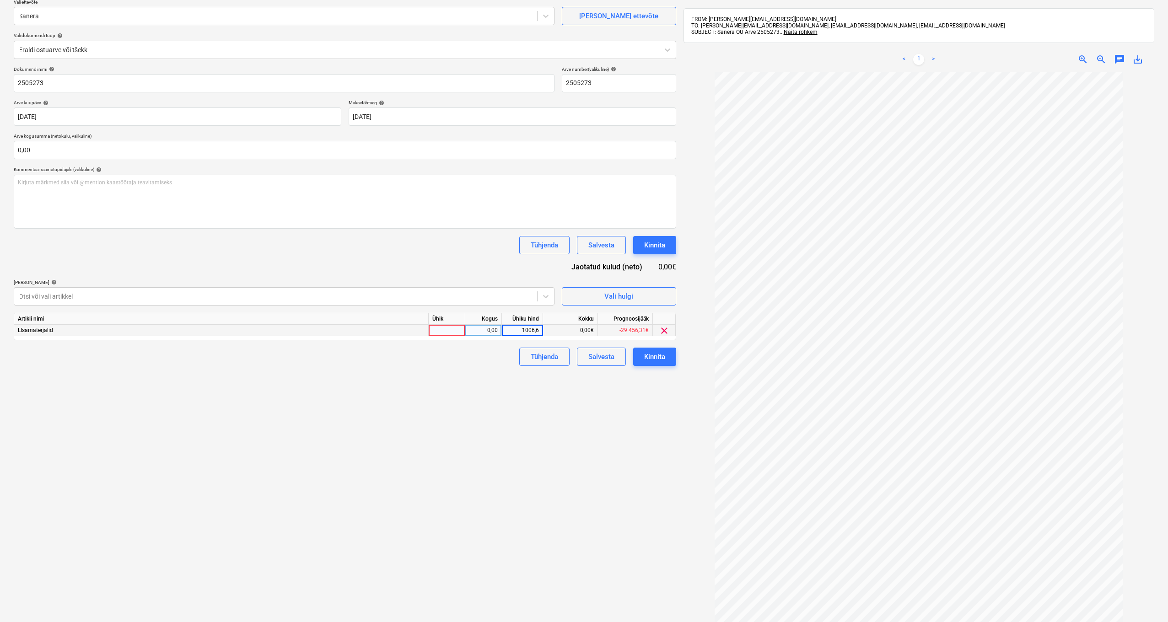
type input "1006,60"
click at [285, 150] on input "text" at bounding box center [345, 150] width 662 height 18
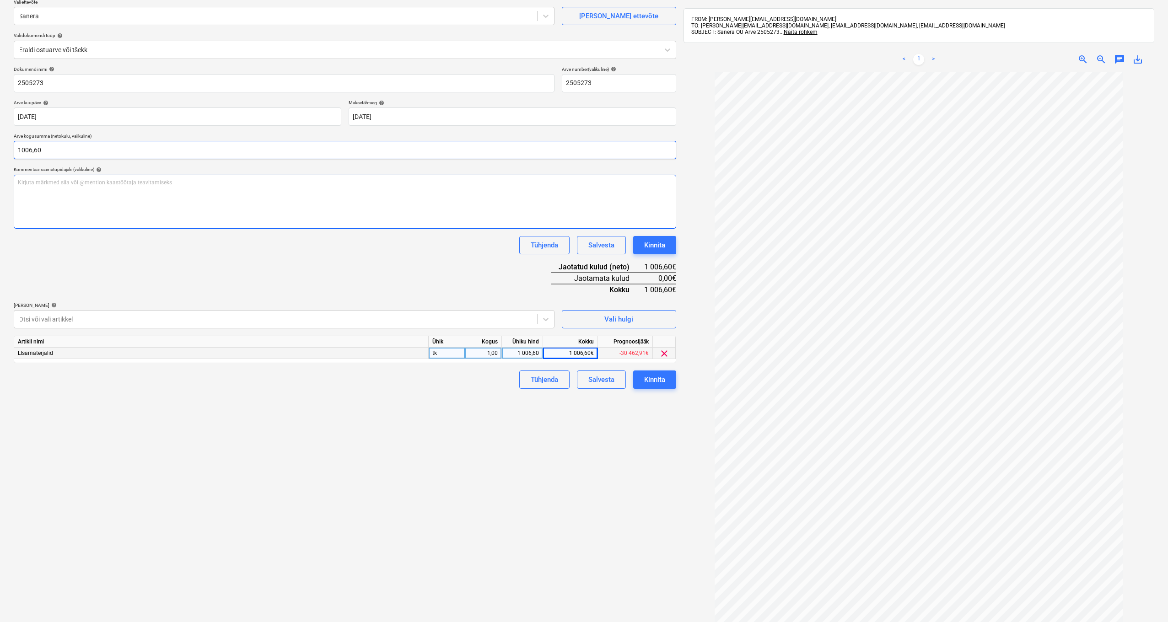
type input "1 006,60"
click at [262, 278] on div "Dokumendi nimi help 2505273 Arve number (valikuline) help 2505273 Arve kuupäev …" at bounding box center [345, 227] width 662 height 322
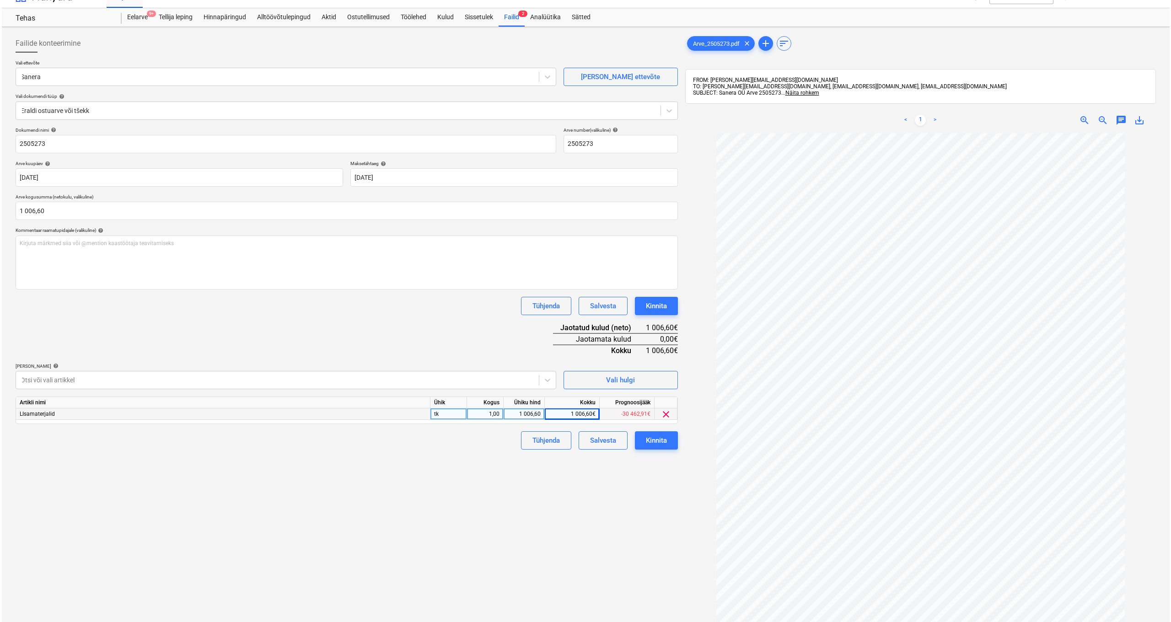
scroll to position [12, 0]
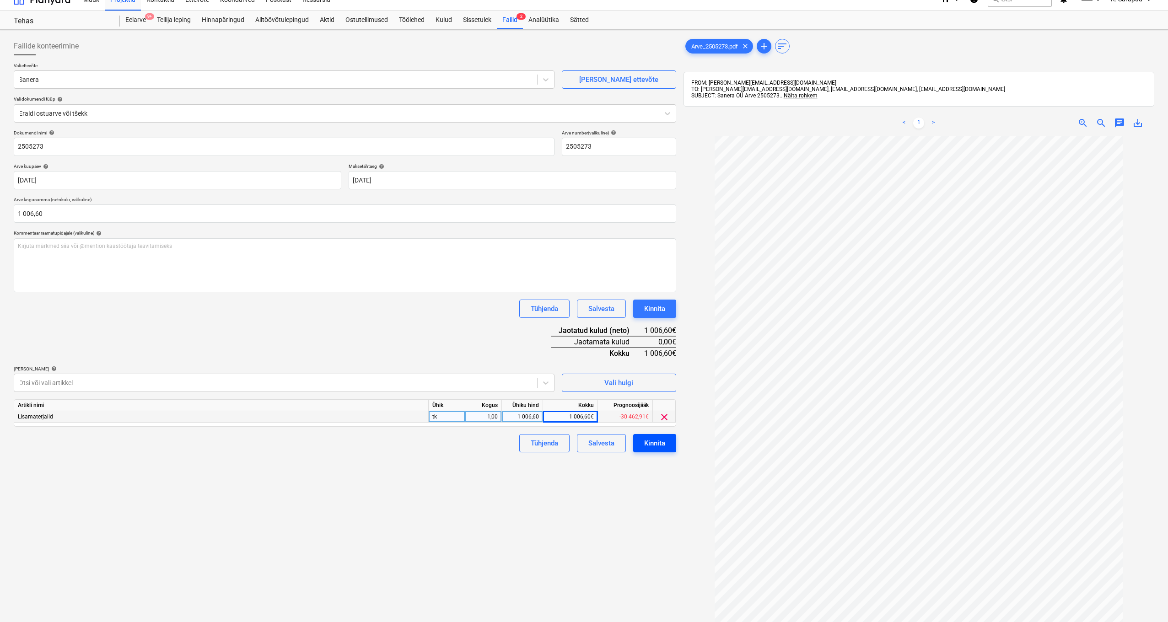
click at [649, 439] on div "Kinnita" at bounding box center [654, 443] width 21 height 12
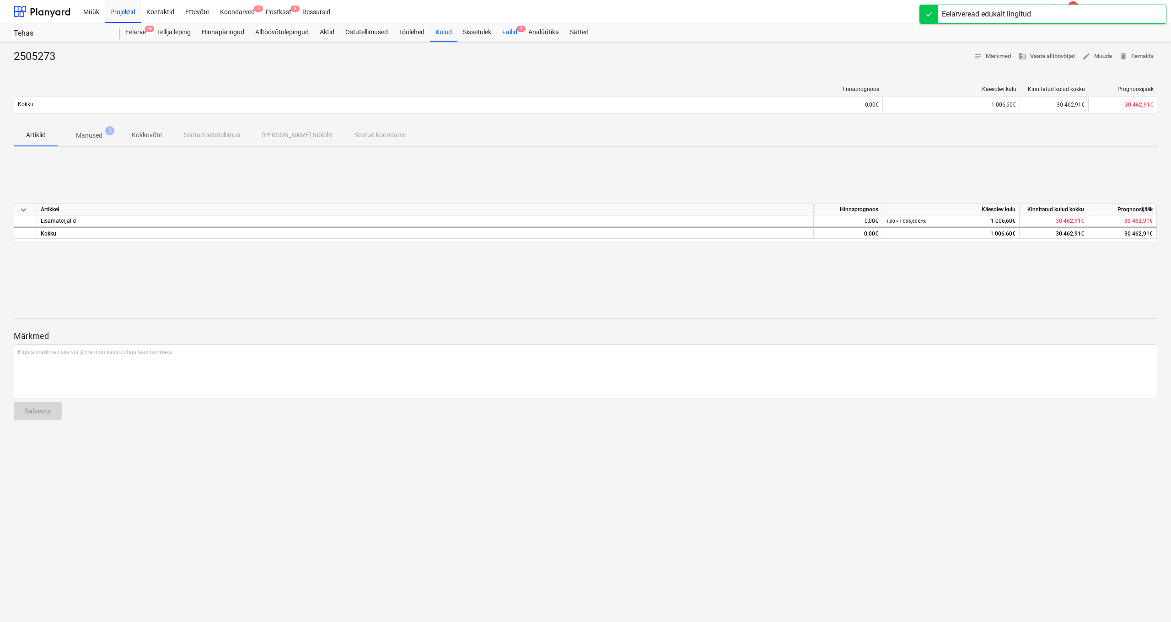
click at [514, 28] on div "Failid 1" at bounding box center [510, 32] width 26 height 18
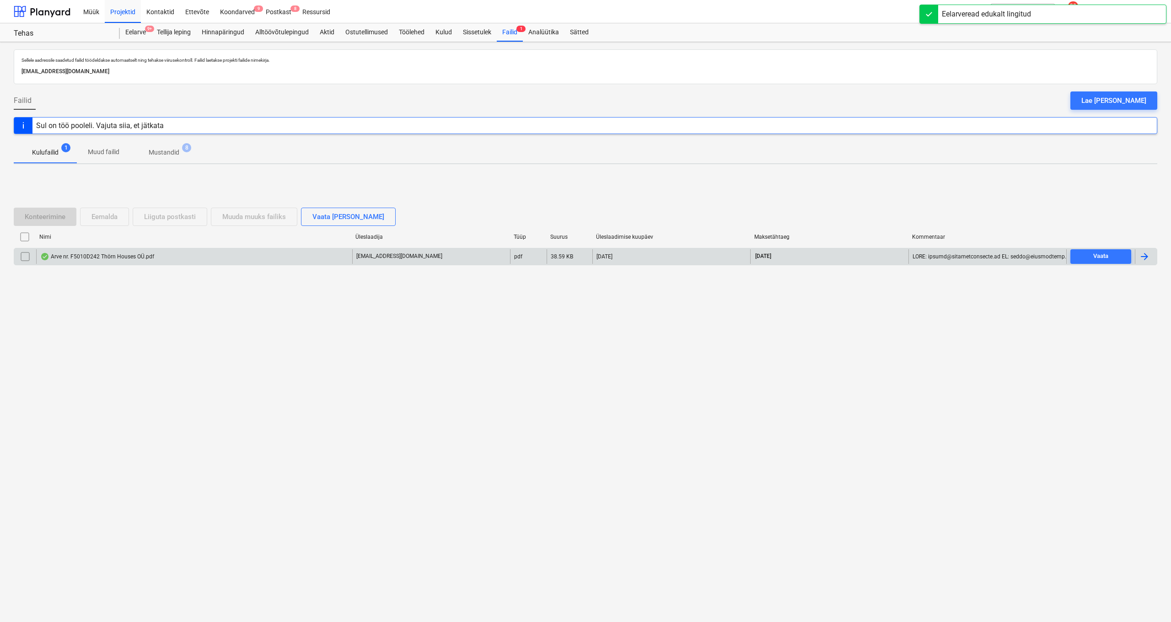
click at [123, 260] on div "Arve nr. F5010D242 Thörn Houses OÜ.pdf" at bounding box center [194, 256] width 316 height 15
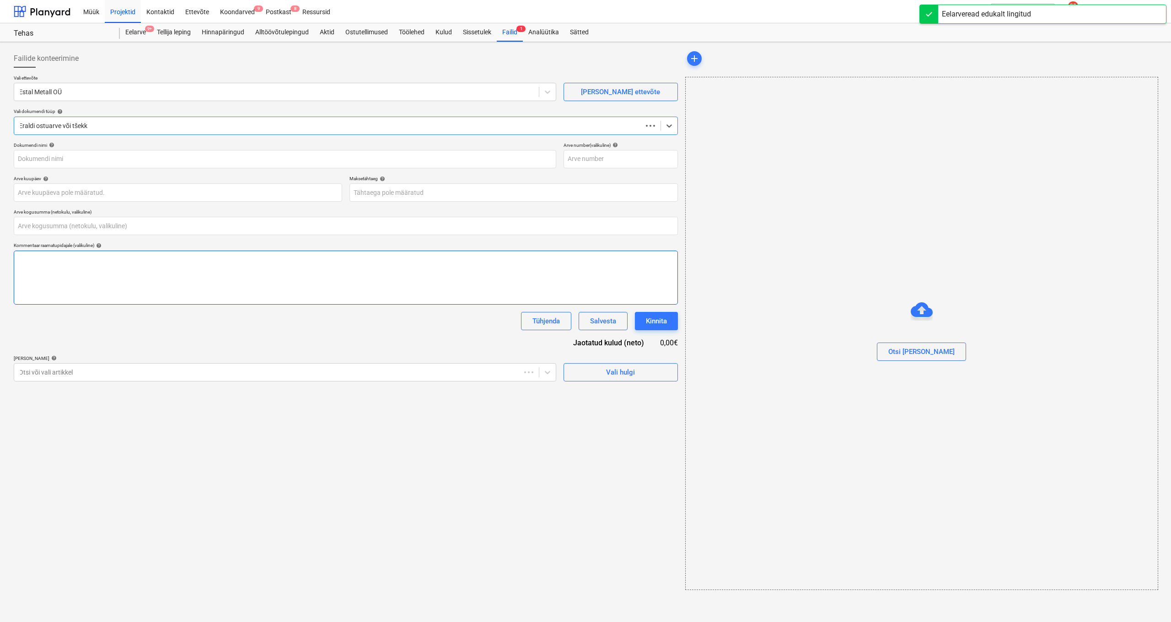
type input "0,00"
type input "F5010D242"
type input "08 Oct 2025"
type input "21 Oct 2025"
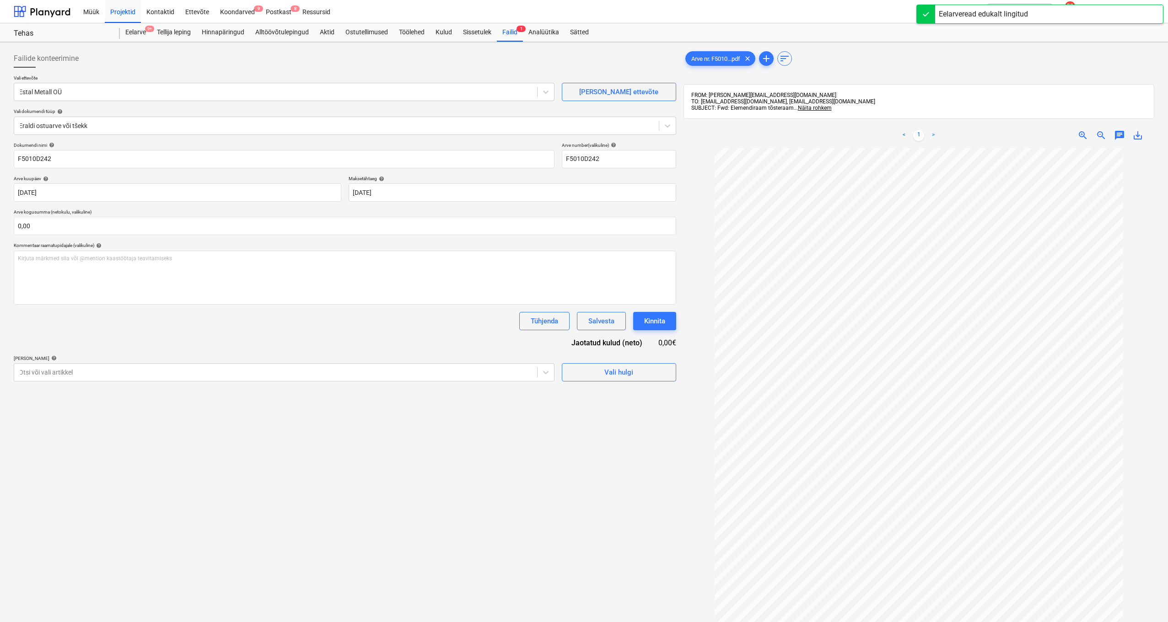
click at [183, 425] on div "Failide konteerimine Vali ettevõte Estal Metall OÜ Lisa uus ettevõte Vali dokum…" at bounding box center [345, 397] width 670 height 702
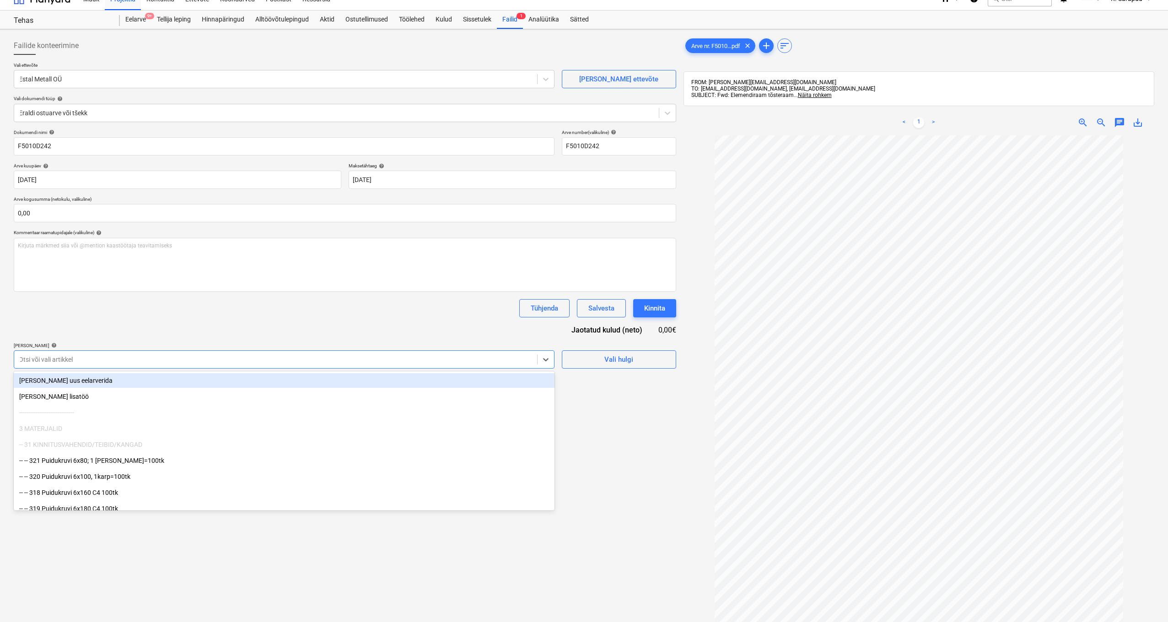
click at [309, 363] on div at bounding box center [276, 359] width 514 height 9
type input "e"
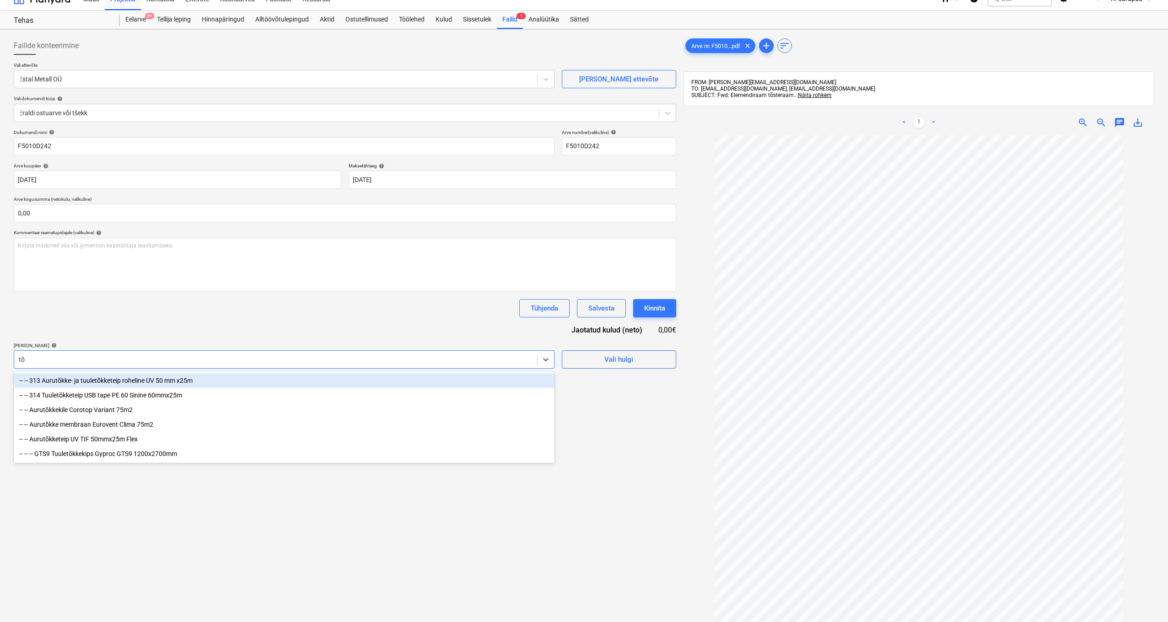
type input "t"
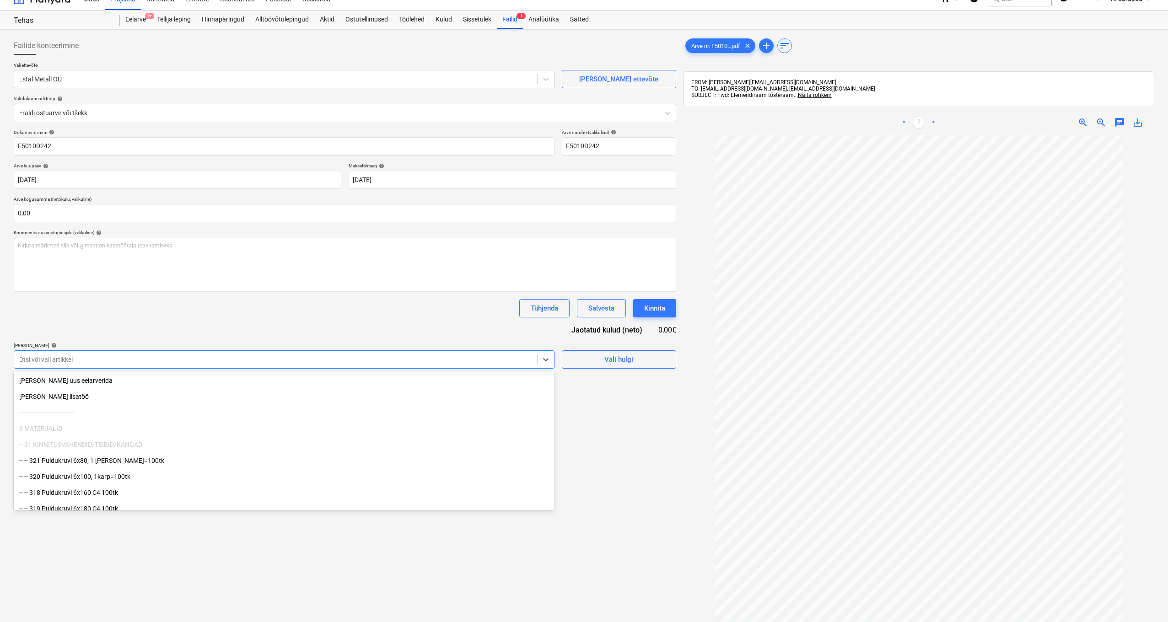
type input "i"
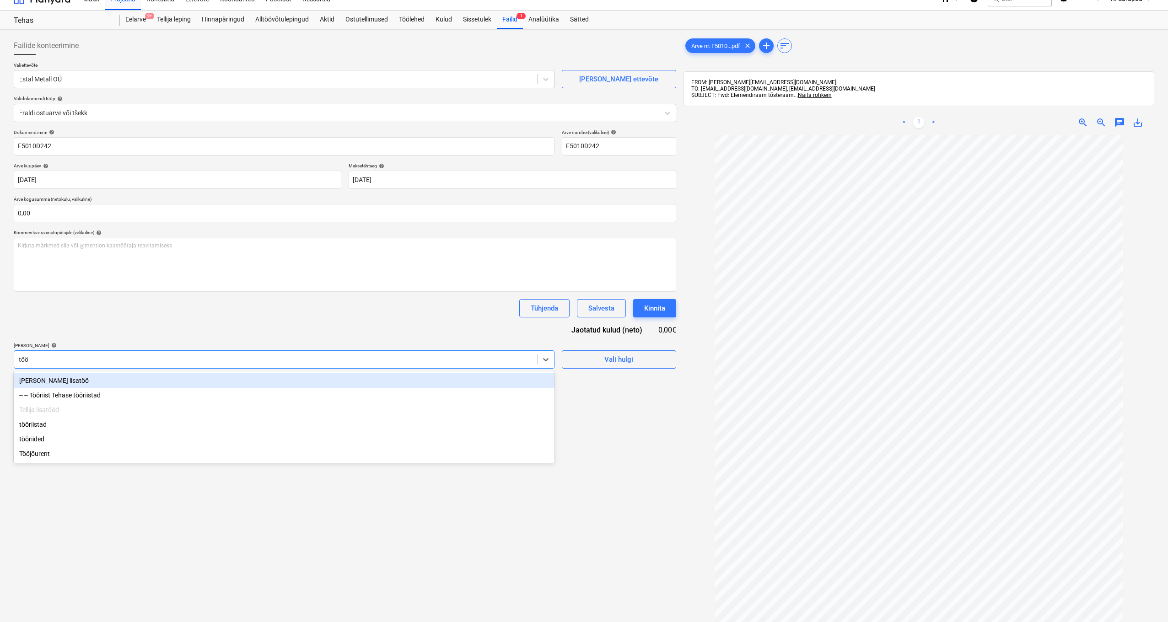
type input "töör"
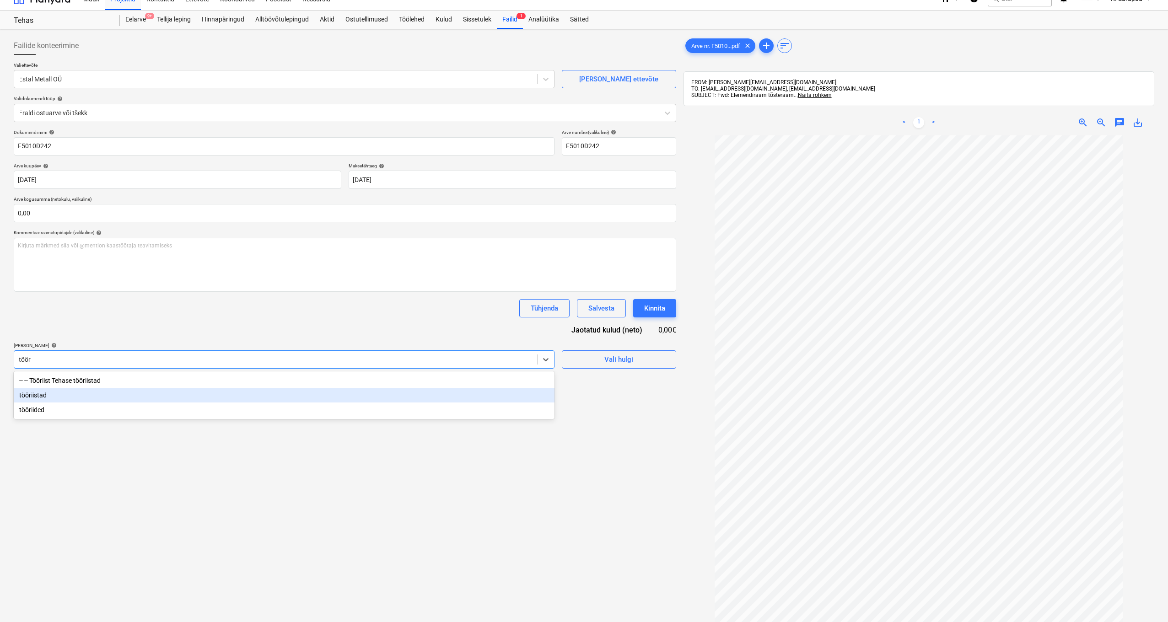
click at [96, 396] on div "tööriistad" at bounding box center [284, 395] width 541 height 15
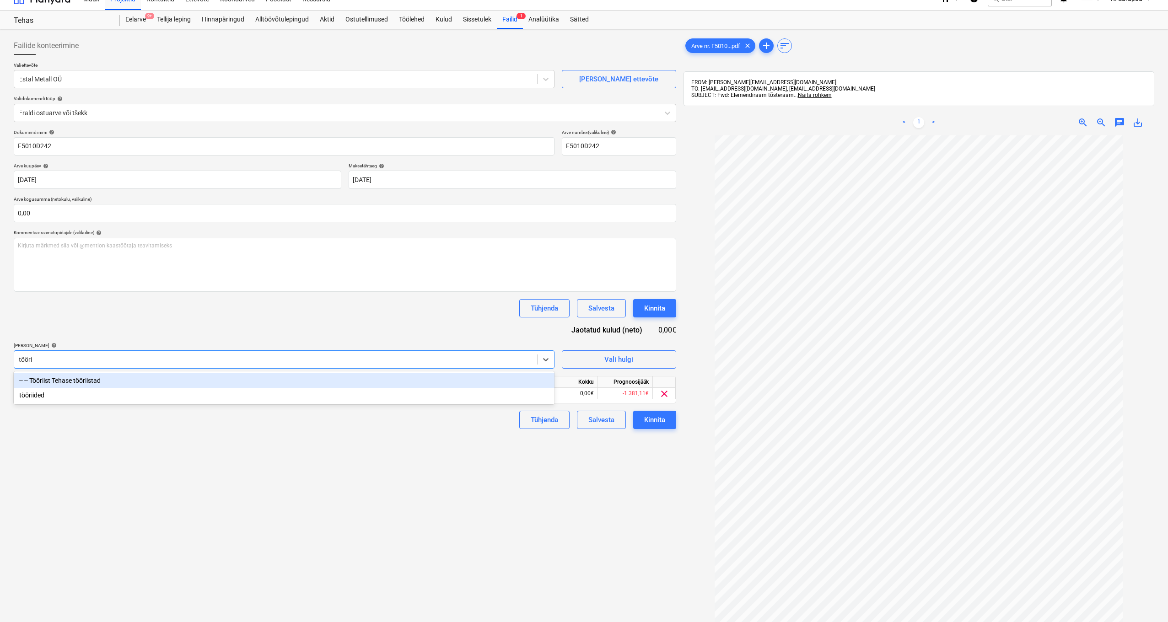
type input "töörii"
click at [85, 380] on div "-- -- Tööriist Tehase tööriistad" at bounding box center [284, 380] width 541 height 15
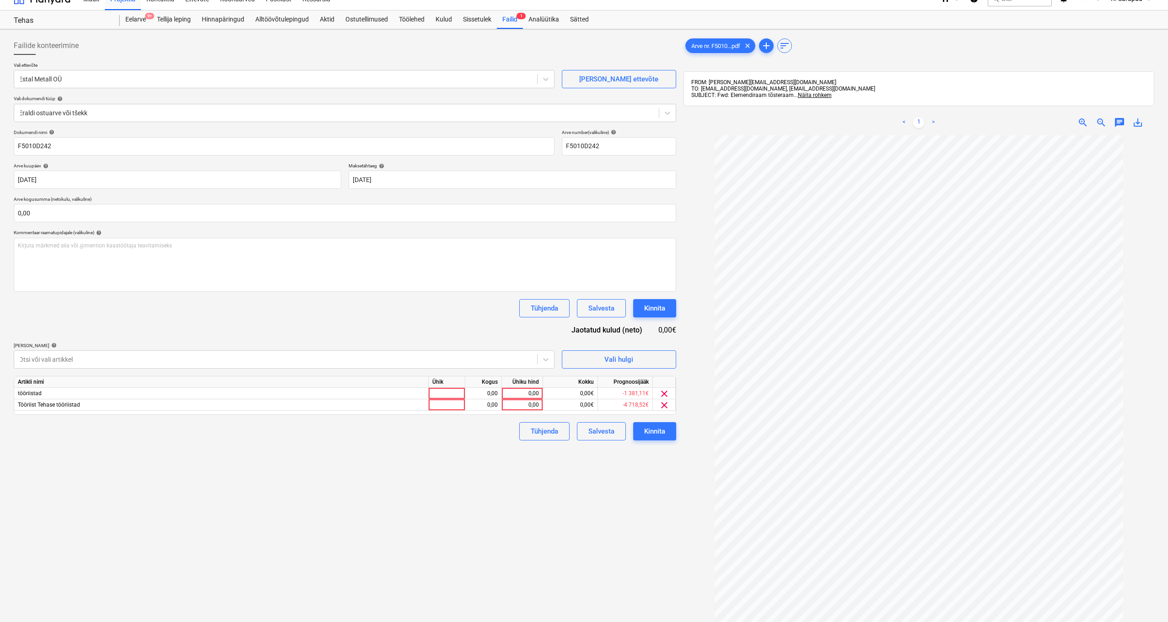
click at [149, 518] on div "Failide konteerimine Vali ettevõte Estal Metall OÜ Lisa uus ettevõte Vali dokum…" at bounding box center [345, 384] width 670 height 702
click at [523, 402] on div "0,00" at bounding box center [521, 404] width 33 height 11
type input "2530,80"
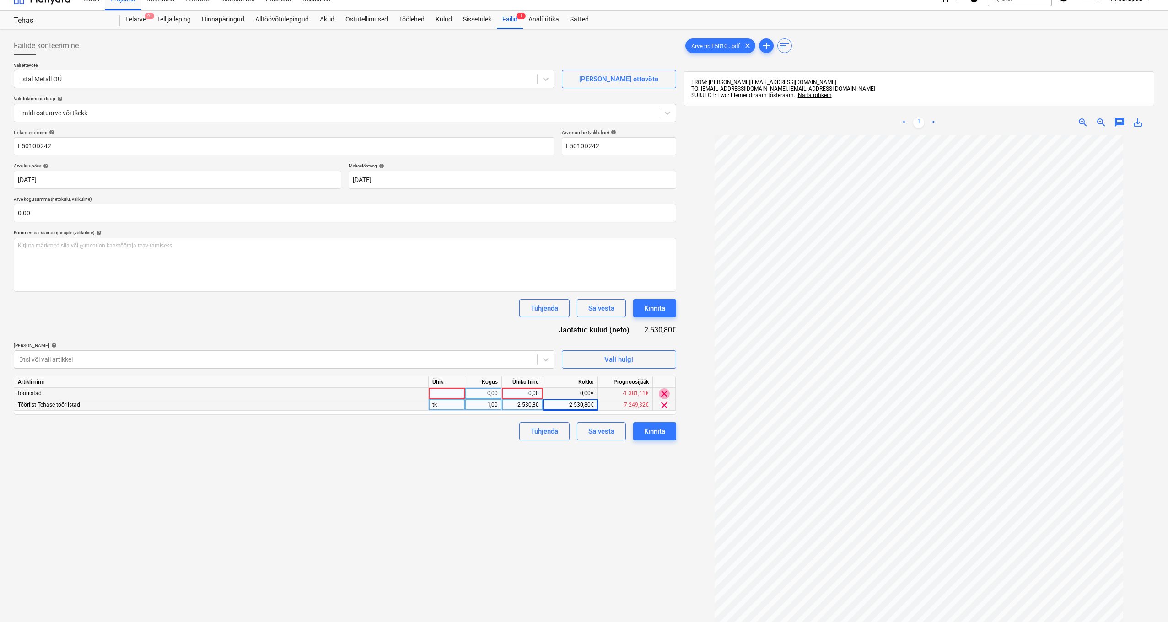
click at [664, 391] on span "clear" at bounding box center [664, 393] width 11 height 11
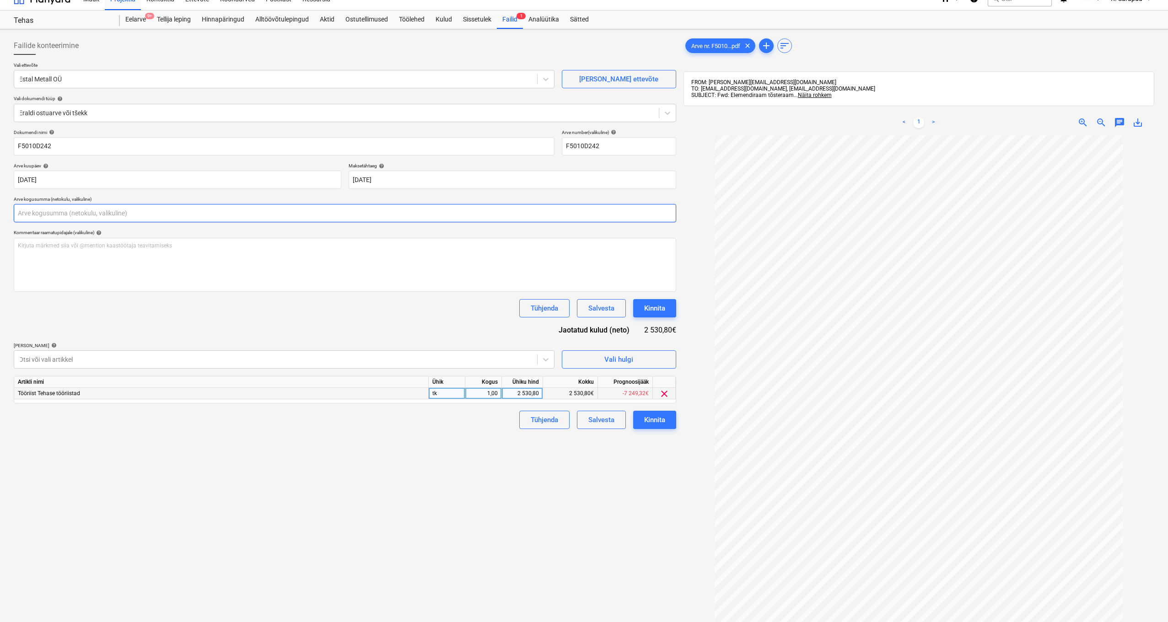
click at [294, 218] on input "text" at bounding box center [345, 213] width 662 height 18
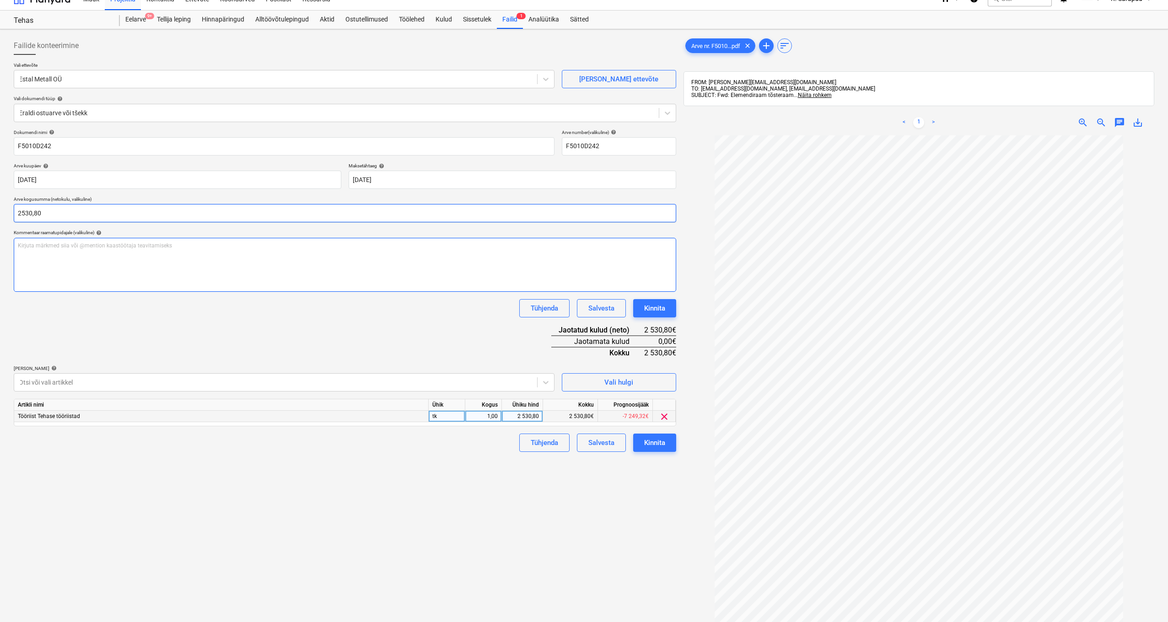
type input "2 530,80"
click at [278, 329] on div "Dokumendi nimi help F5010D242 Arve number (valikuline) help F5010D242 Arve kuup…" at bounding box center [345, 290] width 662 height 322
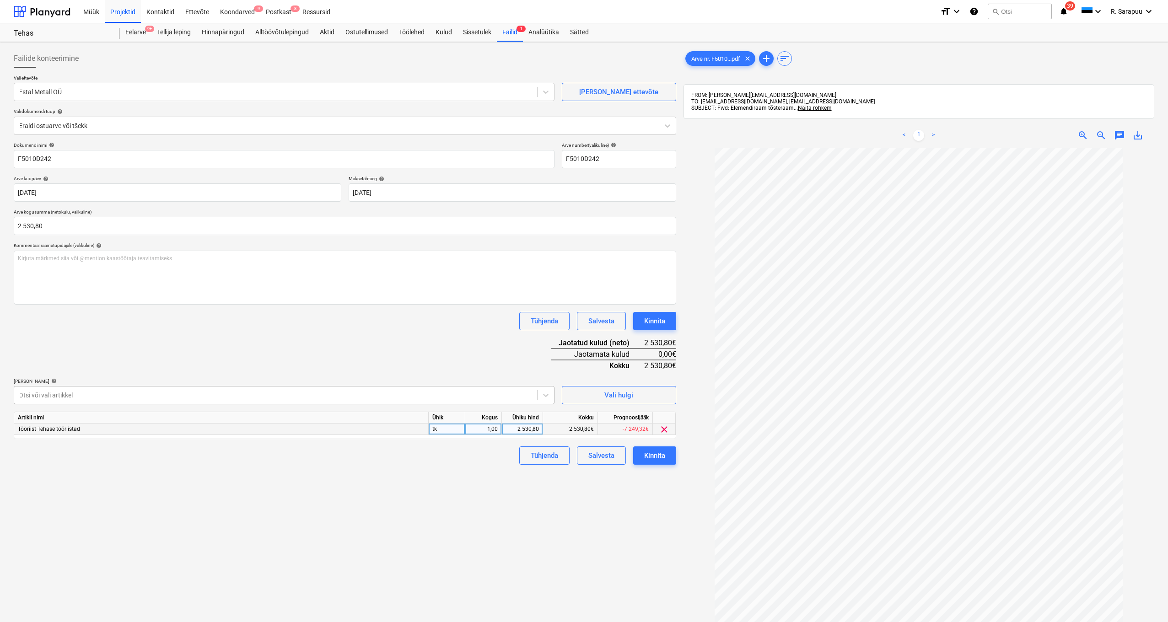
scroll to position [0, 0]
click at [653, 452] on div "Kinnita" at bounding box center [654, 456] width 21 height 12
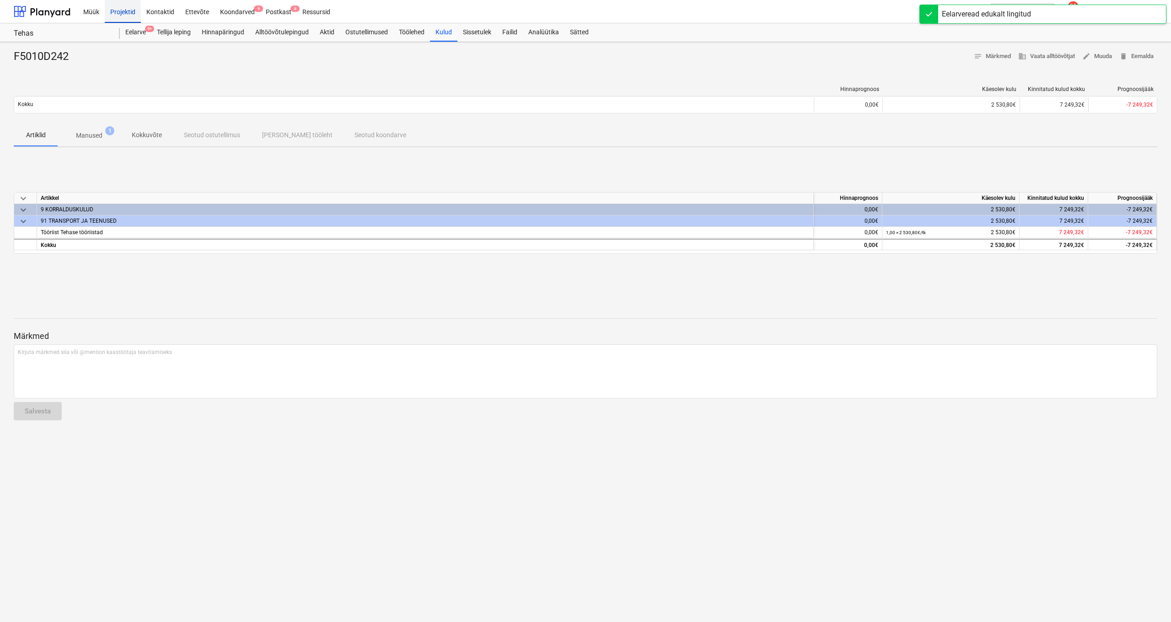
click at [122, 12] on div "Projektid" at bounding box center [123, 11] width 36 height 23
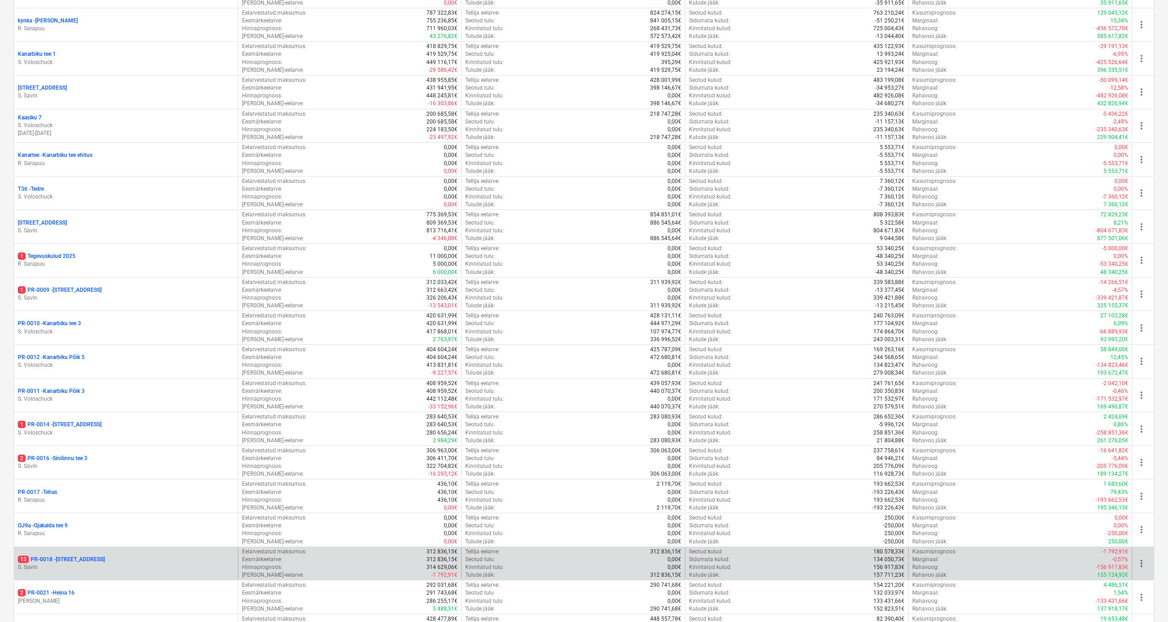
scroll to position [277, 0]
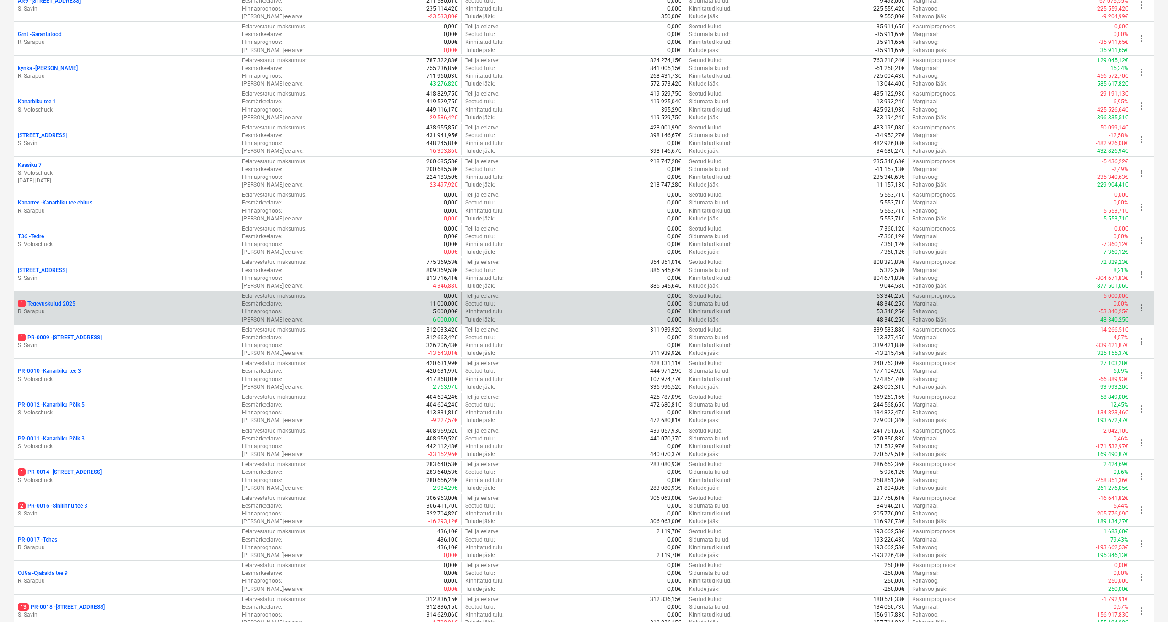
click at [54, 308] on p "R. Sarapuu" at bounding box center [126, 312] width 216 height 8
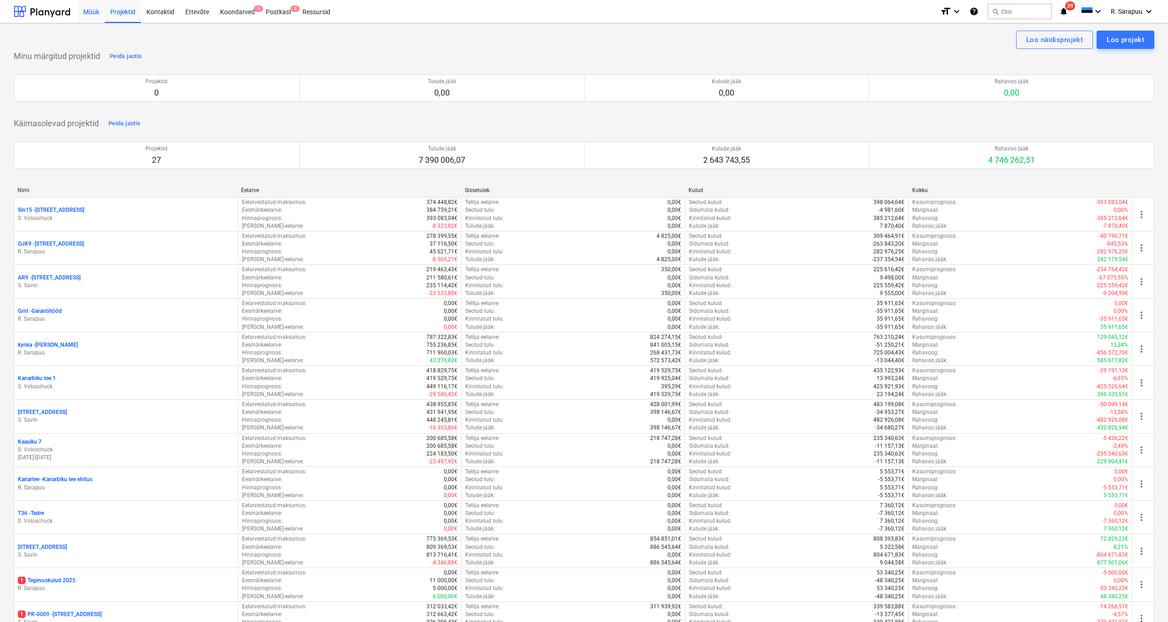
click at [99, 7] on div "Müük" at bounding box center [91, 11] width 27 height 23
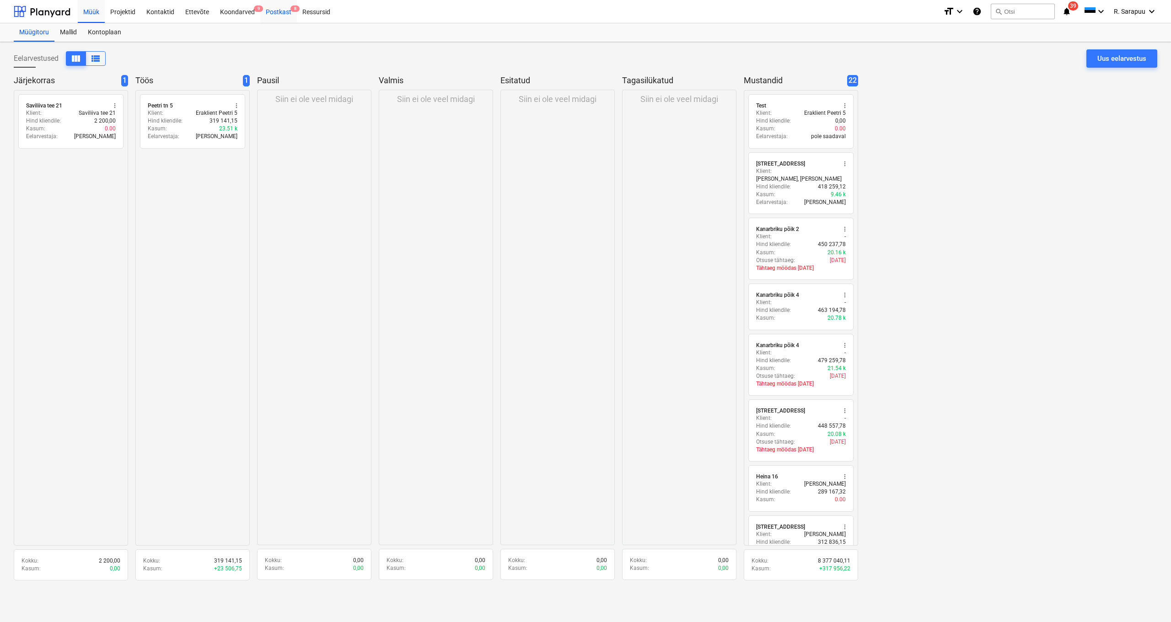
click at [275, 19] on div "Postkast 8" at bounding box center [278, 11] width 37 height 23
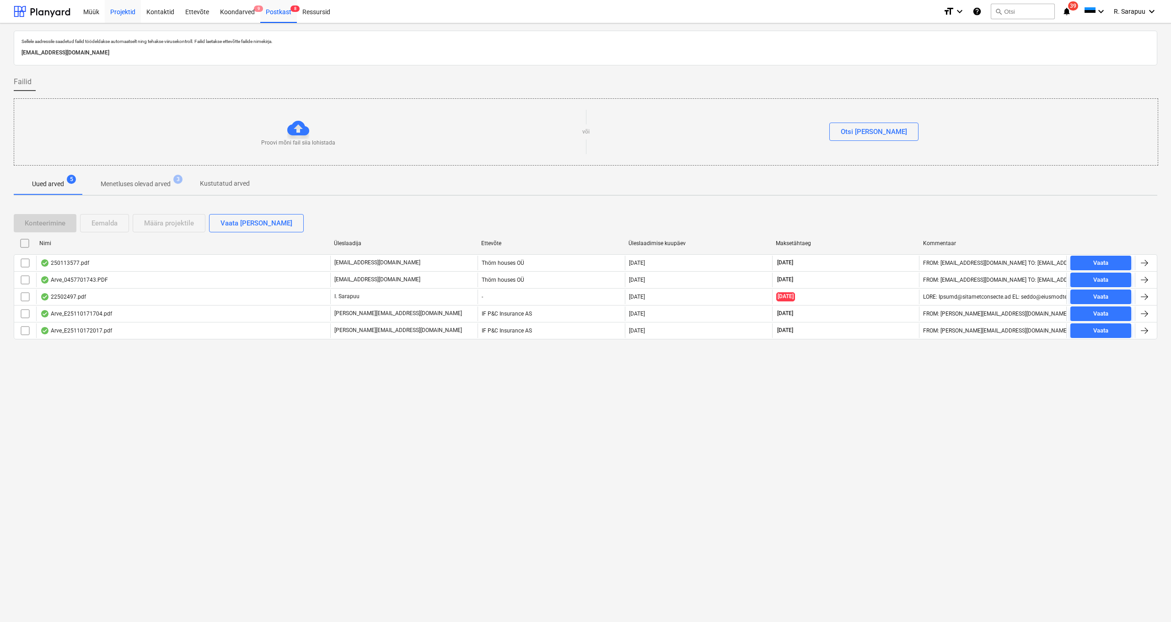
click at [122, 15] on div "Projektid" at bounding box center [123, 11] width 36 height 23
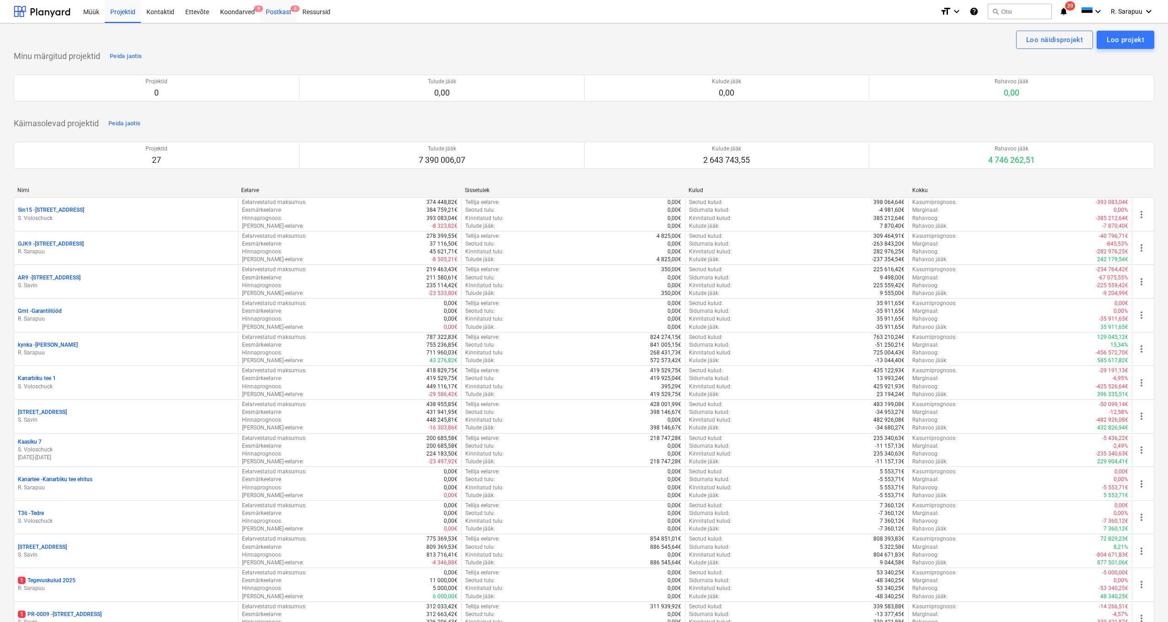
click at [267, 11] on div "Postkast 8" at bounding box center [278, 11] width 37 height 23
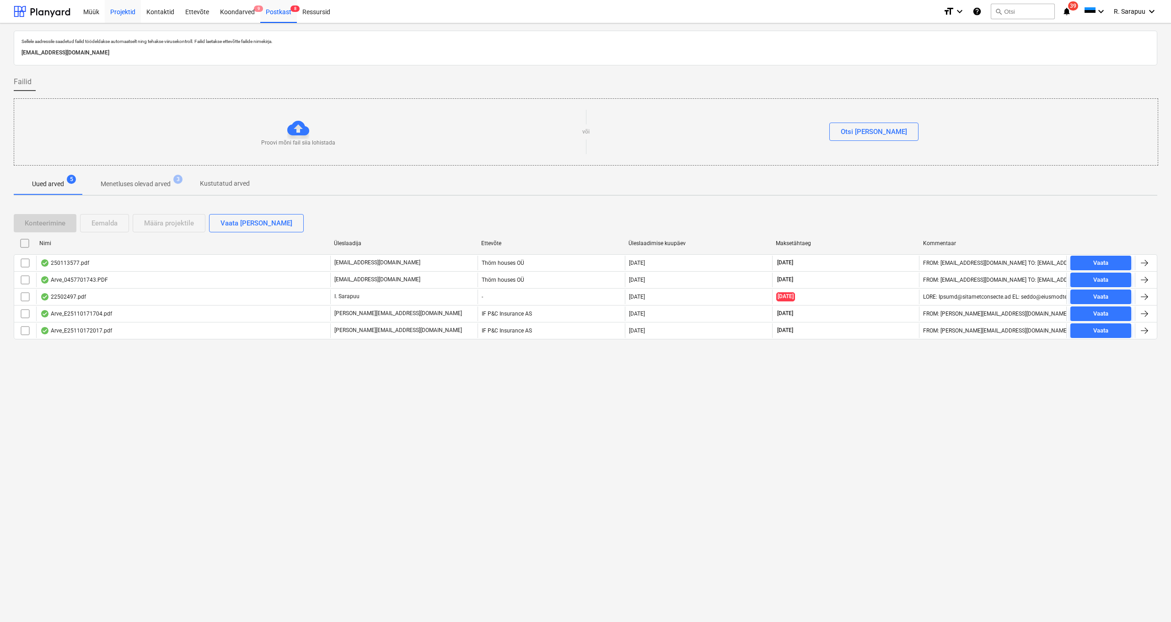
click at [123, 16] on div "Projektid" at bounding box center [123, 11] width 36 height 23
